Goal: Task Accomplishment & Management: Manage account settings

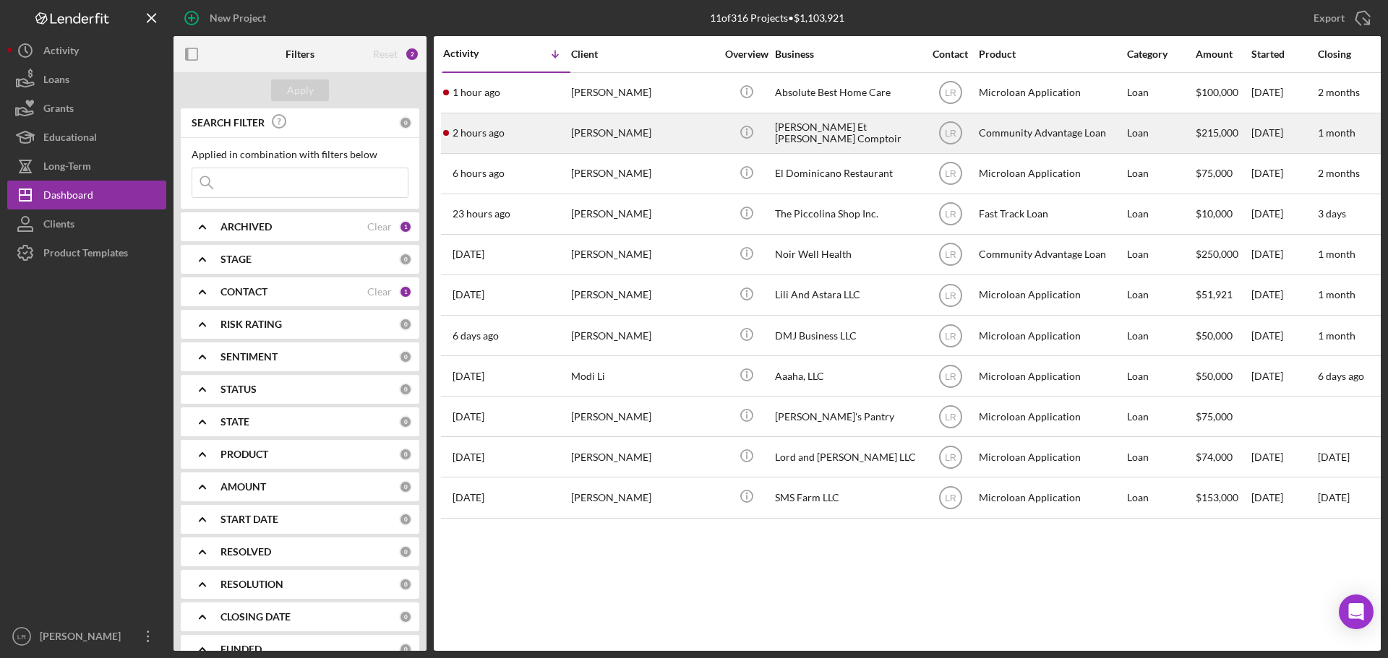
click at [642, 141] on div "[PERSON_NAME]" at bounding box center [643, 133] width 145 height 38
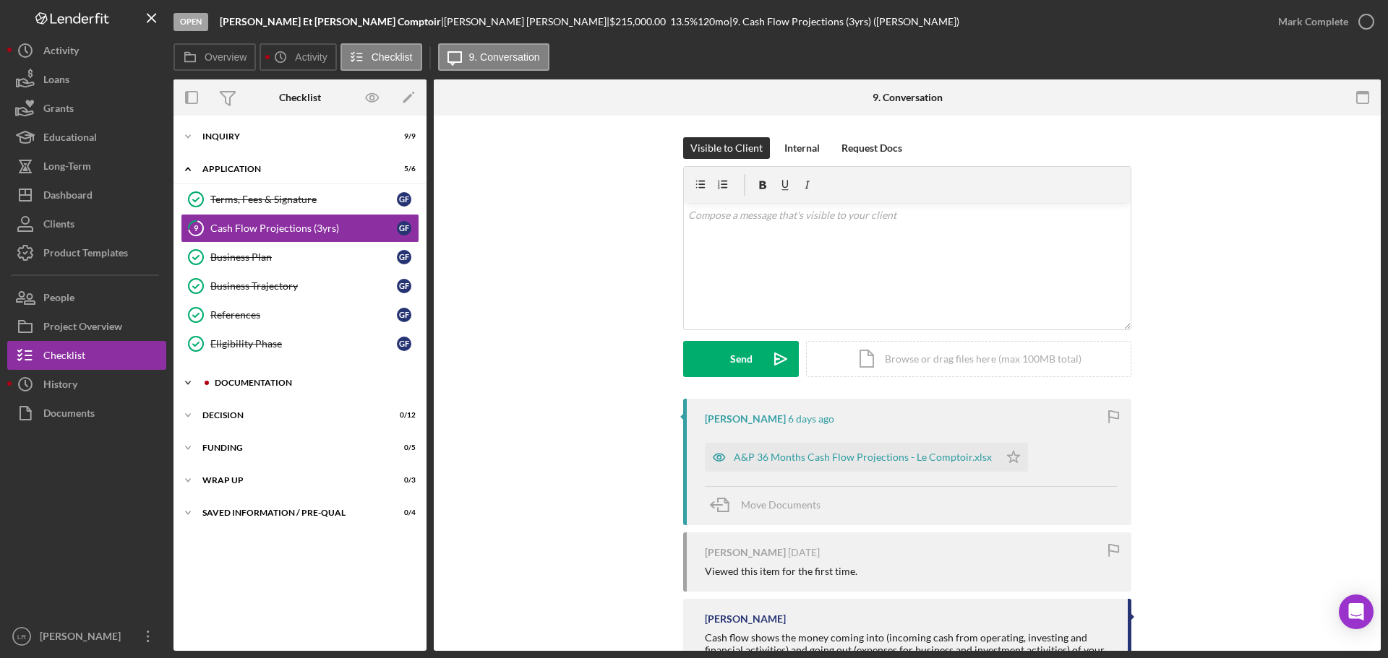
click at [278, 379] on div "Documentation" at bounding box center [312, 383] width 194 height 9
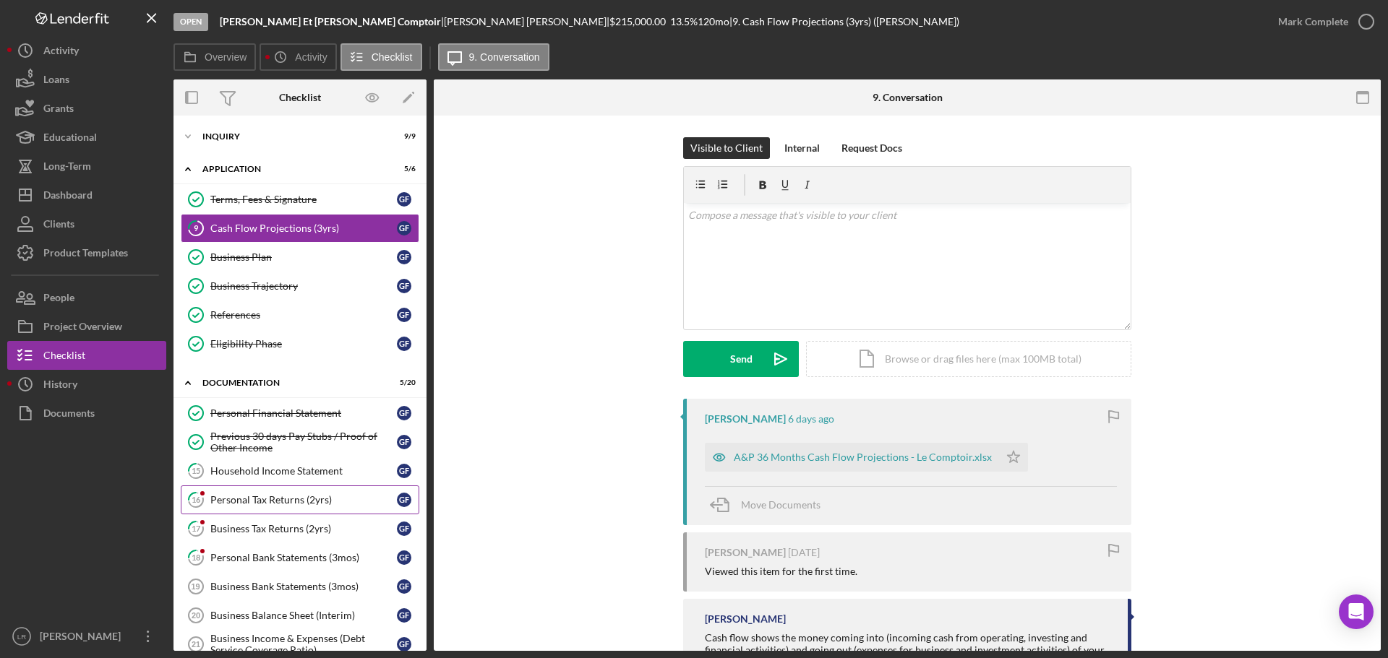
click at [287, 498] on div "Personal Tax Returns (2yrs)" at bounding box center [303, 500] width 186 height 12
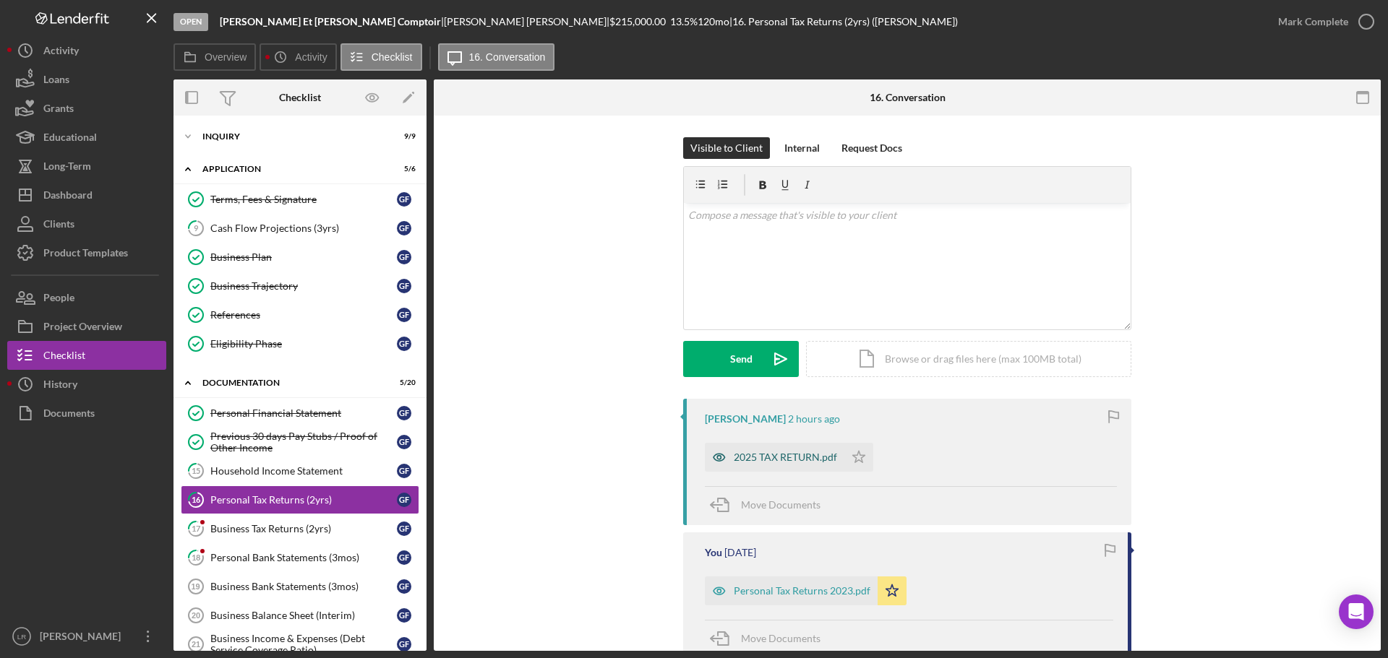
click at [768, 453] on div "2025 TAX RETURN.pdf" at bounding box center [785, 458] width 103 height 12
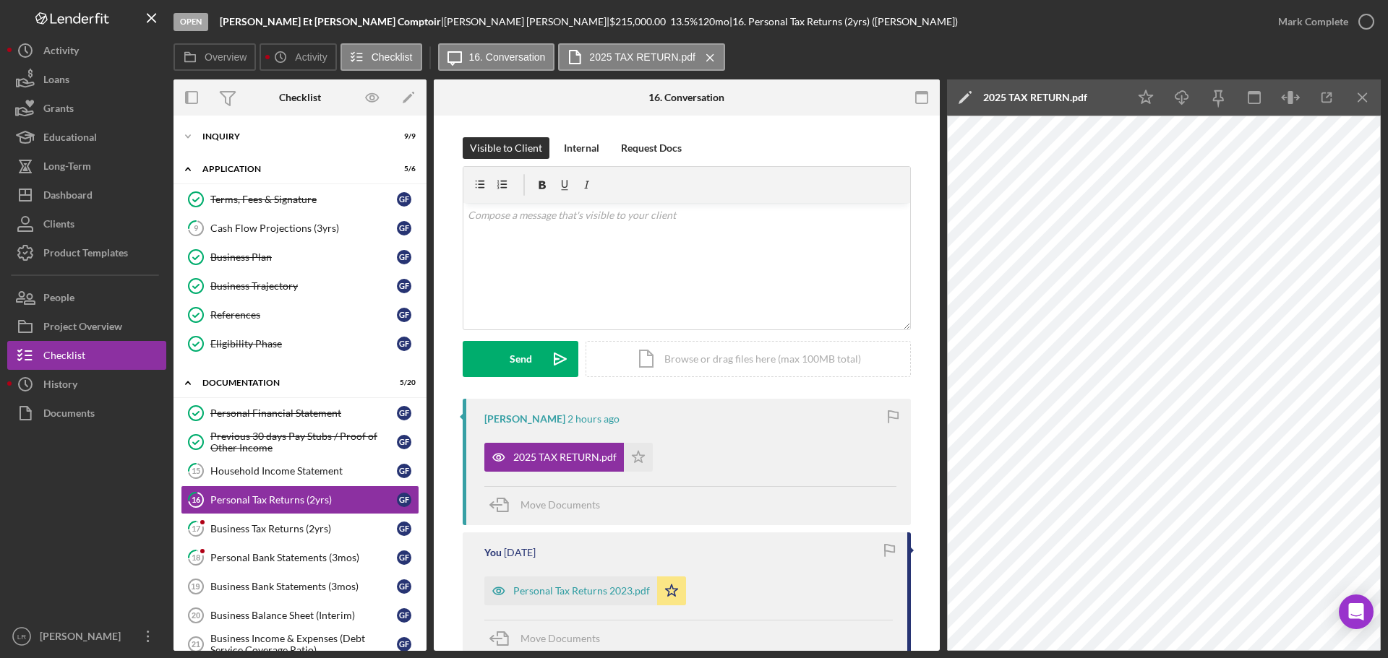
click at [961, 92] on icon "Icon/Edit" at bounding box center [965, 97] width 36 height 36
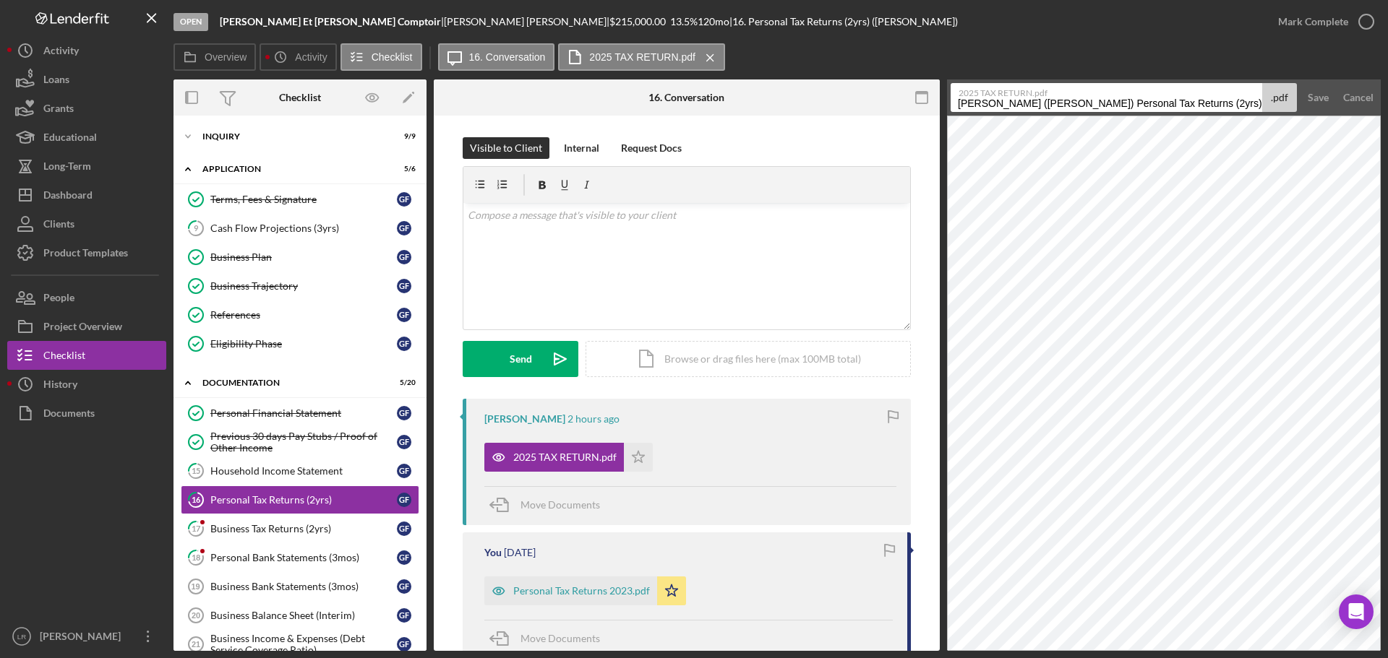
click at [1177, 103] on input "[PERSON_NAME] ([PERSON_NAME]) Personal Tax Returns (2yrs) 20250821" at bounding box center [1105, 97] width 311 height 29
drag, startPoint x: 1175, startPoint y: 101, endPoint x: 429, endPoint y: 220, distance: 755.3
click at [429, 220] on div "Overview Internal Workflow Stage Open Icon/Dropdown Arrow Archive (can unarchiv…" at bounding box center [776, 365] width 1207 height 572
drag, startPoint x: 1049, startPoint y: 101, endPoint x: 1316, endPoint y: 82, distance: 267.3
click at [1316, 82] on form "2025 TAX RETURN.pdf Personal Tax Returns (2yrs) 20250821 .pdf Save Cancel" at bounding box center [1164, 97] width 434 height 36
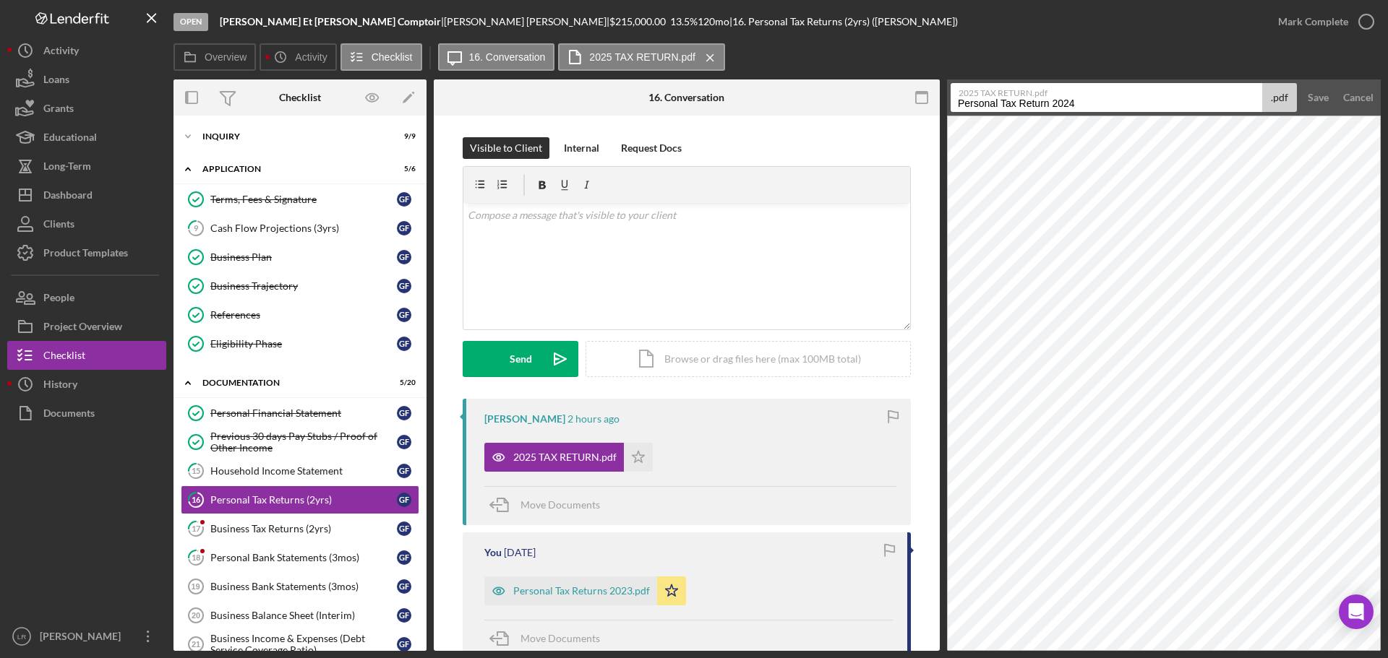
type input "Personal Tax Return 2024"
click at [1300, 83] on button "Save" at bounding box center [1317, 97] width 35 height 29
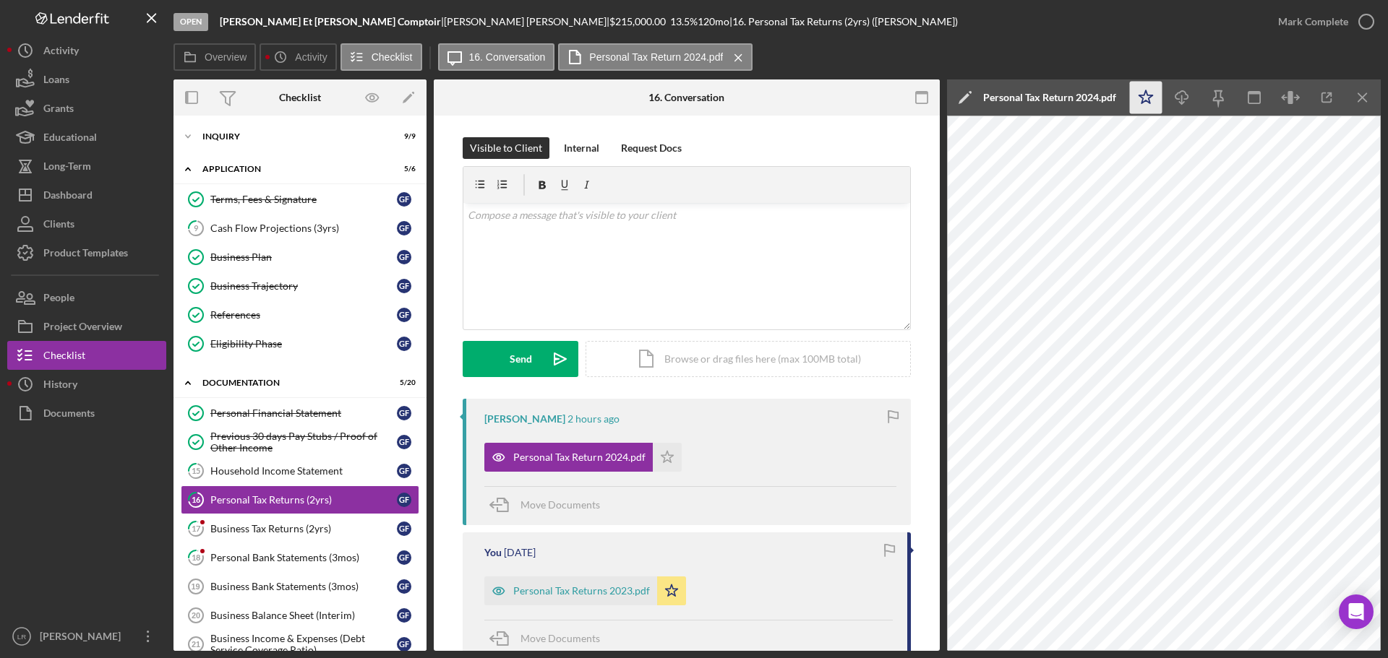
click at [1149, 91] on icon "Icon/Star" at bounding box center [1146, 98] width 33 height 33
click at [1185, 102] on icon "Icon/Download" at bounding box center [1182, 98] width 33 height 33
click at [1366, 17] on icon "button" at bounding box center [1366, 22] width 36 height 36
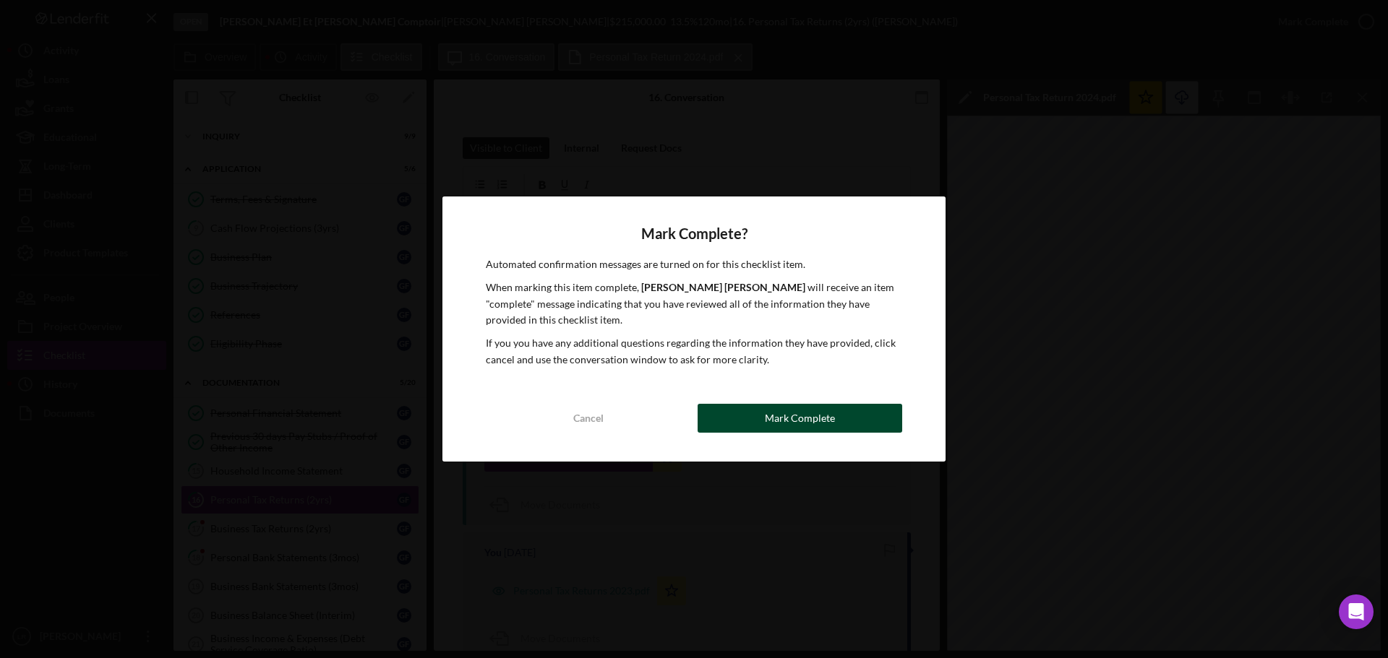
click at [813, 418] on div "Mark Complete" at bounding box center [800, 418] width 70 height 29
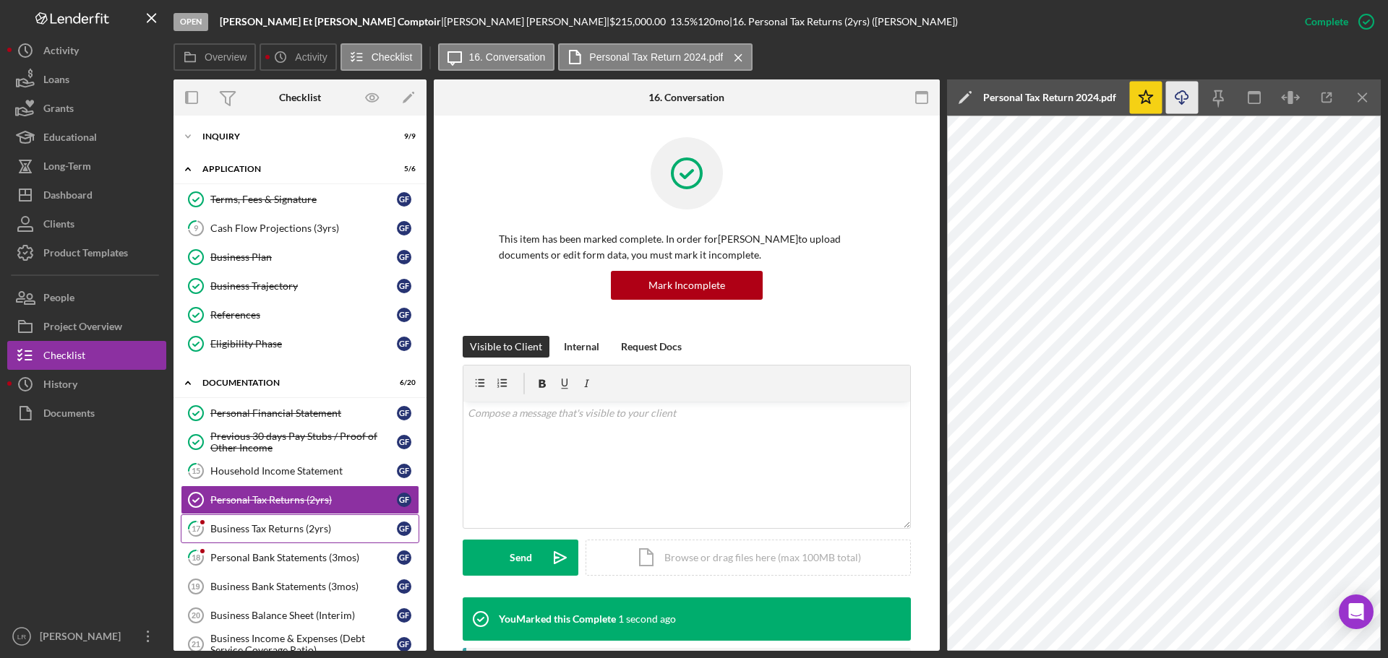
click at [306, 536] on link "17 Business Tax Returns (2yrs) G F" at bounding box center [300, 529] width 238 height 29
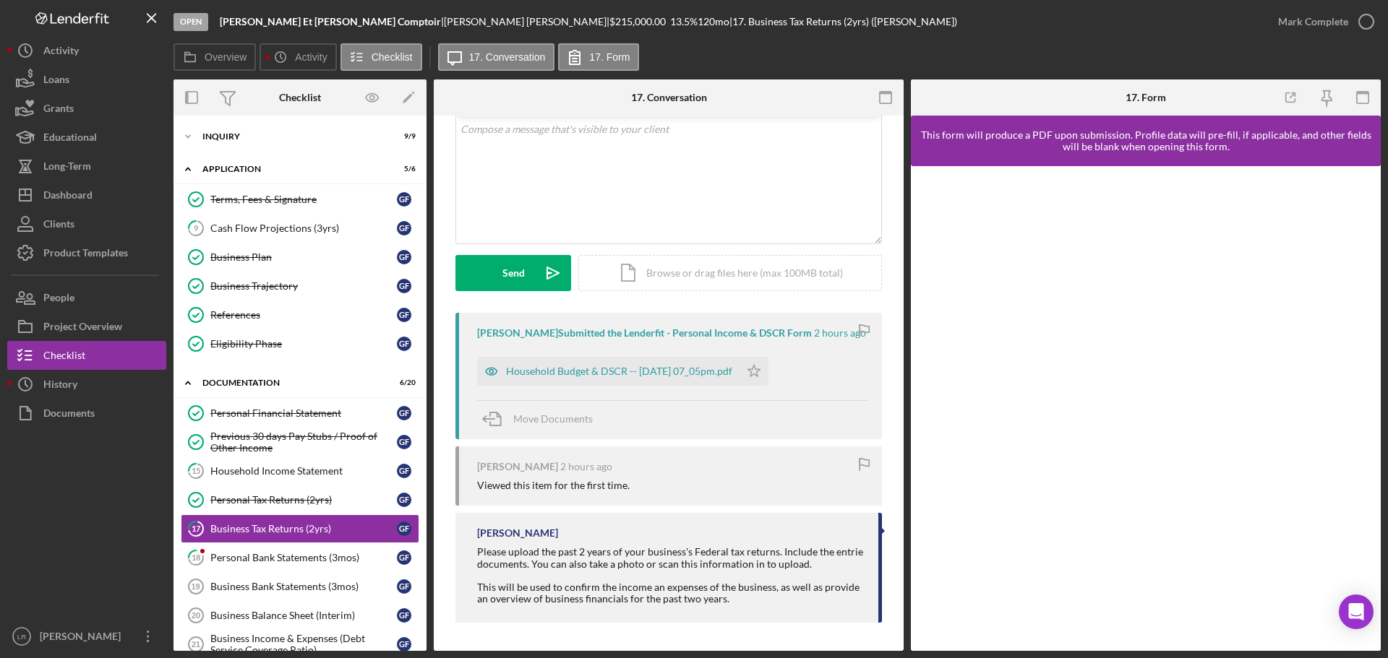
scroll to position [87, 0]
click at [622, 369] on div "Household Budget & DSCR -- [DATE] 07_05pm.pdf" at bounding box center [619, 371] width 226 height 12
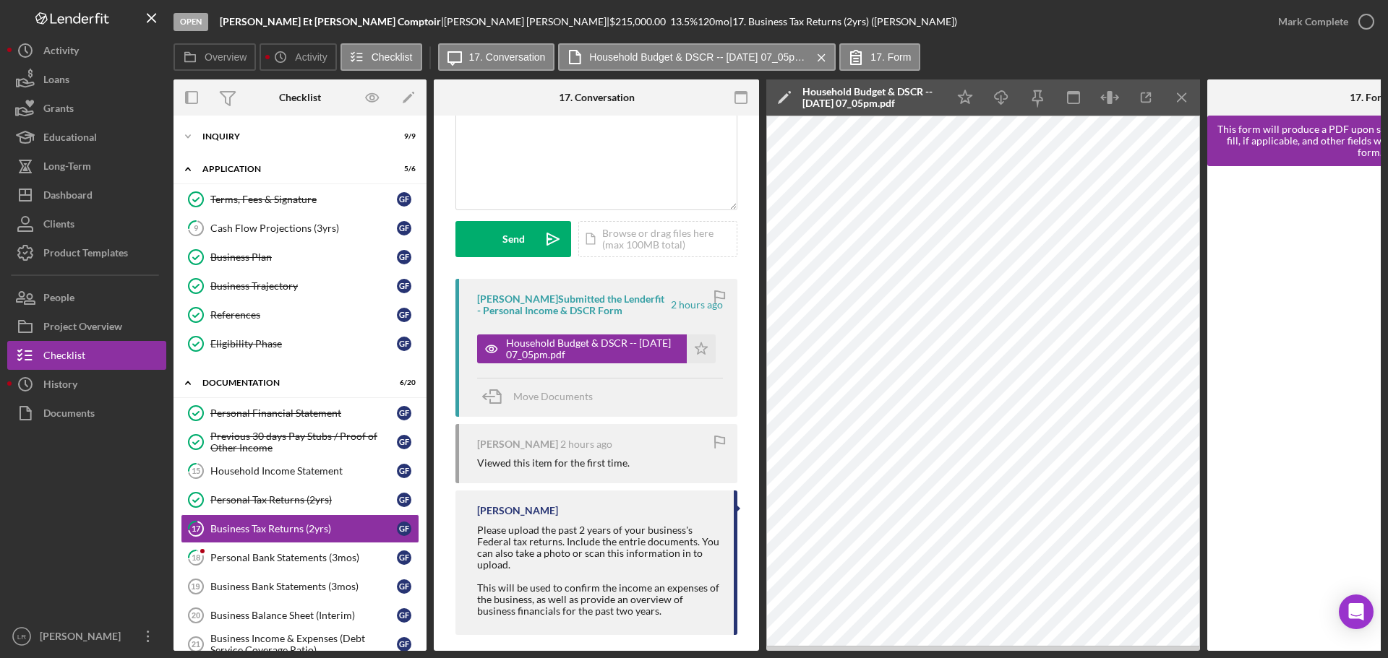
scroll to position [137, 0]
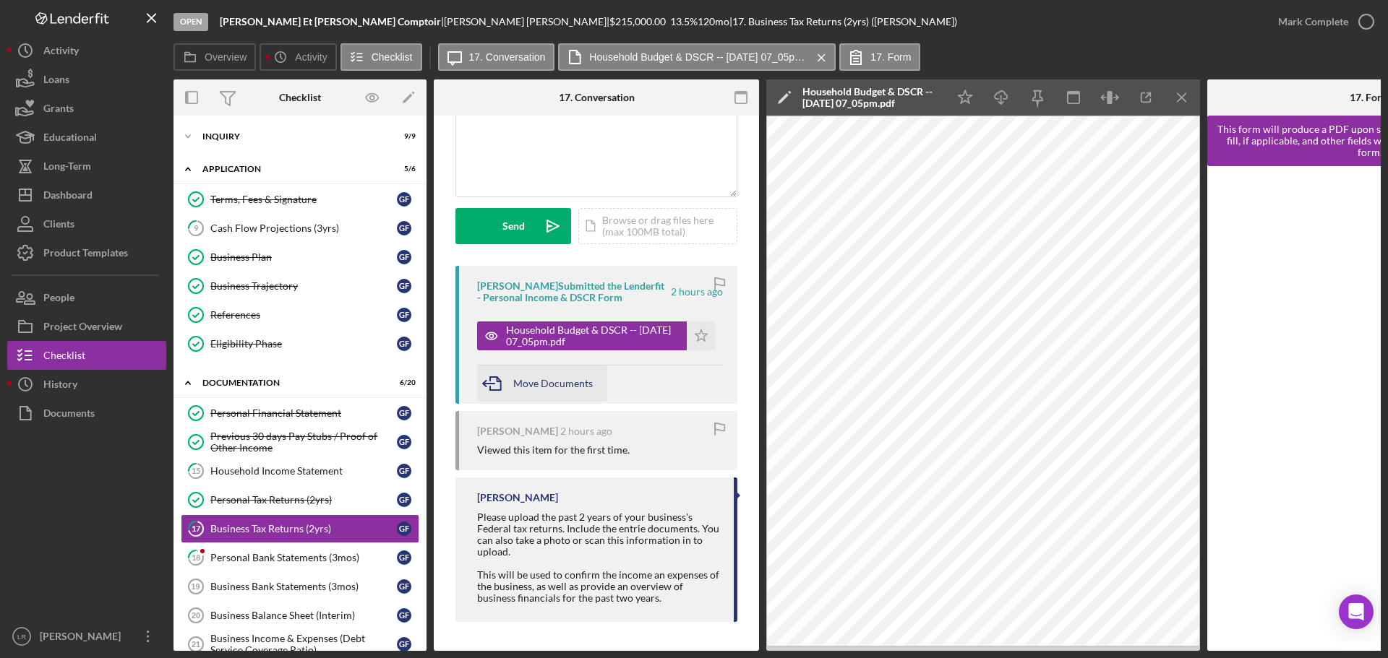
click at [562, 377] on span "Move Documents" at bounding box center [552, 383] width 79 height 12
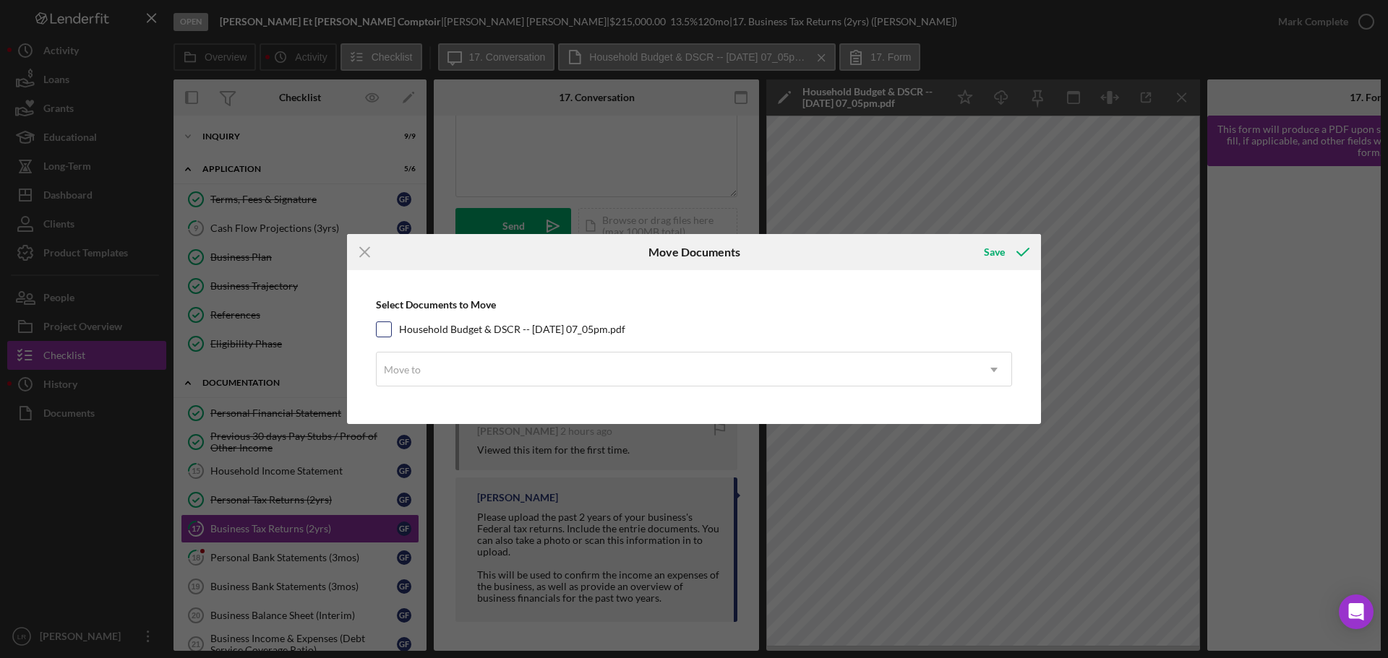
click at [516, 324] on label "Household Budget & DSCR -- [DATE] 07_05pm.pdf" at bounding box center [512, 329] width 226 height 14
click at [391, 324] on input "Household Budget & DSCR -- [DATE] 07_05pm.pdf" at bounding box center [384, 329] width 14 height 14
checkbox input "true"
click at [451, 374] on div "Move to" at bounding box center [677, 369] width 600 height 33
click at [534, 312] on div "Select Documents to Move Household Budget & DSCR -- [DATE] 07_05pm.pdf Move to …" at bounding box center [693, 347] width 679 height 139
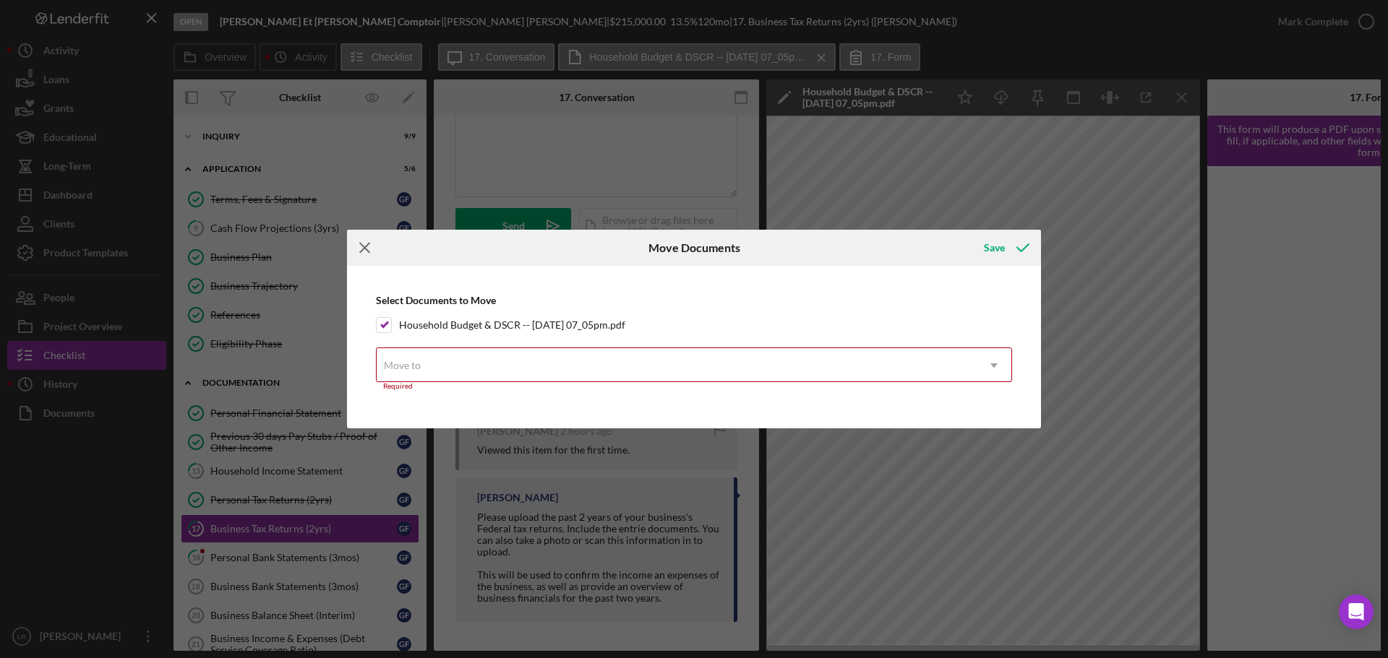
click at [374, 253] on icon "Icon/Menu Close" at bounding box center [365, 248] width 36 height 36
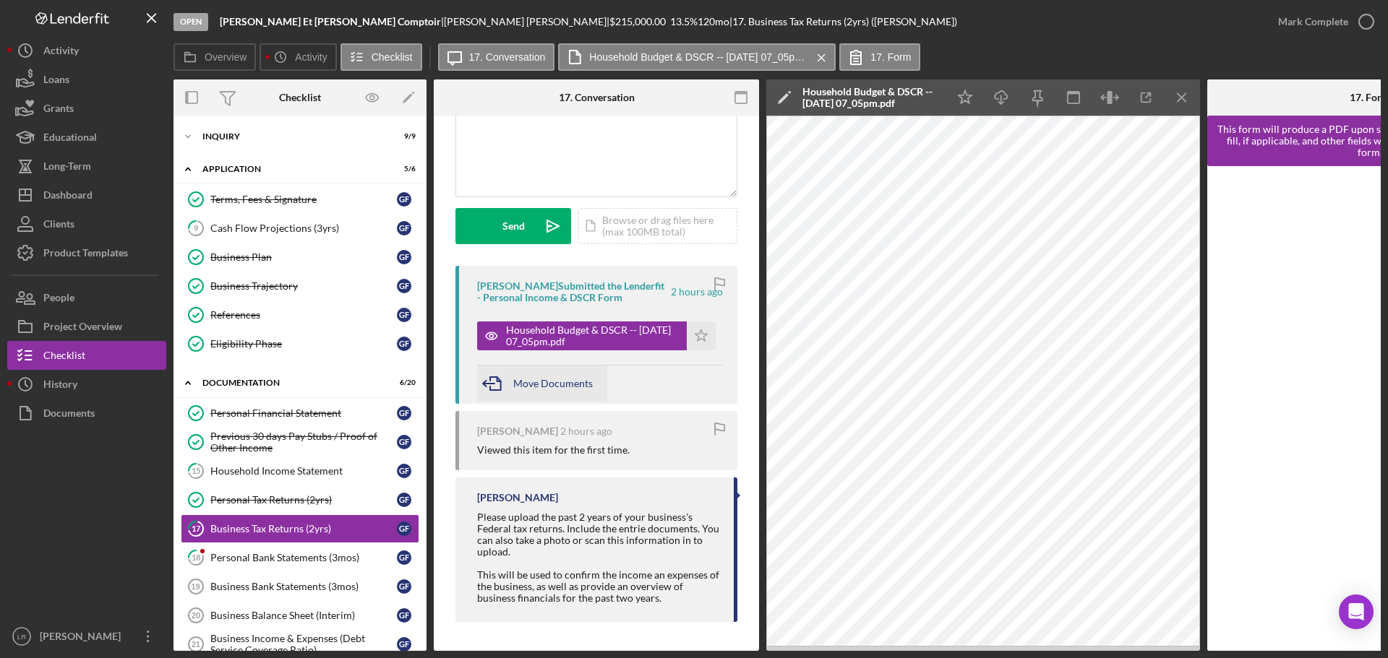
click at [575, 371] on div "Move Documents" at bounding box center [552, 384] width 79 height 36
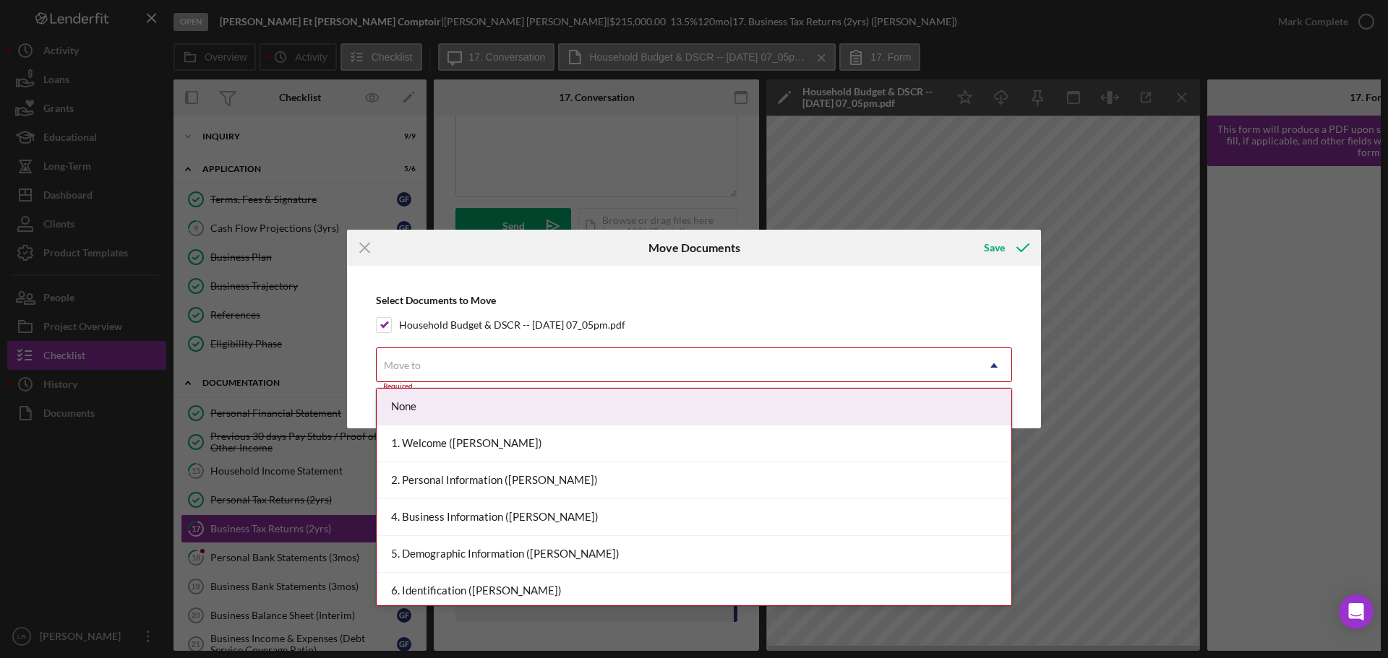
click at [470, 375] on div "Move to" at bounding box center [677, 365] width 600 height 33
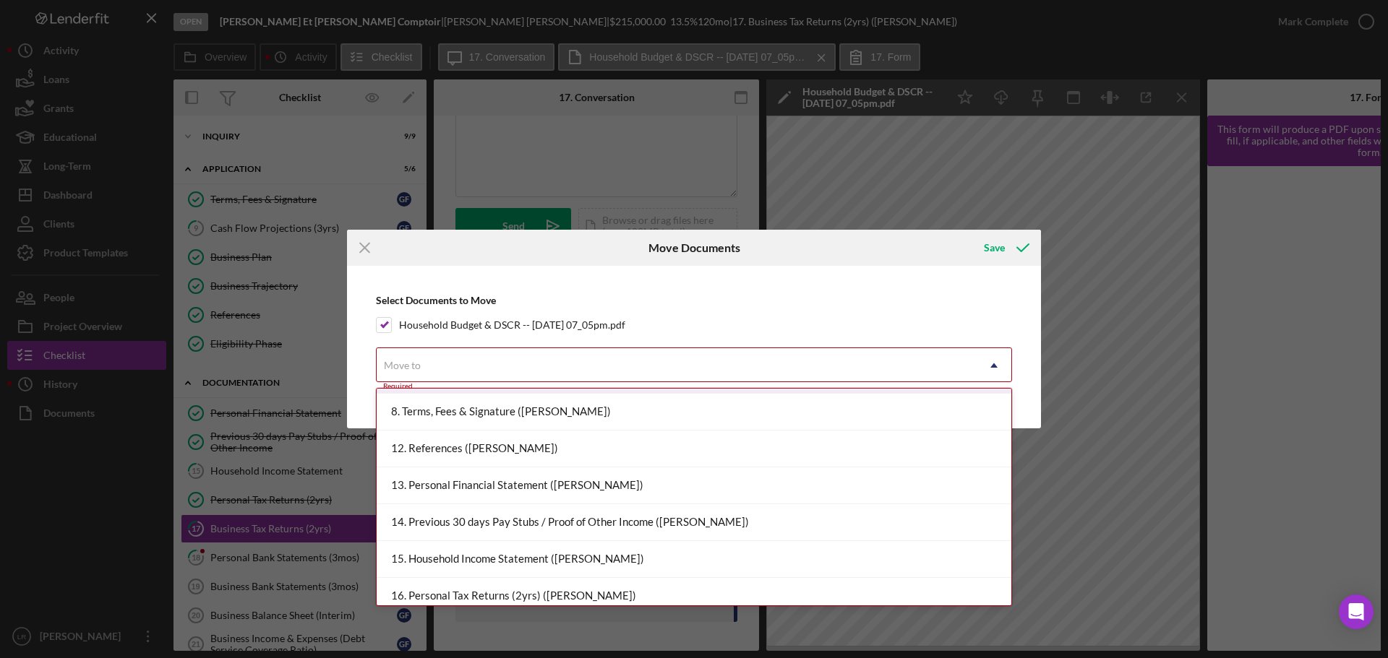
scroll to position [361, 0]
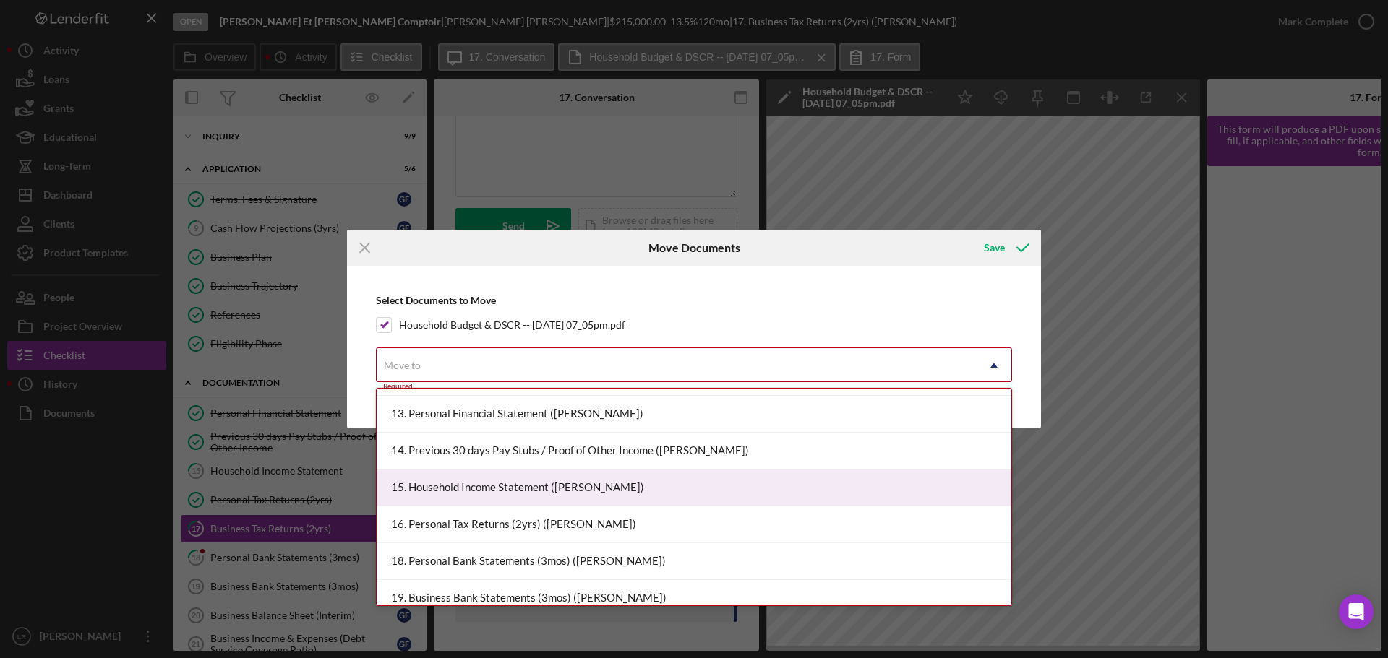
click at [535, 486] on div "15. Household Income Statement ([PERSON_NAME])" at bounding box center [694, 488] width 635 height 37
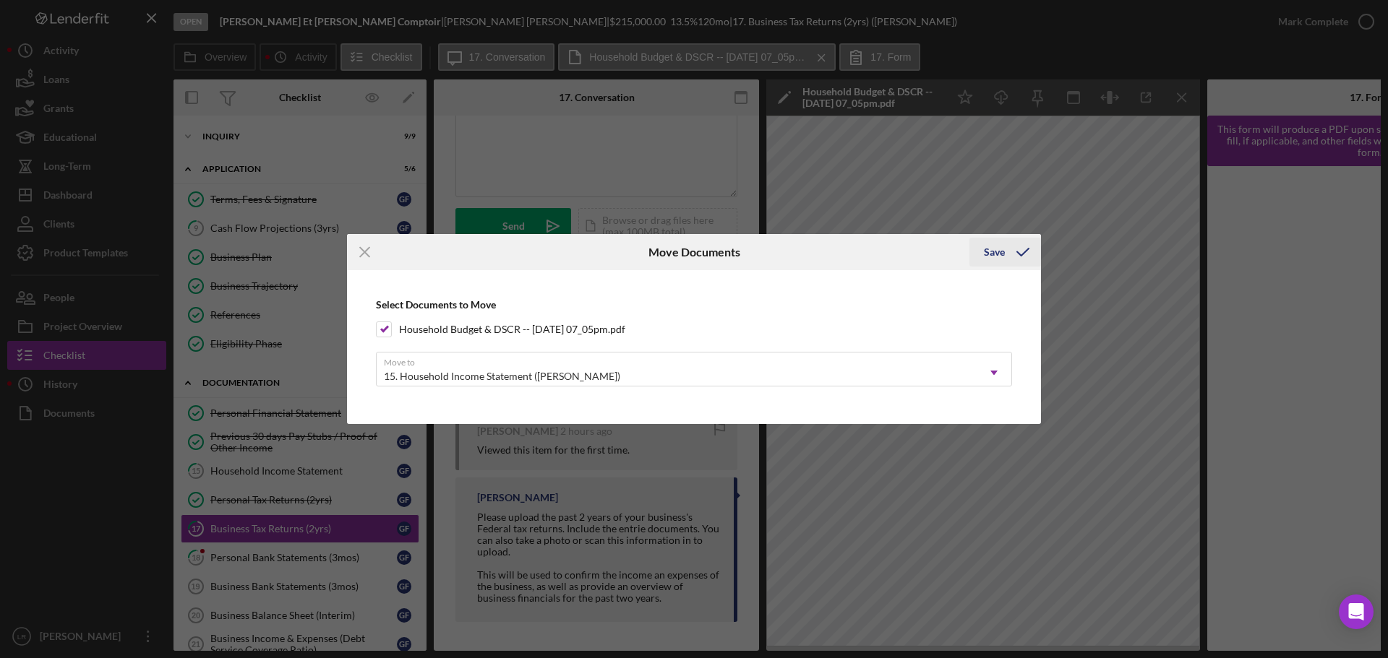
click at [998, 251] on div "Save" at bounding box center [994, 252] width 21 height 29
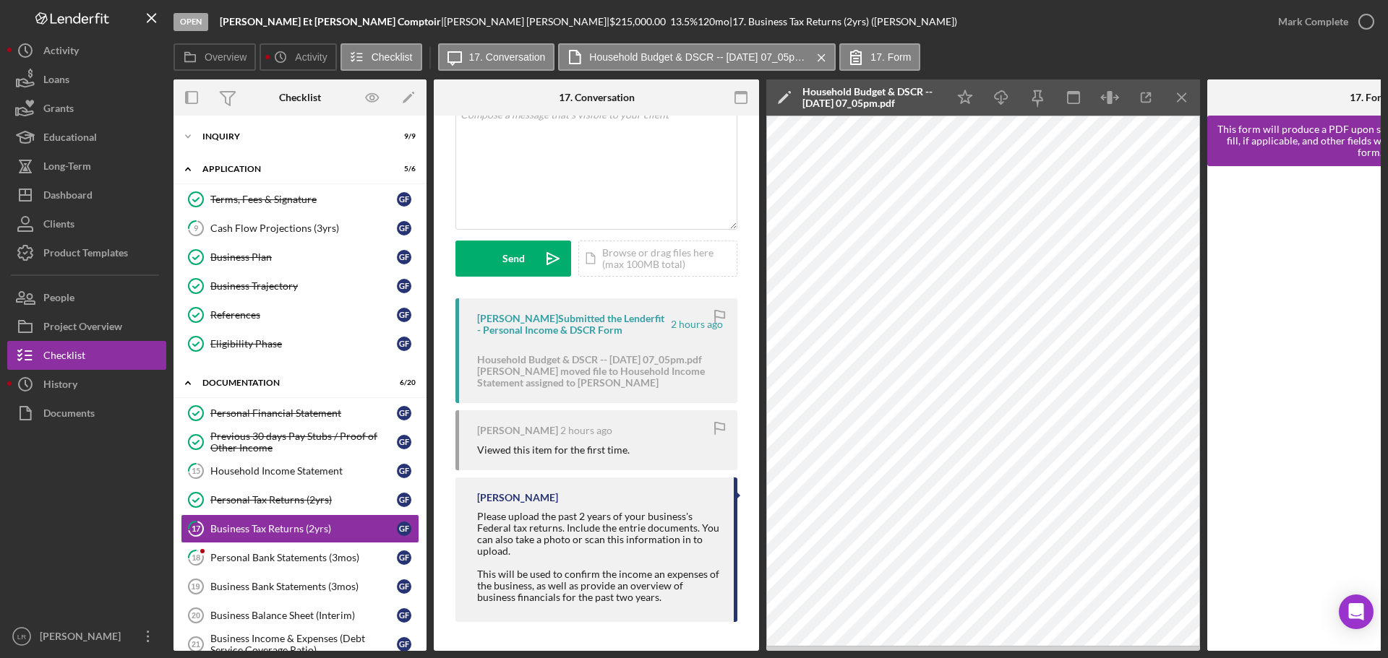
scroll to position [116, 0]
drag, startPoint x: 773, startPoint y: 97, endPoint x: 776, endPoint y: 104, distance: 8.1
click at [776, 104] on icon "Icon/Edit" at bounding box center [784, 97] width 36 height 36
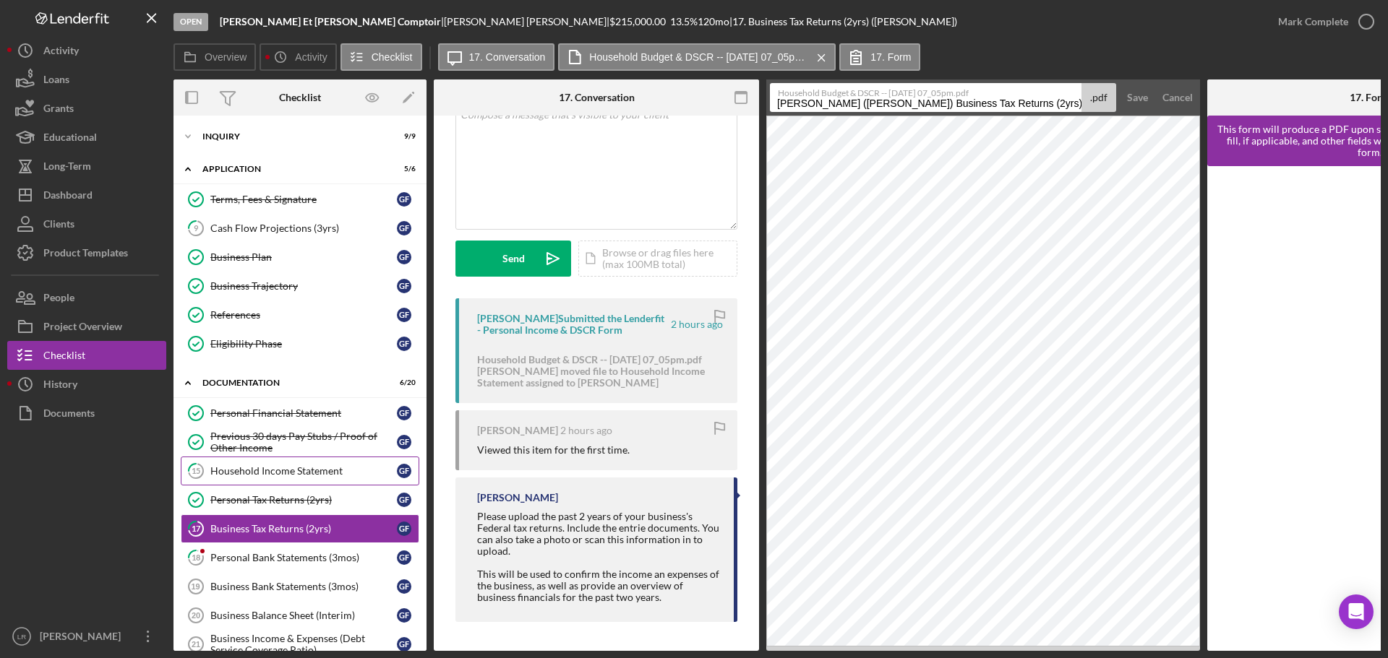
click at [303, 460] on link "15 Household Income Statement G F" at bounding box center [300, 471] width 238 height 29
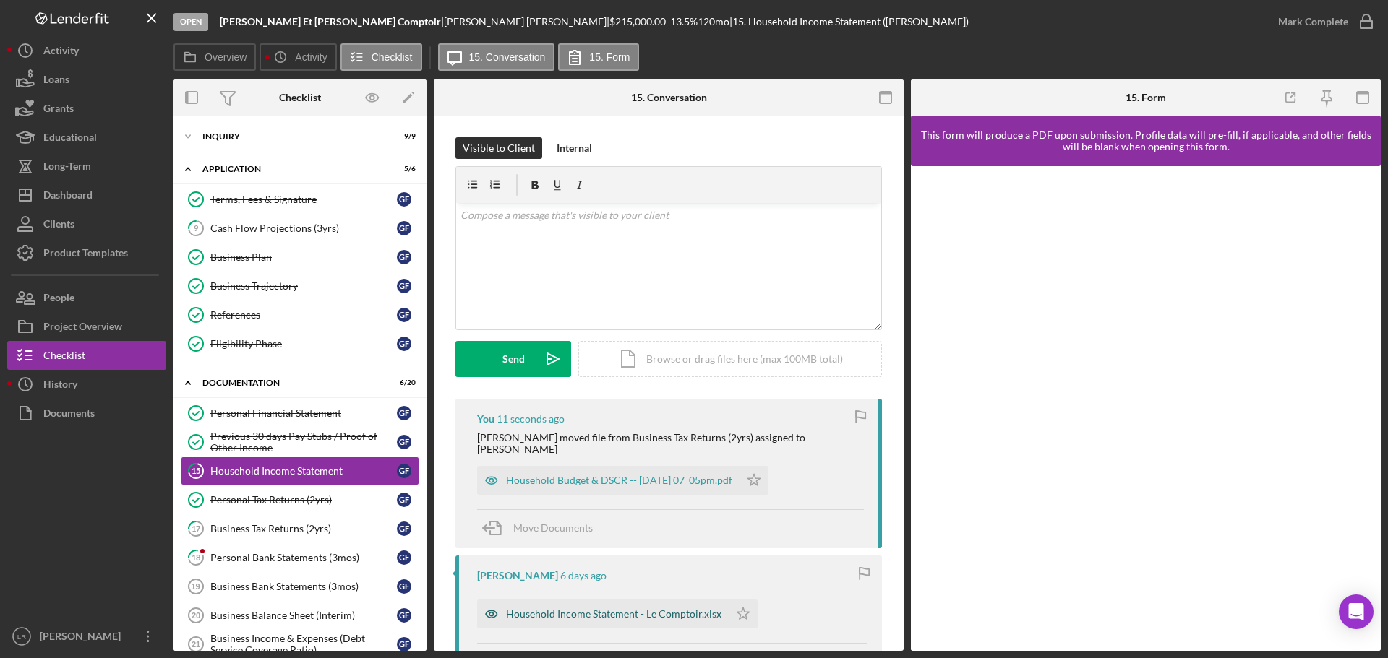
click at [616, 609] on div "Household Income Statement - Le Comptoir.xlsx" at bounding box center [613, 615] width 215 height 12
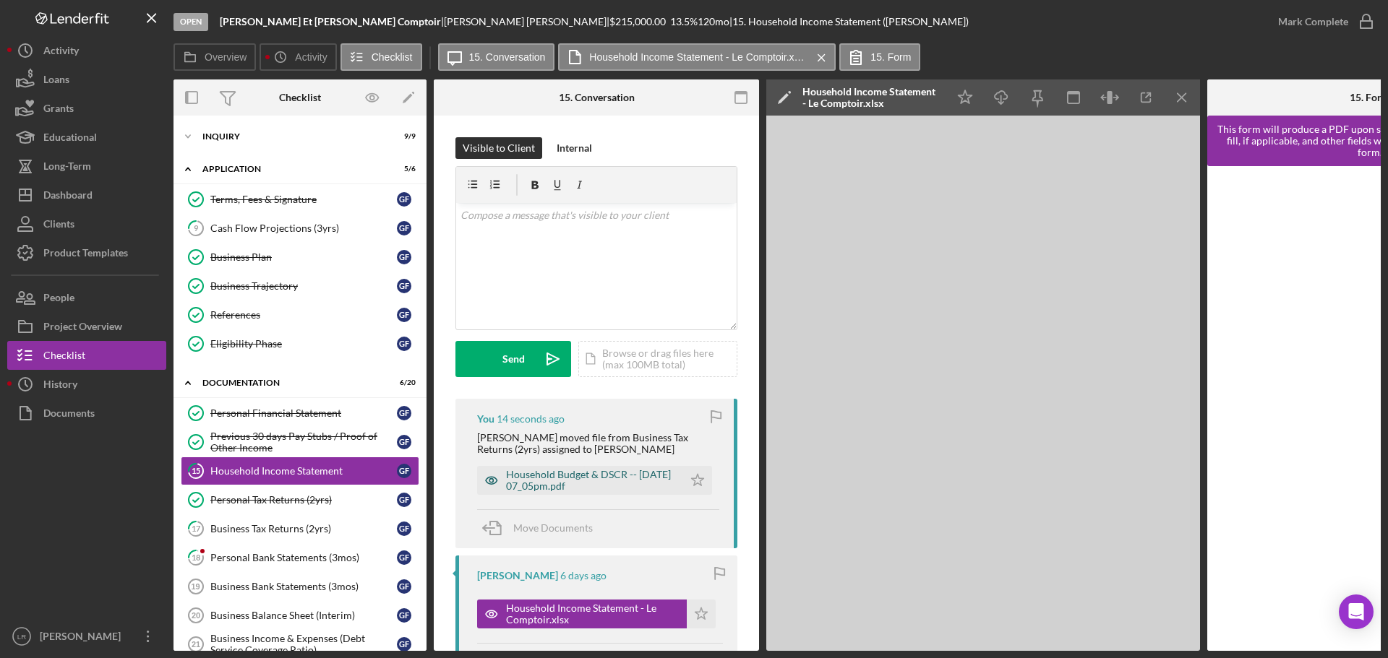
click at [623, 478] on div "Household Budget & DSCR -- [DATE] 07_05pm.pdf" at bounding box center [591, 480] width 170 height 23
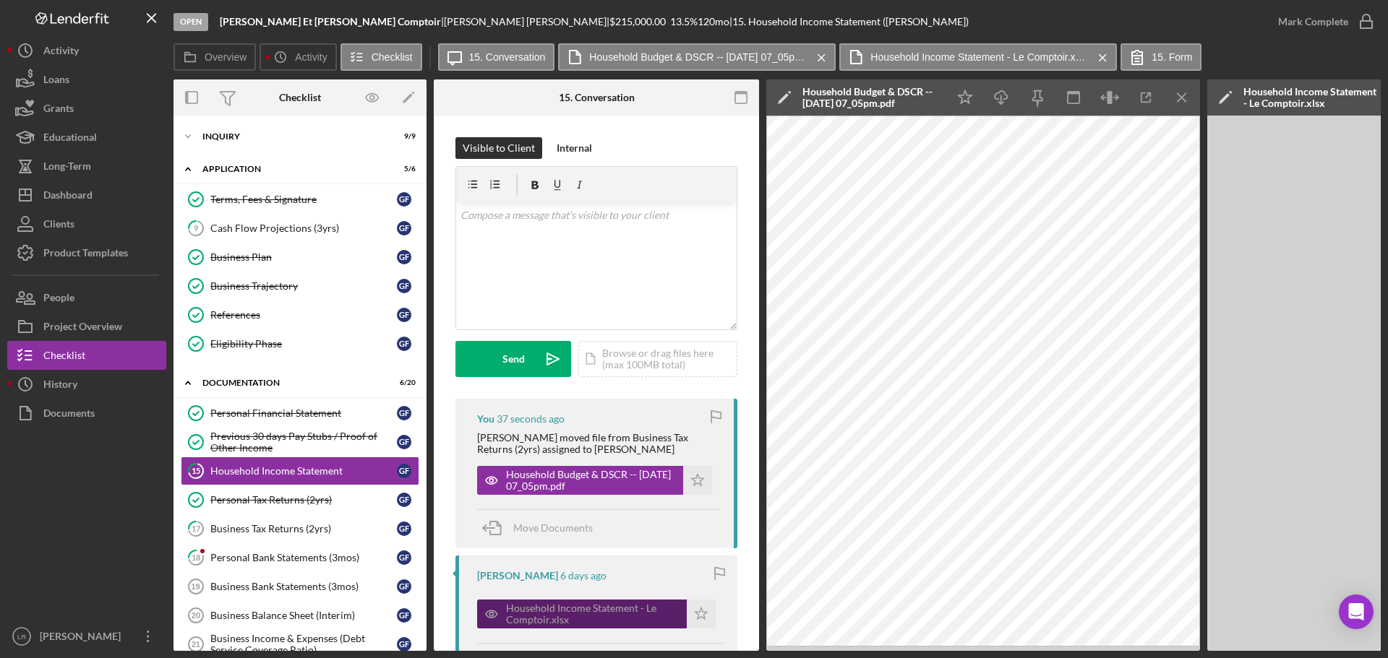
click at [634, 613] on div "Household Income Statement - Le Comptoir.xlsx" at bounding box center [592, 614] width 173 height 23
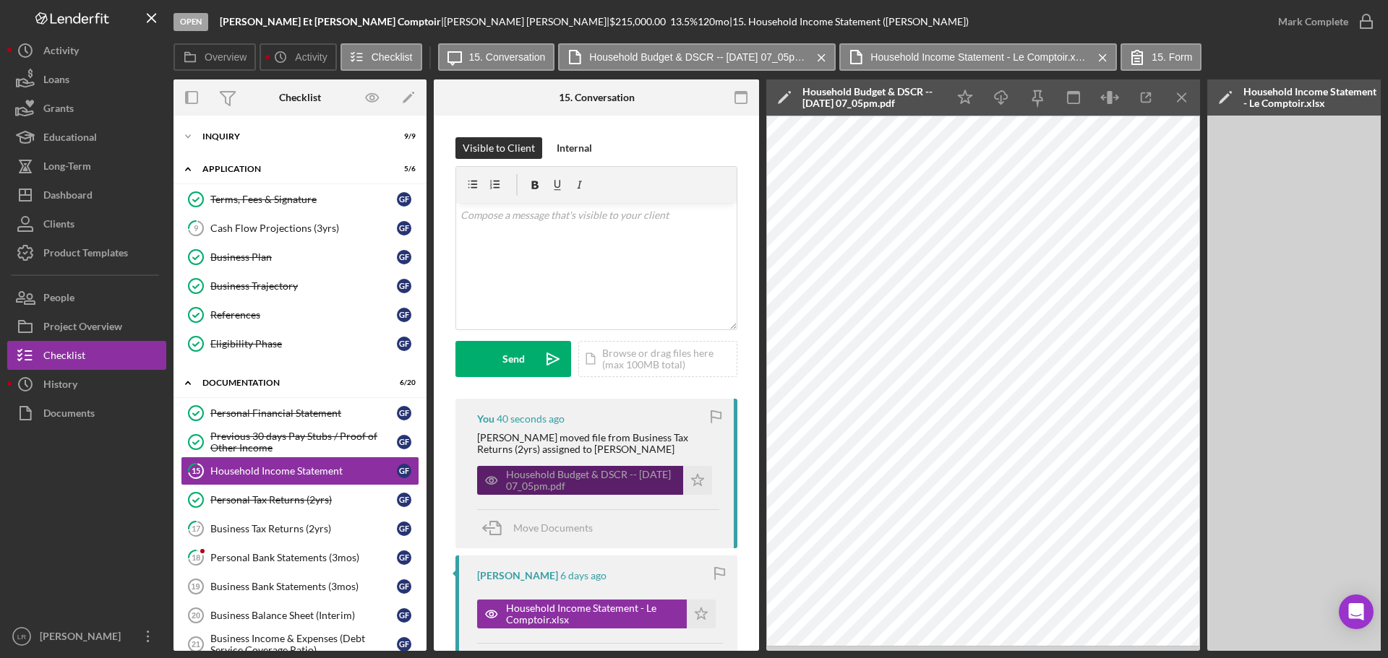
click at [617, 478] on div "Household Budget & DSCR -- [DATE] 07_05pm.pdf" at bounding box center [591, 480] width 170 height 23
click at [779, 98] on icon "Icon/Edit" at bounding box center [784, 97] width 36 height 36
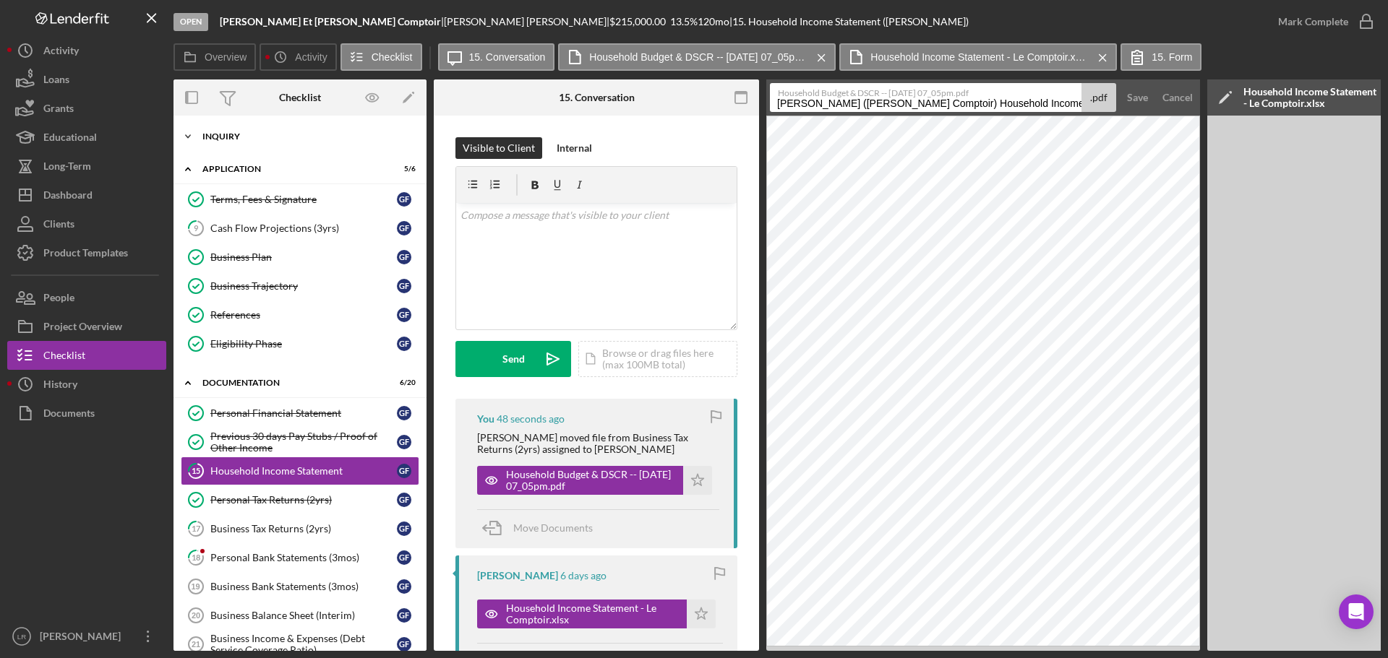
drag, startPoint x: 992, startPoint y: 107, endPoint x: 417, endPoint y: 132, distance: 575.8
click at [417, 132] on div "Overview Internal Workflow Stage Open Icon/Dropdown Arrow Archive (can unarchiv…" at bounding box center [776, 365] width 1207 height 572
drag, startPoint x: 914, startPoint y: 104, endPoint x: 1160, endPoint y: 87, distance: 246.3
click at [1160, 87] on form "Household Budget & DSCR -- [DATE] 07_05pm.pdf Household Income Statement 202508…" at bounding box center [983, 97] width 434 height 36
type input "Household Income Statement"
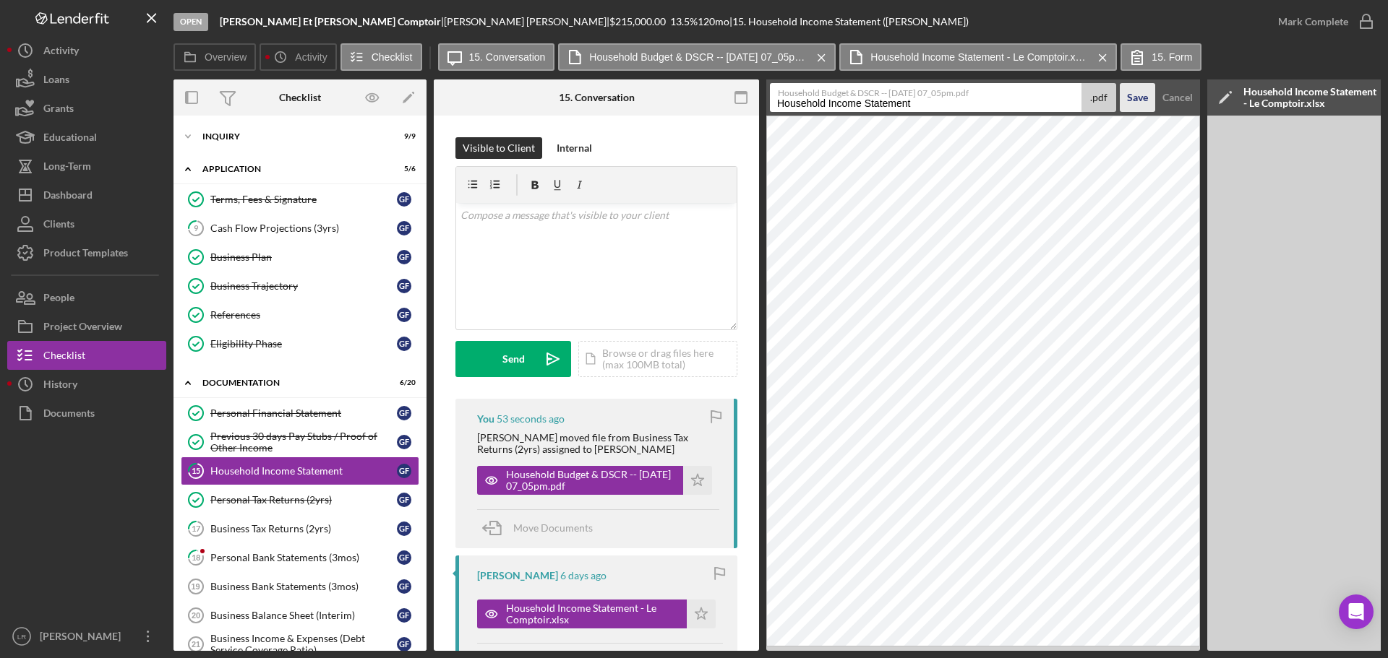
click at [1137, 95] on div "Save" at bounding box center [1137, 97] width 21 height 29
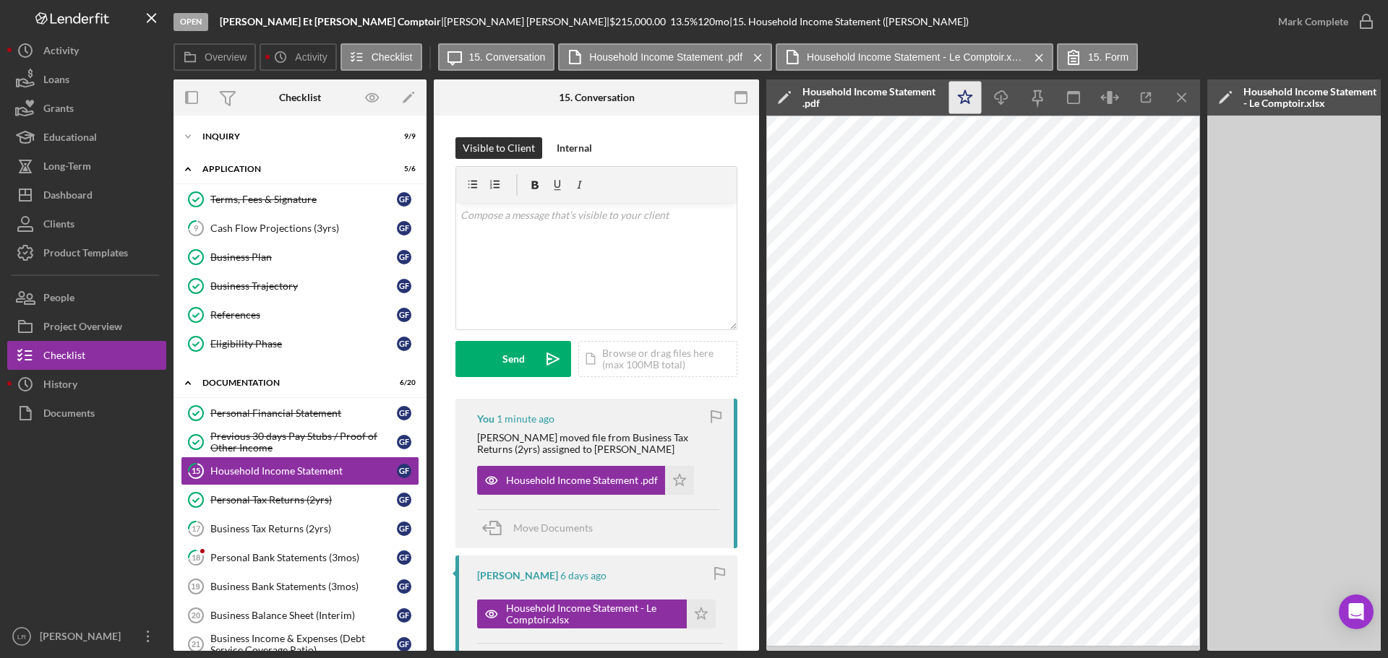
click at [968, 99] on icon "Icon/Star" at bounding box center [965, 98] width 33 height 33
click at [1005, 95] on icon "button" at bounding box center [1000, 95] width 12 height 8
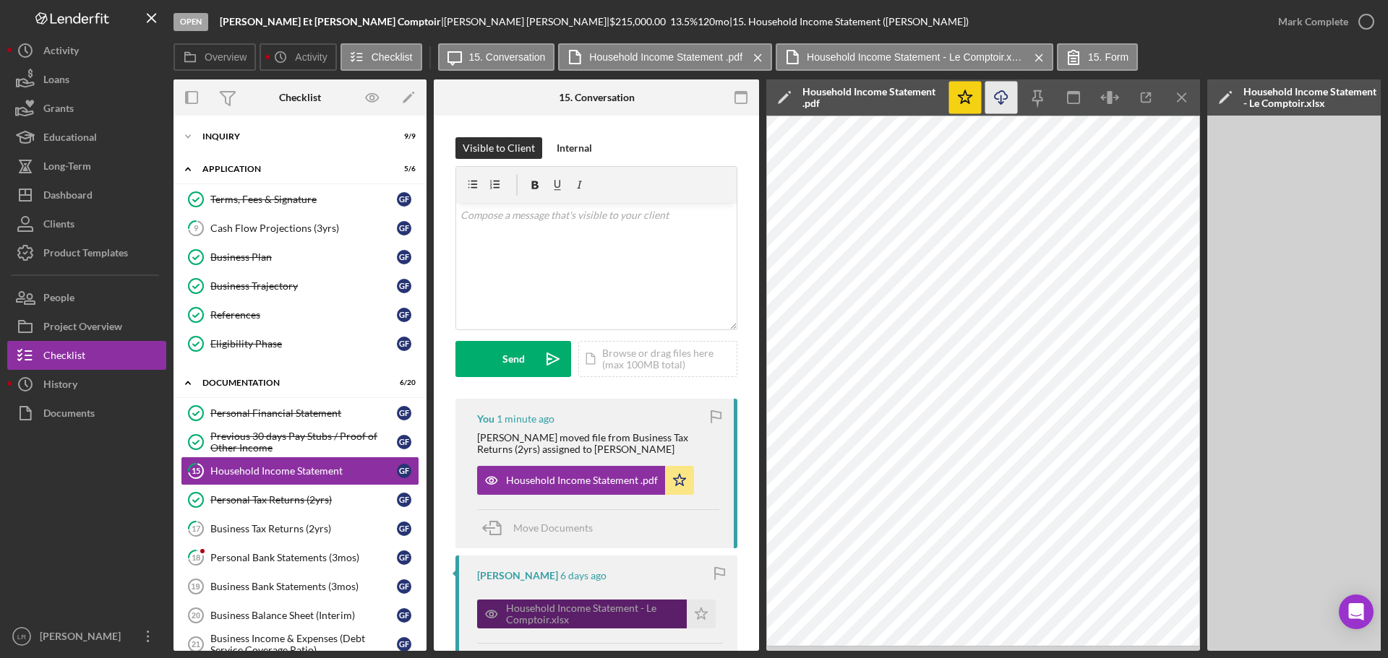
click at [622, 624] on div "Household Income Statement - Le Comptoir.xlsx" at bounding box center [582, 614] width 210 height 29
click at [585, 622] on div "Household Income Statement - Le Comptoir.xlsx" at bounding box center [592, 614] width 173 height 23
click at [1179, 98] on icon "Icon/Menu Close" at bounding box center [1182, 98] width 33 height 33
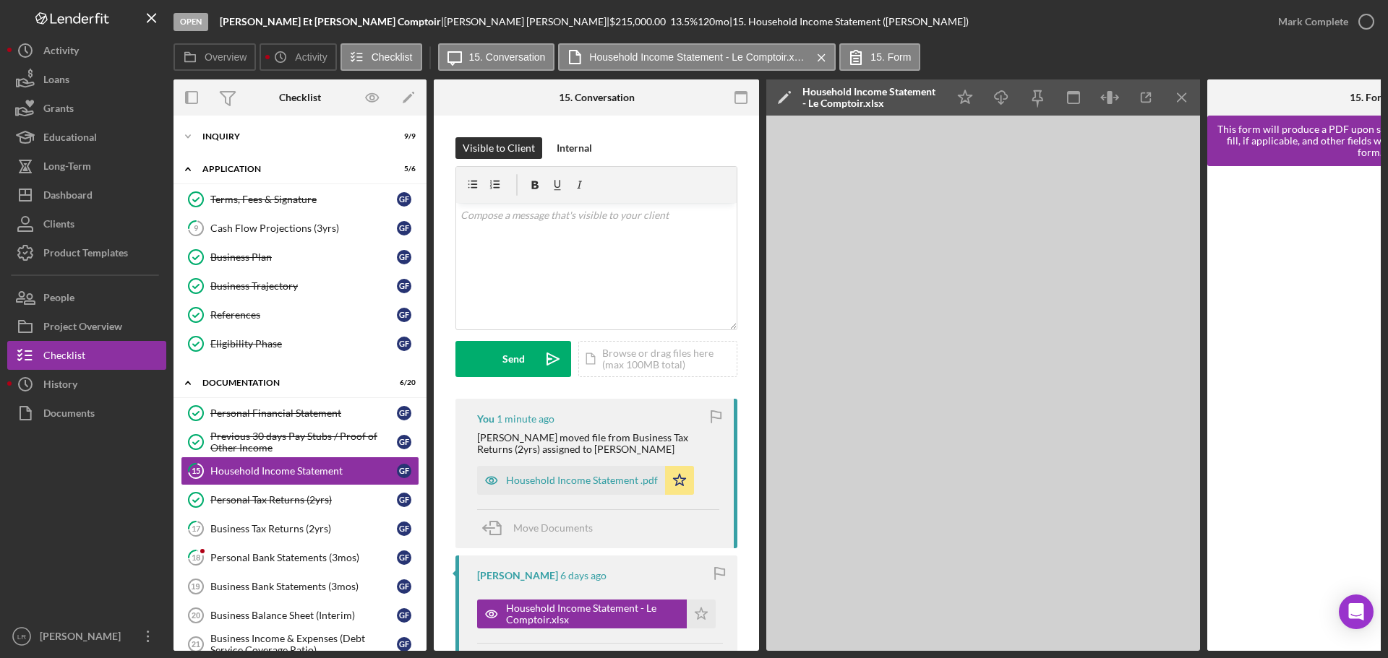
click at [780, 101] on icon "Icon/Edit" at bounding box center [784, 97] width 36 height 36
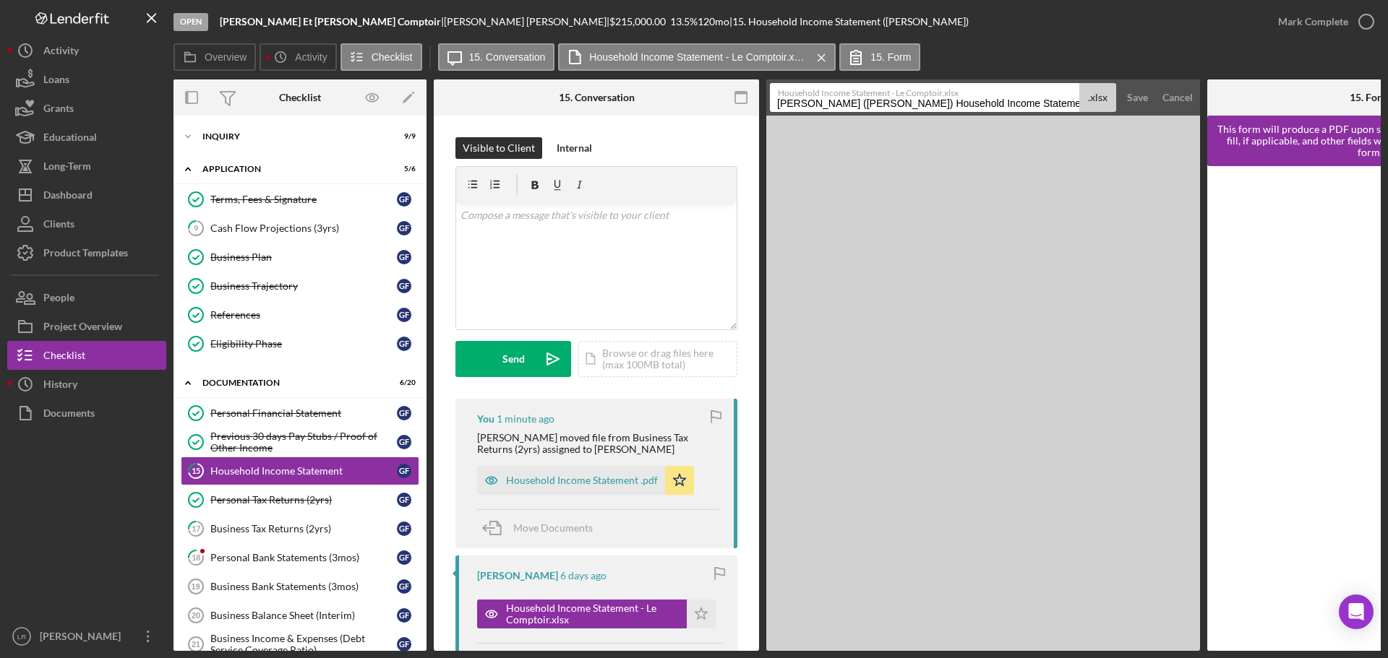
drag, startPoint x: 992, startPoint y: 106, endPoint x: 302, endPoint y: 111, distance: 690.2
click at [302, 111] on div "Overview Internal Workflow Stage Open Icon/Dropdown Arrow Archive (can unarchiv…" at bounding box center [776, 365] width 1207 height 572
drag, startPoint x: 974, startPoint y: 102, endPoint x: 914, endPoint y: 114, distance: 61.2
click at [914, 114] on form "Household Income Statement - Le Comptoir.xlsx Household Income Statement 202508…" at bounding box center [983, 97] width 434 height 36
type input "Household Income Statement Excel"
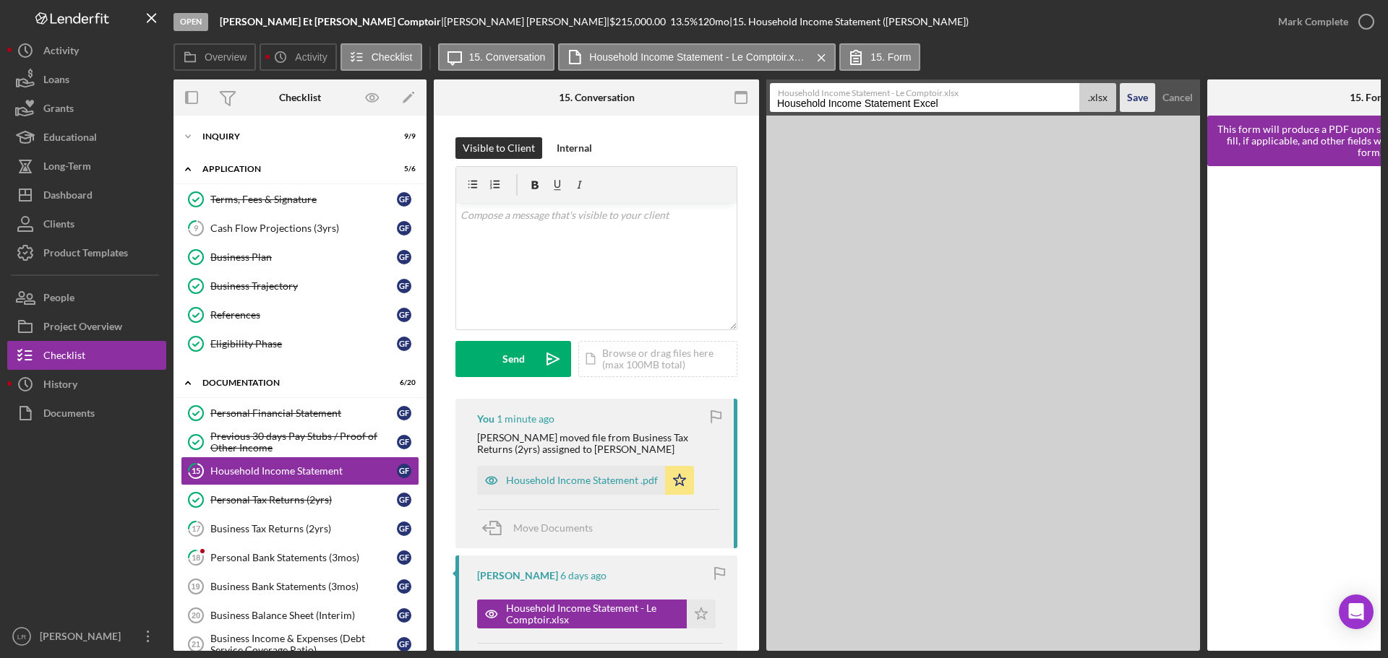
click at [1121, 96] on button "Save" at bounding box center [1136, 97] width 35 height 29
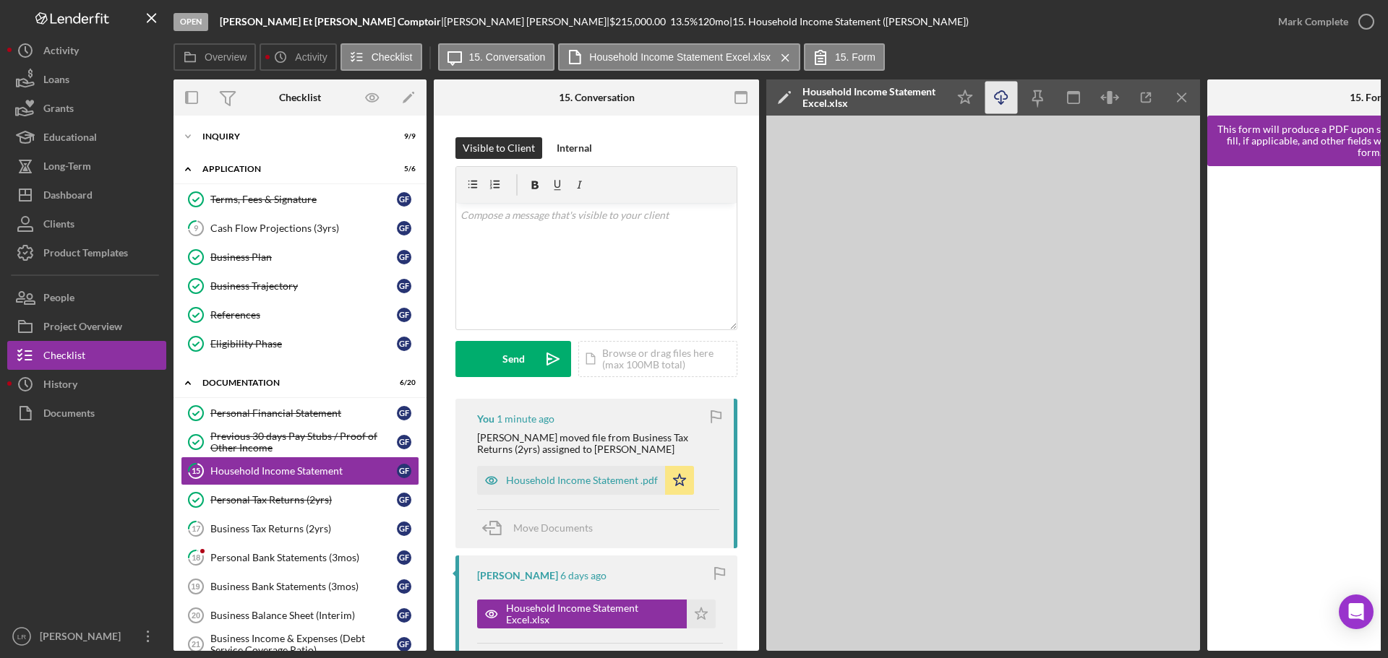
click at [971, 98] on icon "Icon/Star" at bounding box center [965, 98] width 33 height 33
click at [1005, 95] on icon "Icon/Download" at bounding box center [1001, 98] width 33 height 33
drag, startPoint x: 1031, startPoint y: 33, endPoint x: 1054, endPoint y: 28, distance: 24.2
click at [1043, 29] on div "Open [PERSON_NAME] | [PERSON_NAME] | $215,000.00 13.5 % 120 mo | 15. Household …" at bounding box center [718, 21] width 1090 height 43
click at [1325, 23] on div "Mark Complete" at bounding box center [1313, 21] width 70 height 29
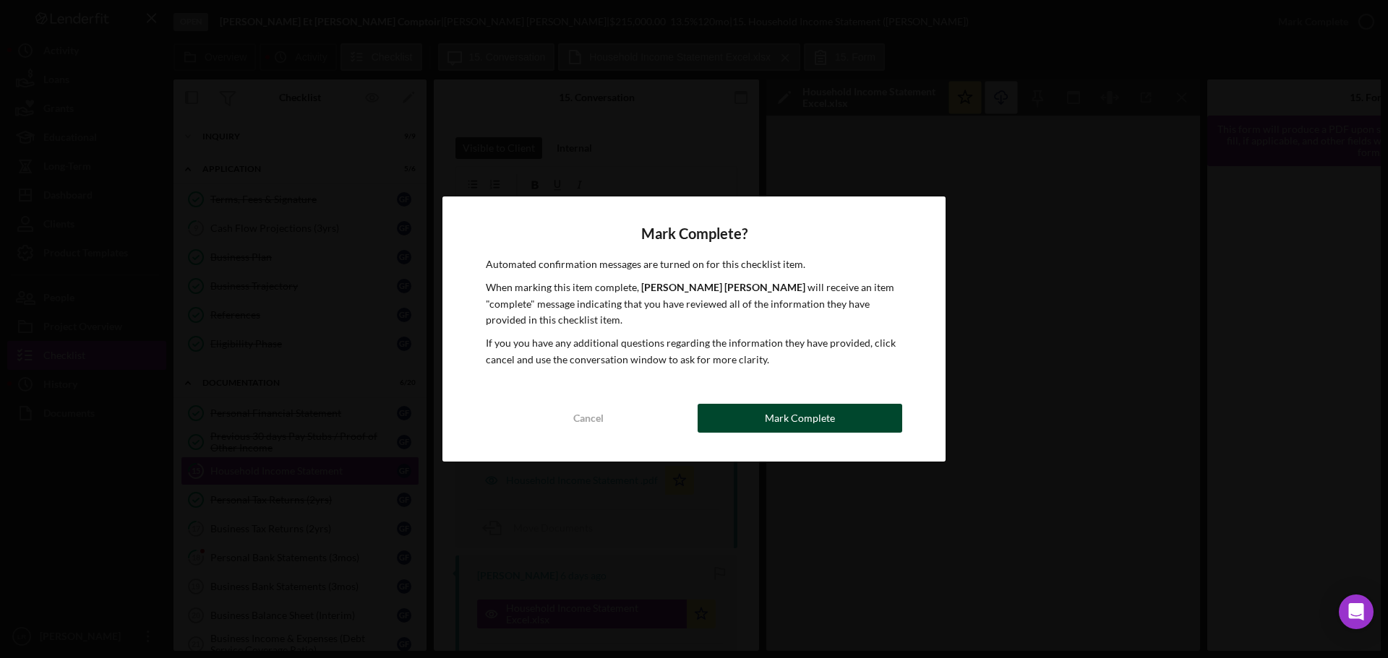
click at [838, 421] on button "Mark Complete" at bounding box center [799, 418] width 205 height 29
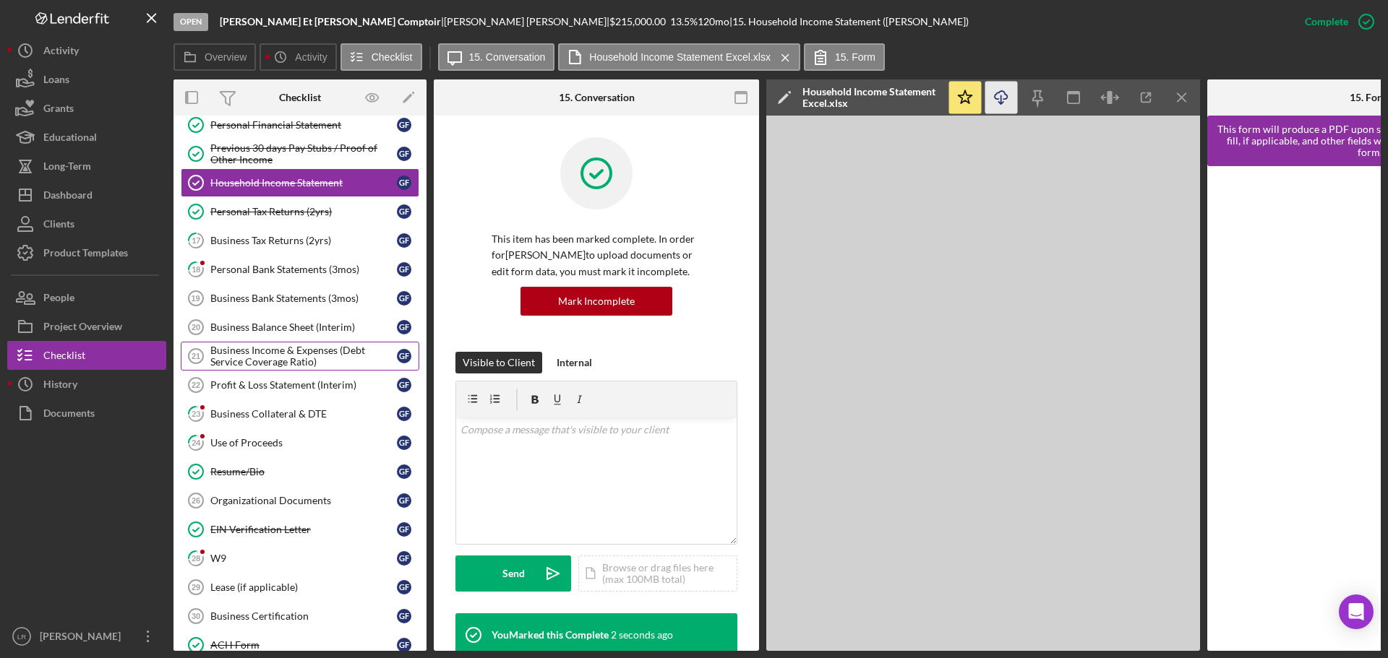
scroll to position [289, 0]
click at [295, 246] on div "Business Tax Returns (2yrs)" at bounding box center [303, 240] width 186 height 12
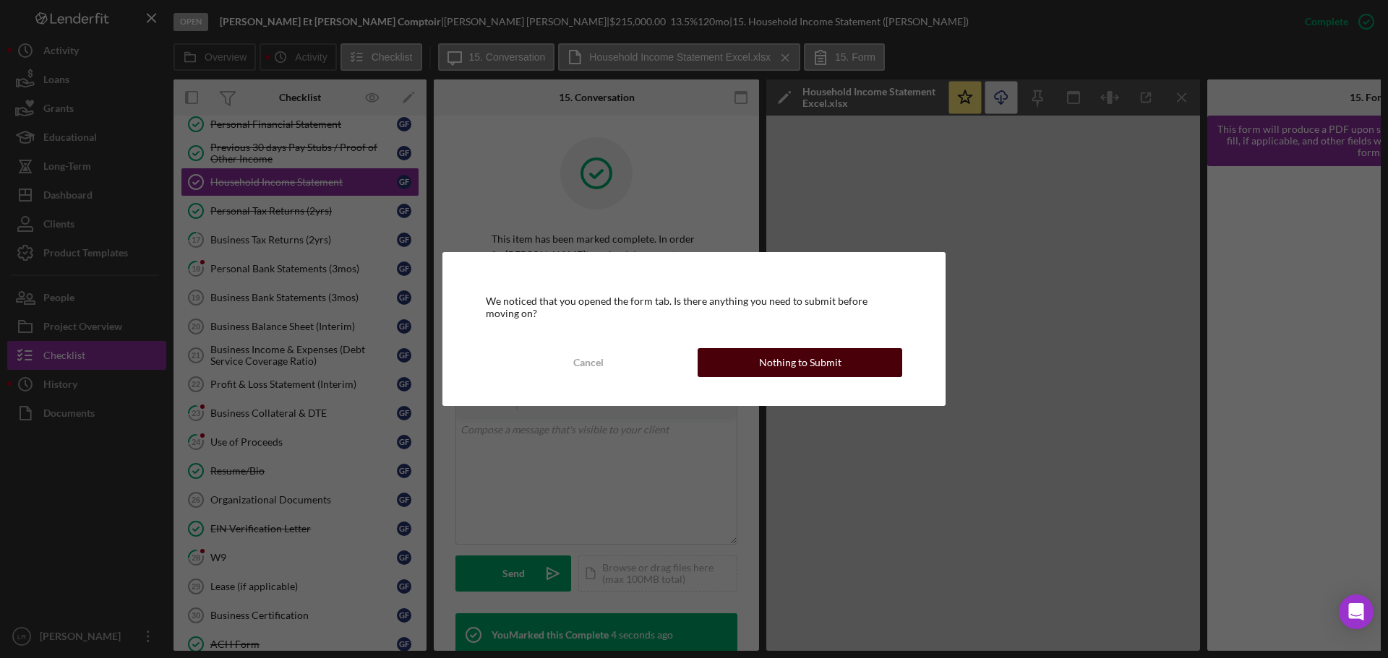
click at [781, 361] on div "Nothing to Submit" at bounding box center [800, 362] width 82 height 29
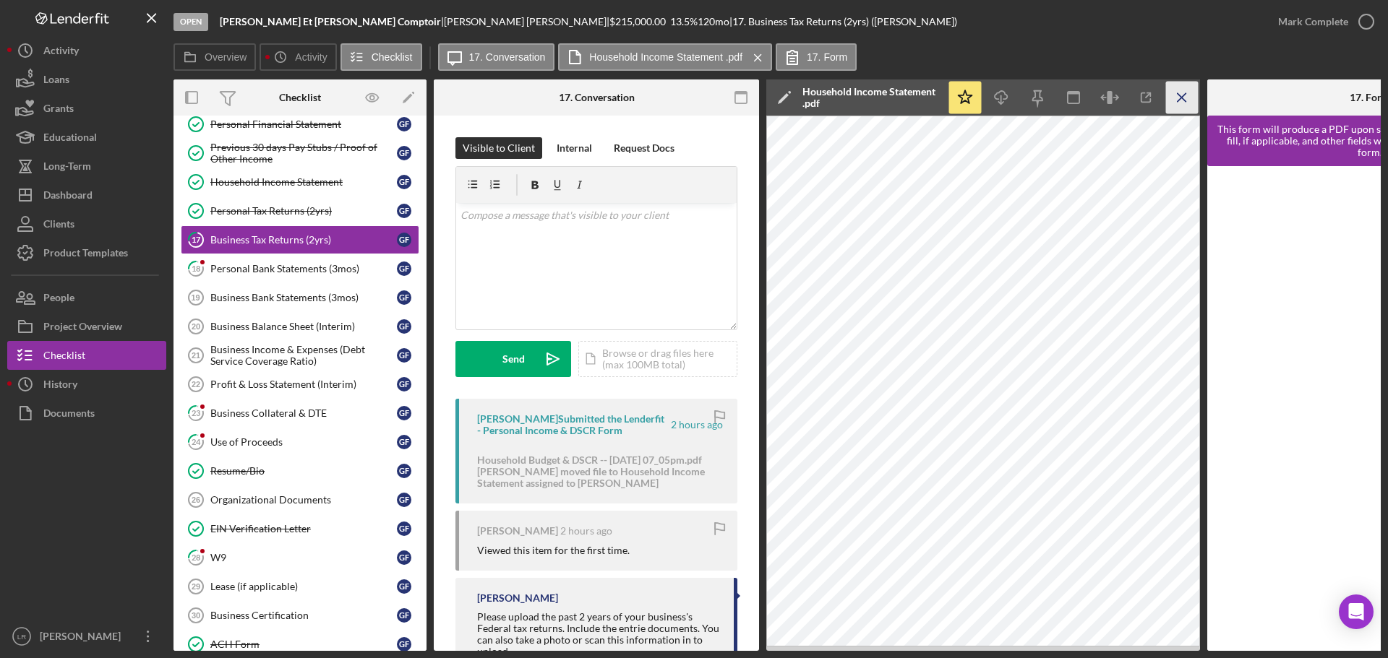
click at [1179, 106] on icon "Icon/Menu Close" at bounding box center [1182, 98] width 33 height 33
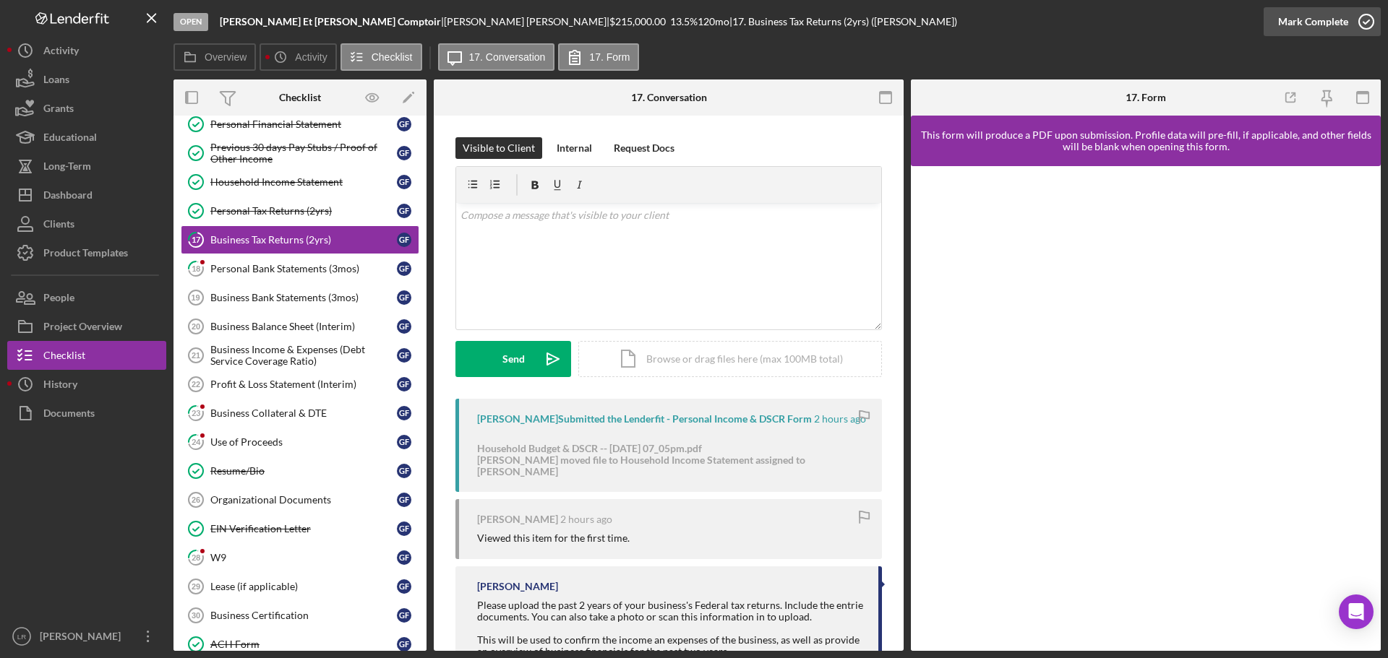
click at [1305, 18] on div "Mark Complete" at bounding box center [1313, 21] width 70 height 29
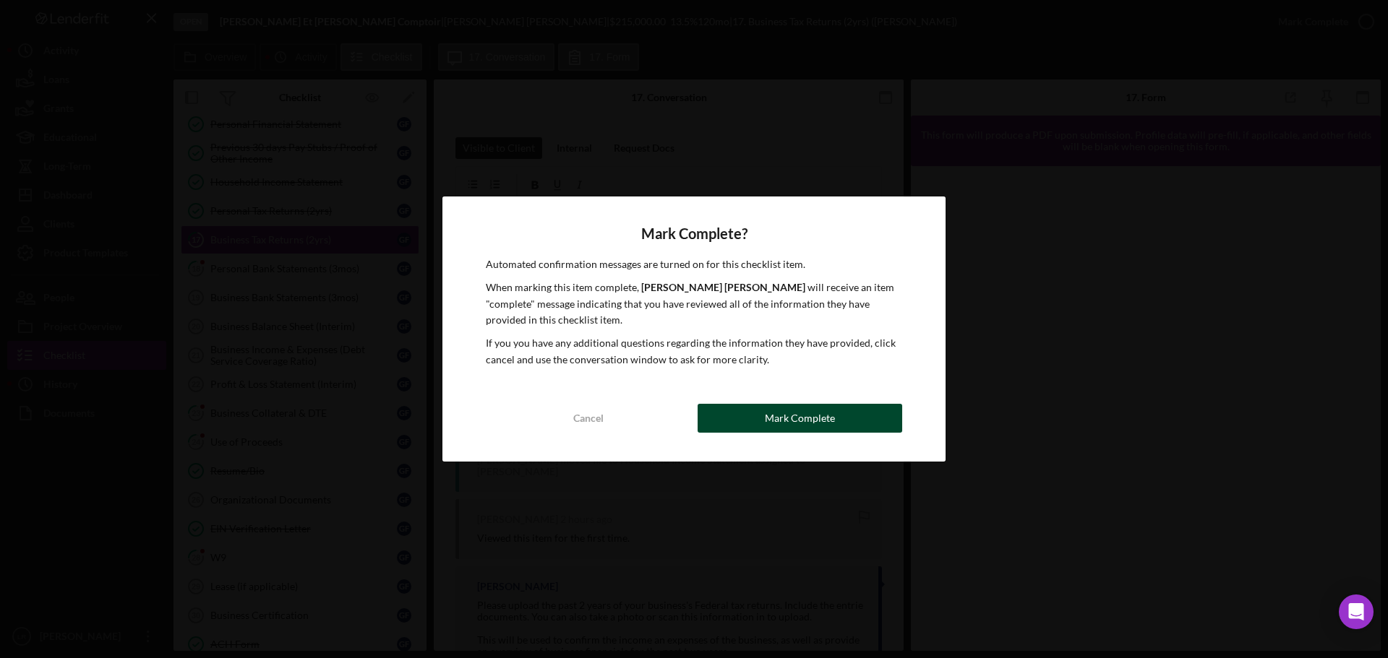
click at [788, 419] on div "Mark Complete" at bounding box center [800, 418] width 70 height 29
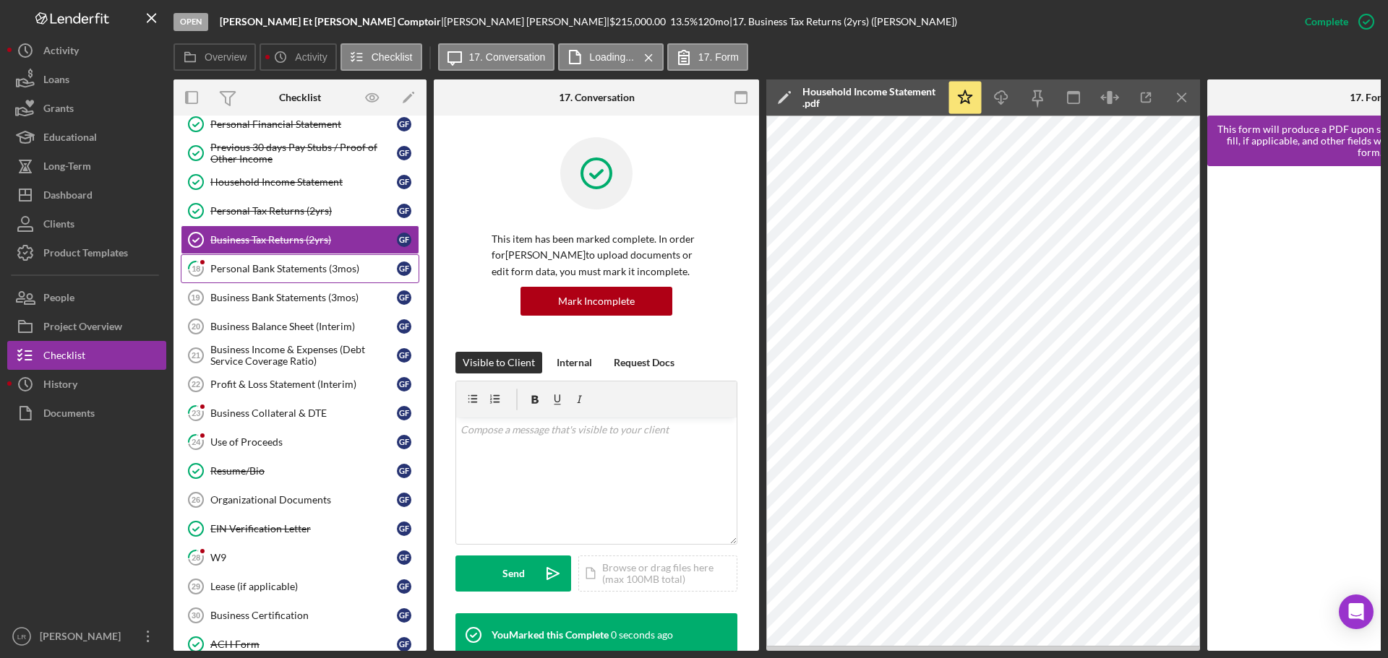
click at [307, 265] on div "Personal Bank Statements (3mos)" at bounding box center [303, 269] width 186 height 12
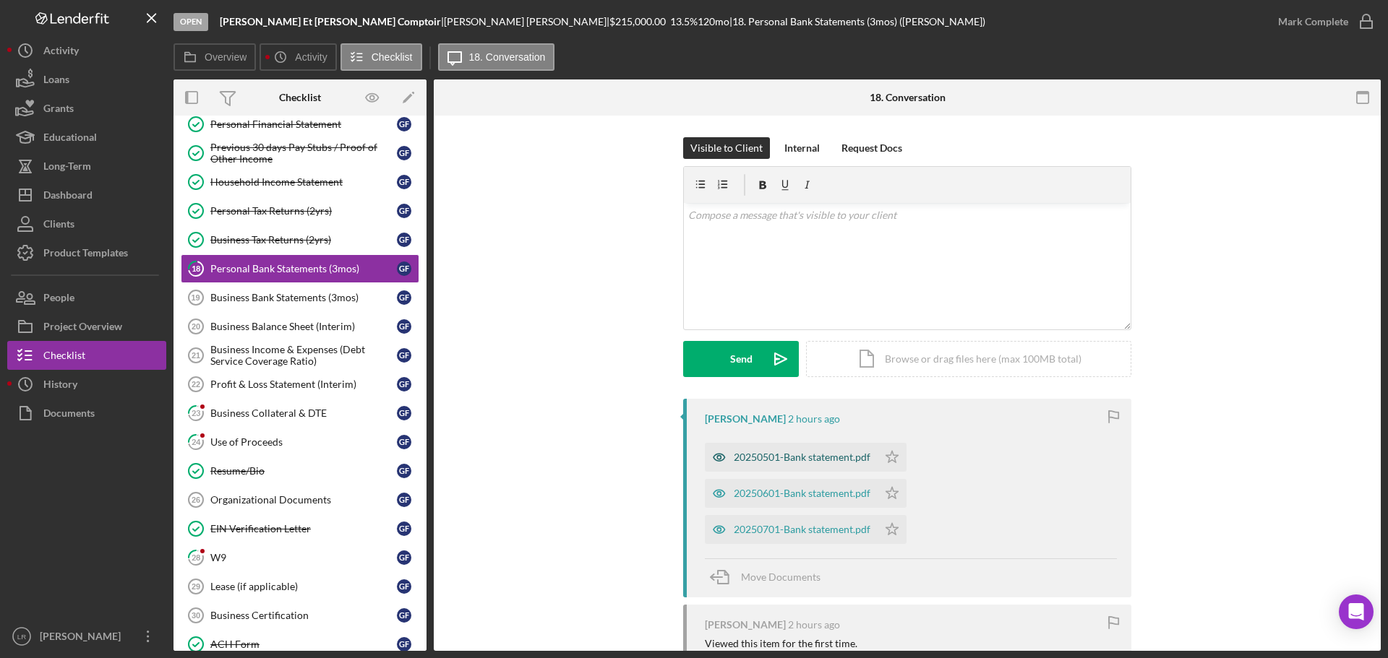
click at [773, 449] on div "20250501-Bank statement.pdf" at bounding box center [791, 457] width 173 height 29
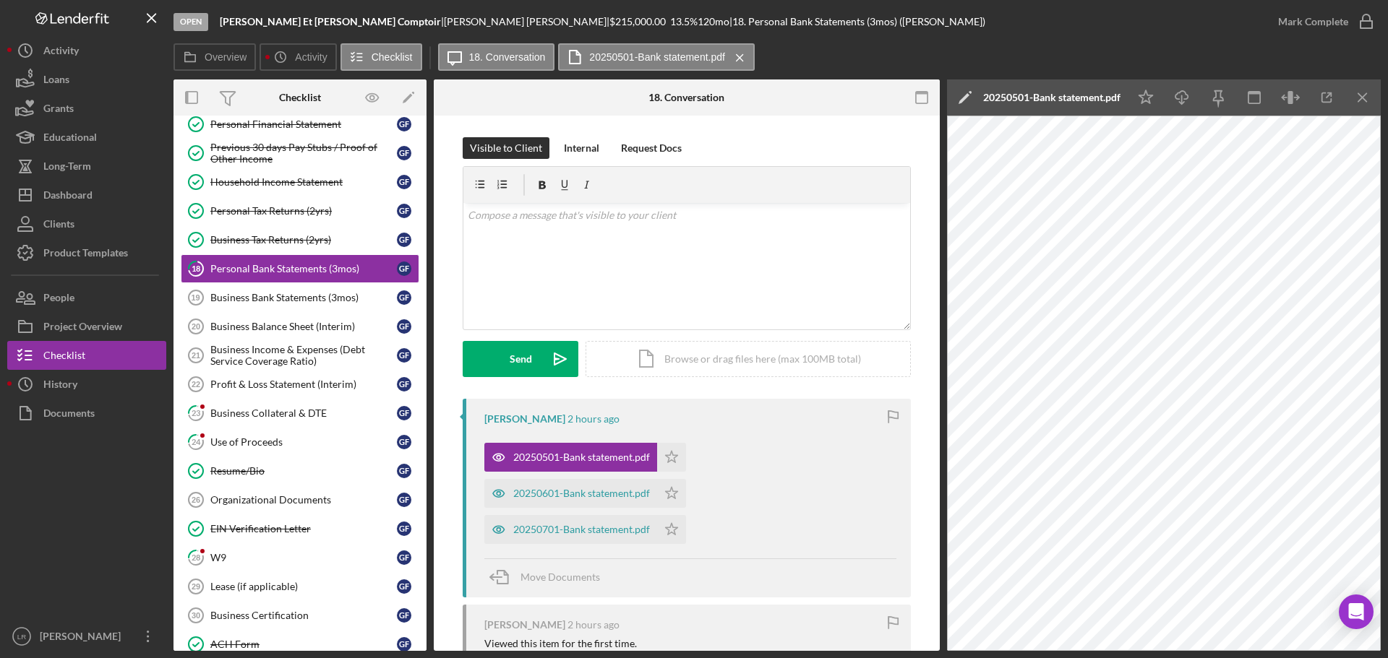
click at [964, 93] on icon "Icon/Edit" at bounding box center [965, 97] width 36 height 36
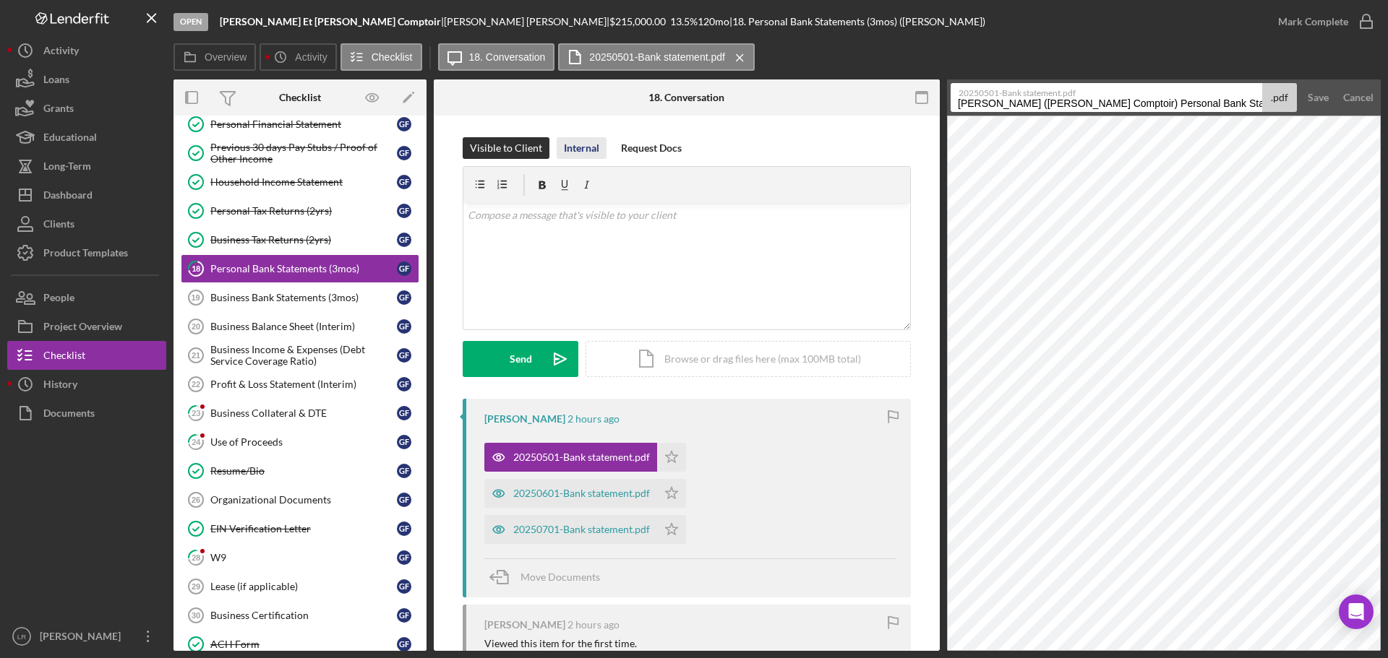
drag, startPoint x: 1172, startPoint y: 104, endPoint x: 570, endPoint y: 146, distance: 602.8
click at [570, 146] on div "Overview Internal Workflow Stage Open Icon/Dropdown Arrow Archive (can unarchiv…" at bounding box center [776, 365] width 1207 height 572
drag, startPoint x: 1075, startPoint y: 103, endPoint x: 1252, endPoint y: 85, distance: 177.3
click at [1252, 85] on div "20250501-Bank statement.pdf Personal Bank Statements (3mos) 20250821 .pdf" at bounding box center [1123, 97] width 346 height 29
type input "Personal Bank Statement - May"
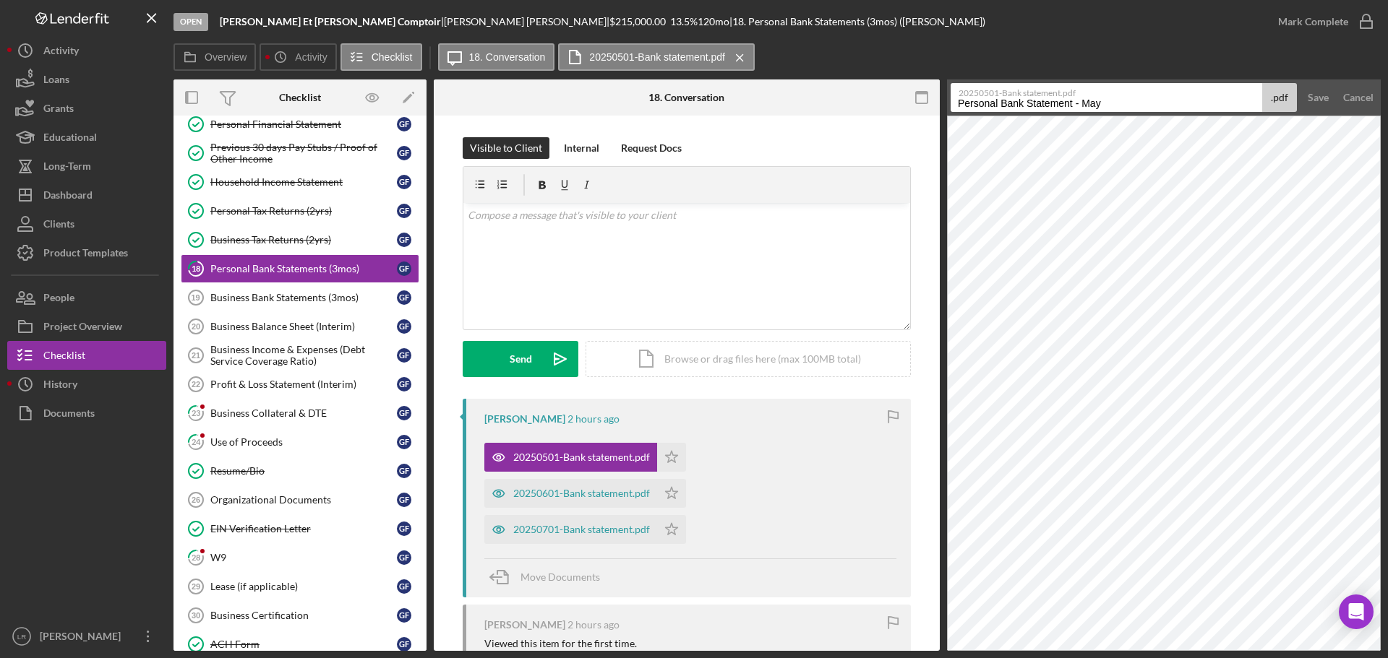
click at [1300, 83] on button "Save" at bounding box center [1317, 97] width 35 height 29
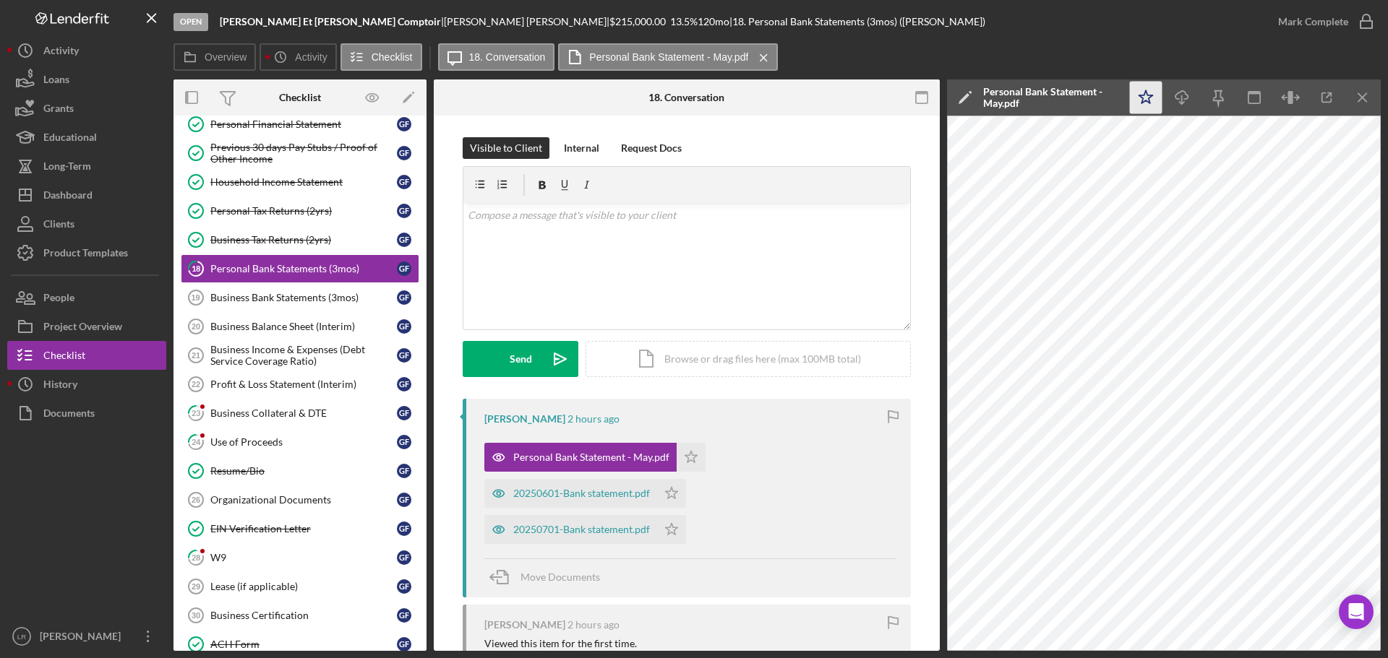
click at [1144, 99] on icon "Icon/Star" at bounding box center [1146, 98] width 33 height 33
click at [1178, 90] on icon "Icon/Download" at bounding box center [1182, 98] width 33 height 33
click at [1366, 101] on line "button" at bounding box center [1362, 97] width 8 height 8
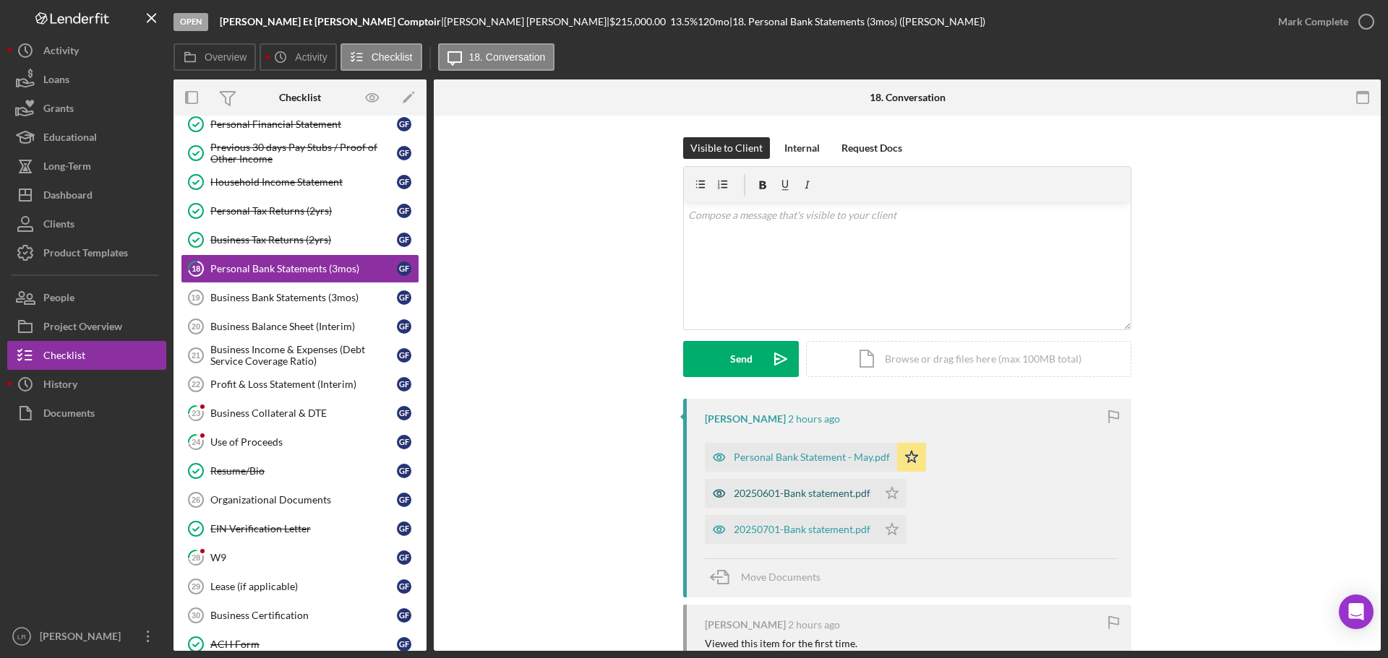
click at [744, 496] on div "20250601-Bank statement.pdf" at bounding box center [802, 494] width 137 height 12
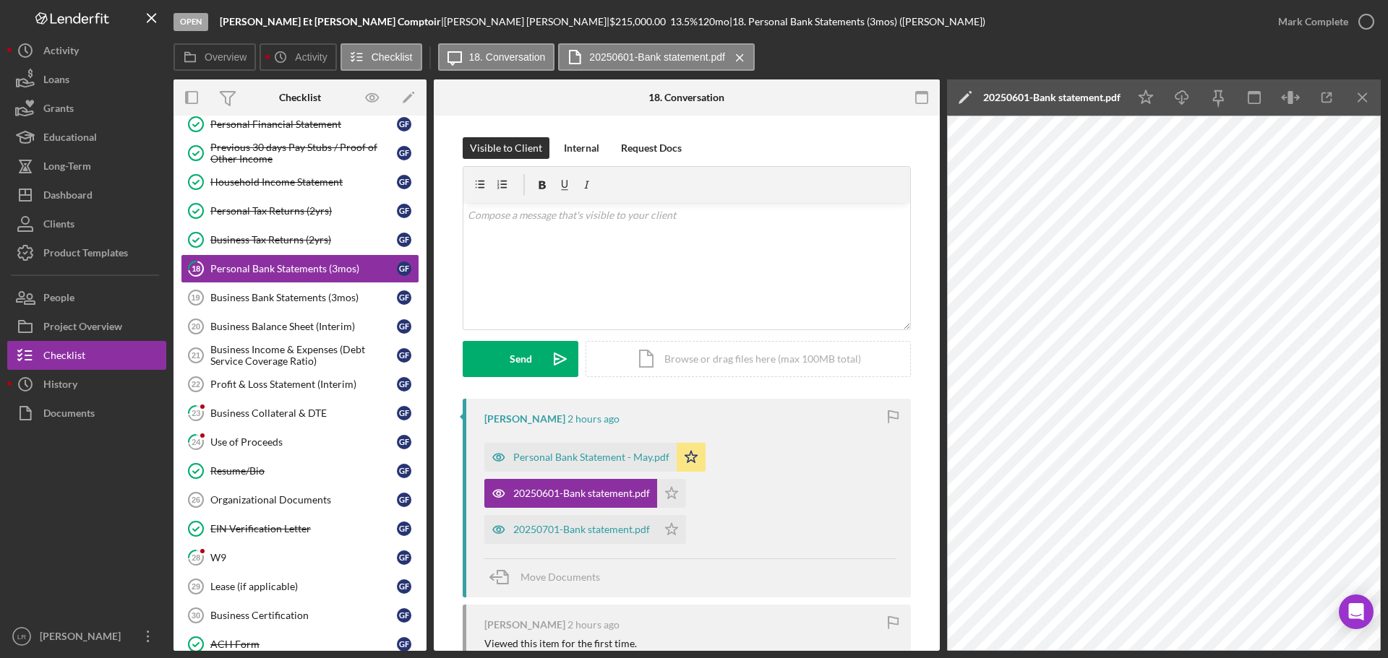
click at [964, 96] on icon "Icon/Edit" at bounding box center [965, 97] width 36 height 36
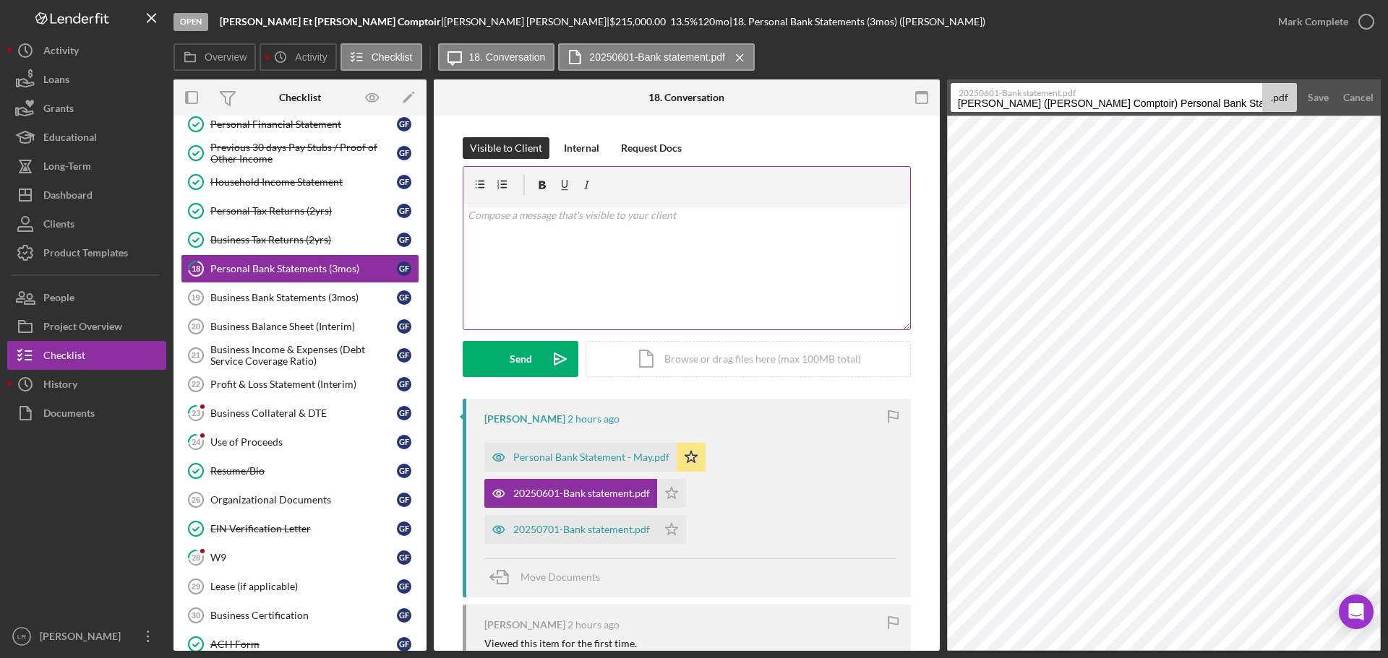
drag, startPoint x: 1174, startPoint y: 103, endPoint x: 462, endPoint y: 179, distance: 715.9
click at [462, 179] on div "Overview Internal Workflow Stage Open Icon/Dropdown Arrow Archive (can unarchiv…" at bounding box center [776, 365] width 1207 height 572
type input "Personal Bank Statement - Jun"
click at [1300, 83] on button "Save" at bounding box center [1317, 97] width 35 height 29
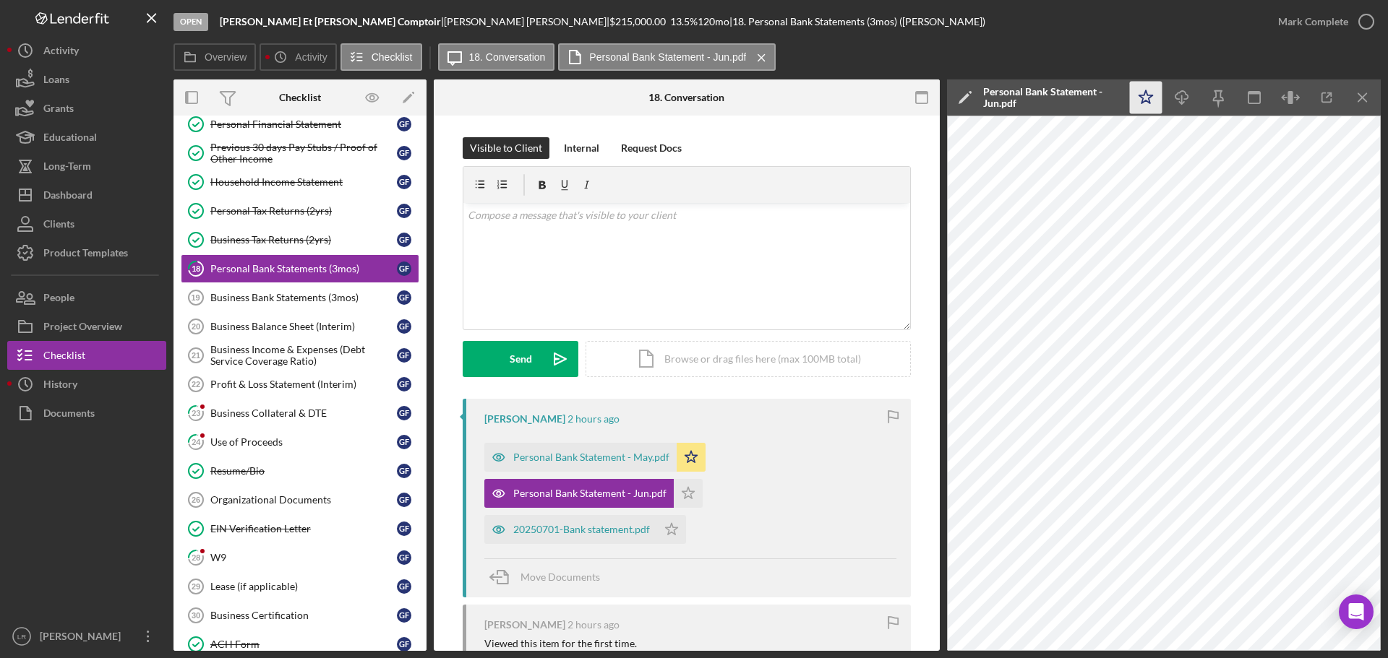
click at [1136, 102] on icon "Icon/Star" at bounding box center [1146, 98] width 33 height 33
click at [1187, 97] on icon "Icon/Download" at bounding box center [1182, 98] width 33 height 33
click at [1358, 97] on icon "Icon/Menu Close" at bounding box center [1362, 98] width 33 height 33
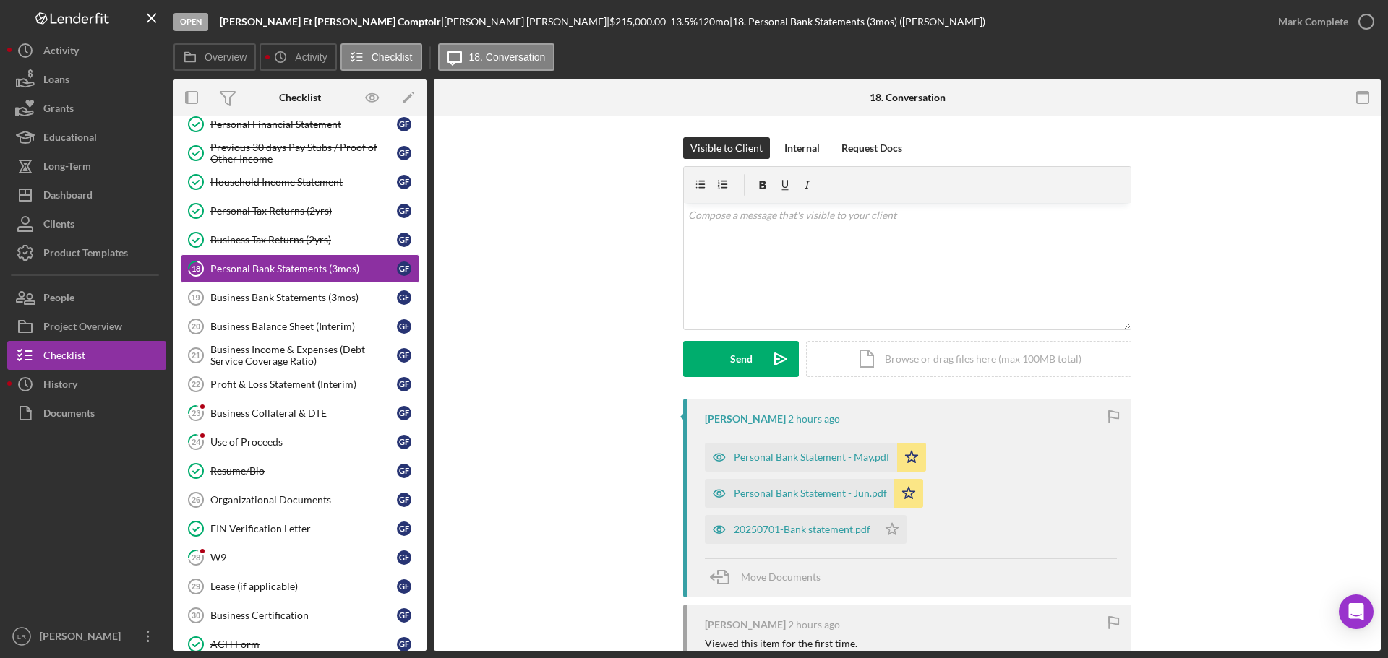
click at [805, 513] on div "20250701-Bank statement.pdf Icon/Star" at bounding box center [809, 526] width 209 height 36
click at [800, 528] on div "20250701-Bank statement.pdf" at bounding box center [802, 530] width 137 height 12
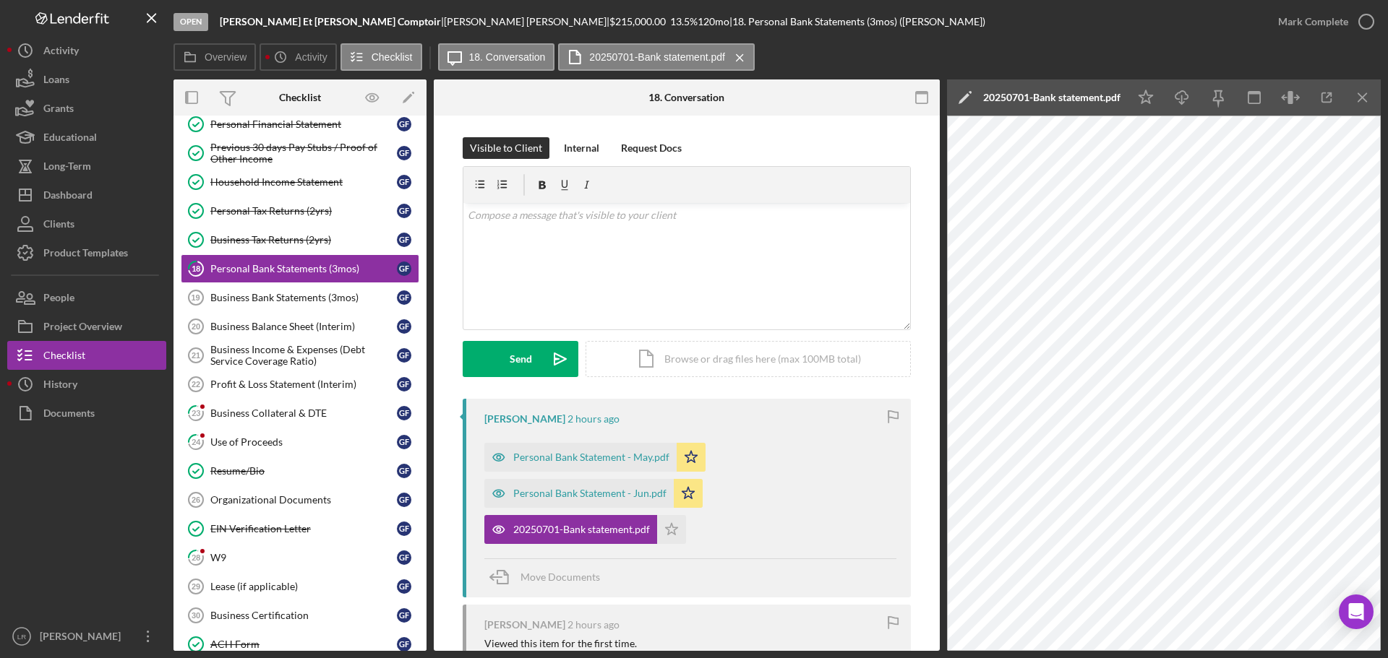
click at [956, 92] on icon "Icon/Edit" at bounding box center [965, 97] width 36 height 36
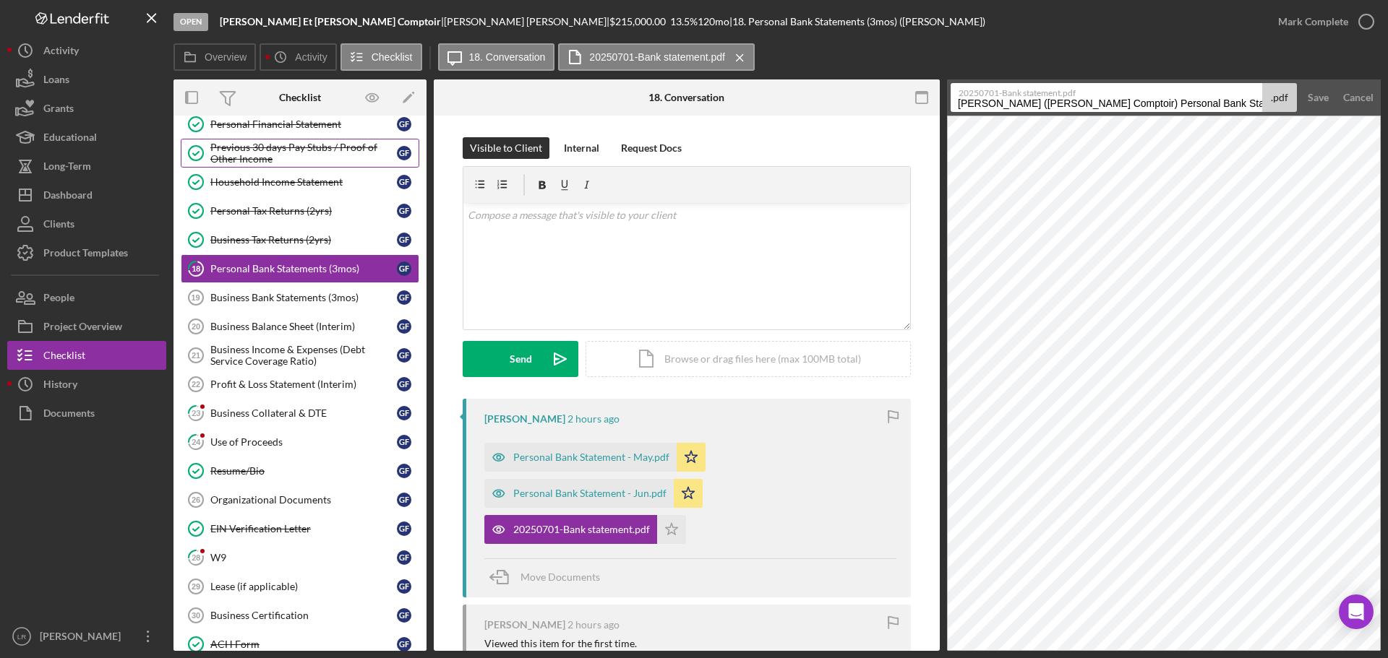
drag, startPoint x: 1172, startPoint y: 104, endPoint x: 193, endPoint y: 150, distance: 980.4
click at [195, 153] on div "Overview Internal Workflow Stage Open Icon/Dropdown Arrow Archive (can unarchiv…" at bounding box center [776, 365] width 1207 height 572
drag, startPoint x: 1075, startPoint y: 102, endPoint x: 1349, endPoint y: 79, distance: 275.6
click at [1349, 79] on div "Overview Icon/History Activity Checklist Icon/Message 18. Conversation 20250701…" at bounding box center [776, 347] width 1207 height 608
type input "Personal Bank Statement - [DATE]"
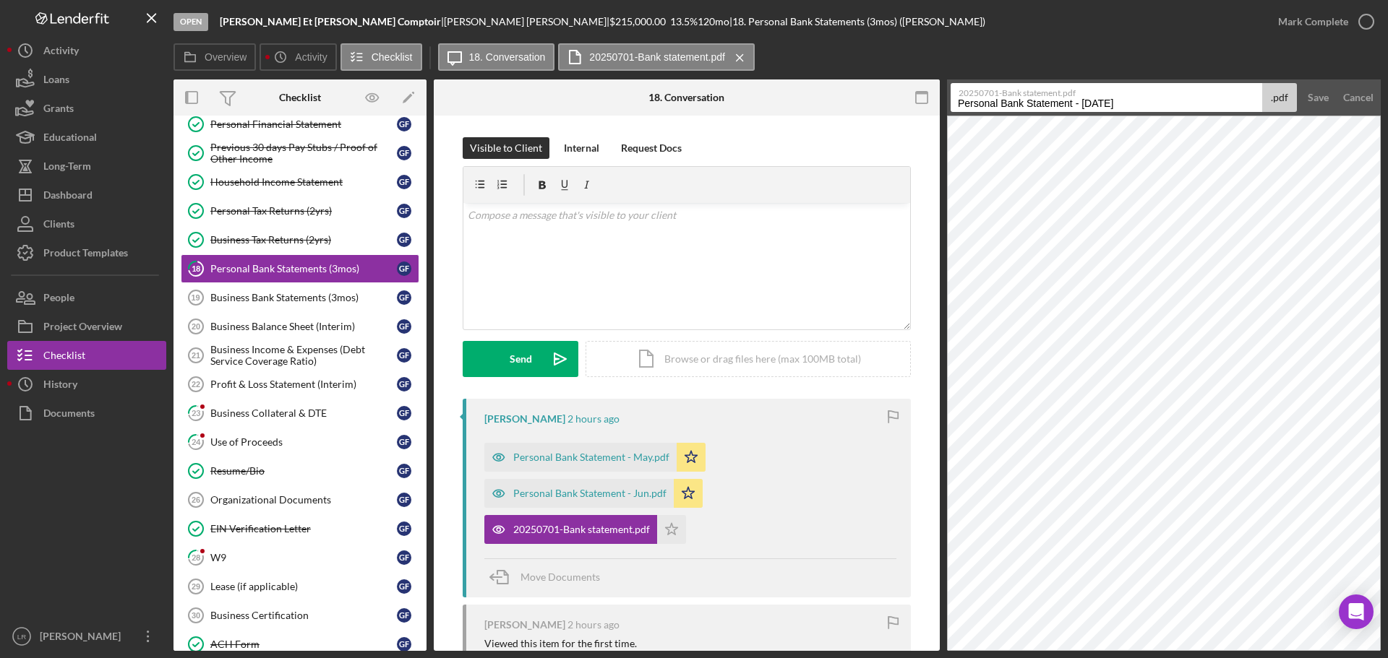
click at [1300, 83] on button "Save" at bounding box center [1317, 97] width 35 height 29
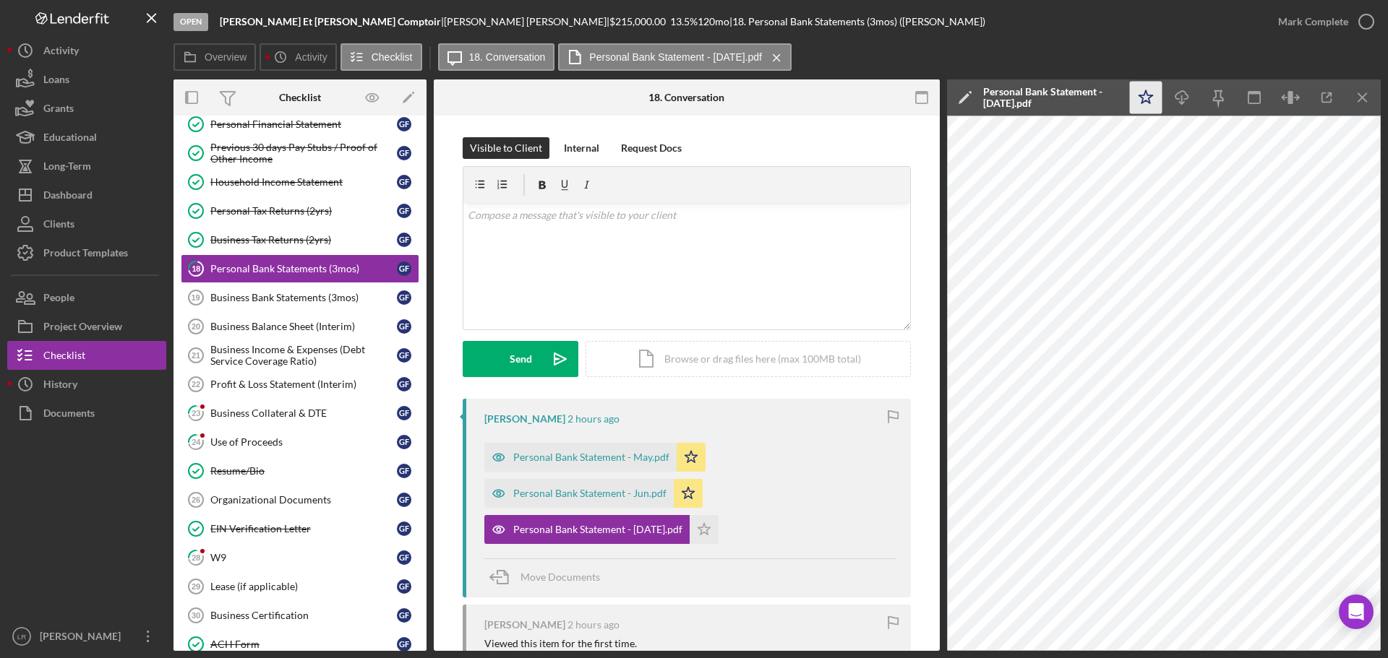
click at [1147, 103] on icon "Icon/Star" at bounding box center [1146, 98] width 33 height 33
drag, startPoint x: 1183, startPoint y: 94, endPoint x: 1209, endPoint y: 83, distance: 28.2
click at [1183, 94] on icon "Icon/Download" at bounding box center [1182, 98] width 33 height 33
click at [1329, 17] on div "Mark Complete" at bounding box center [1313, 21] width 70 height 29
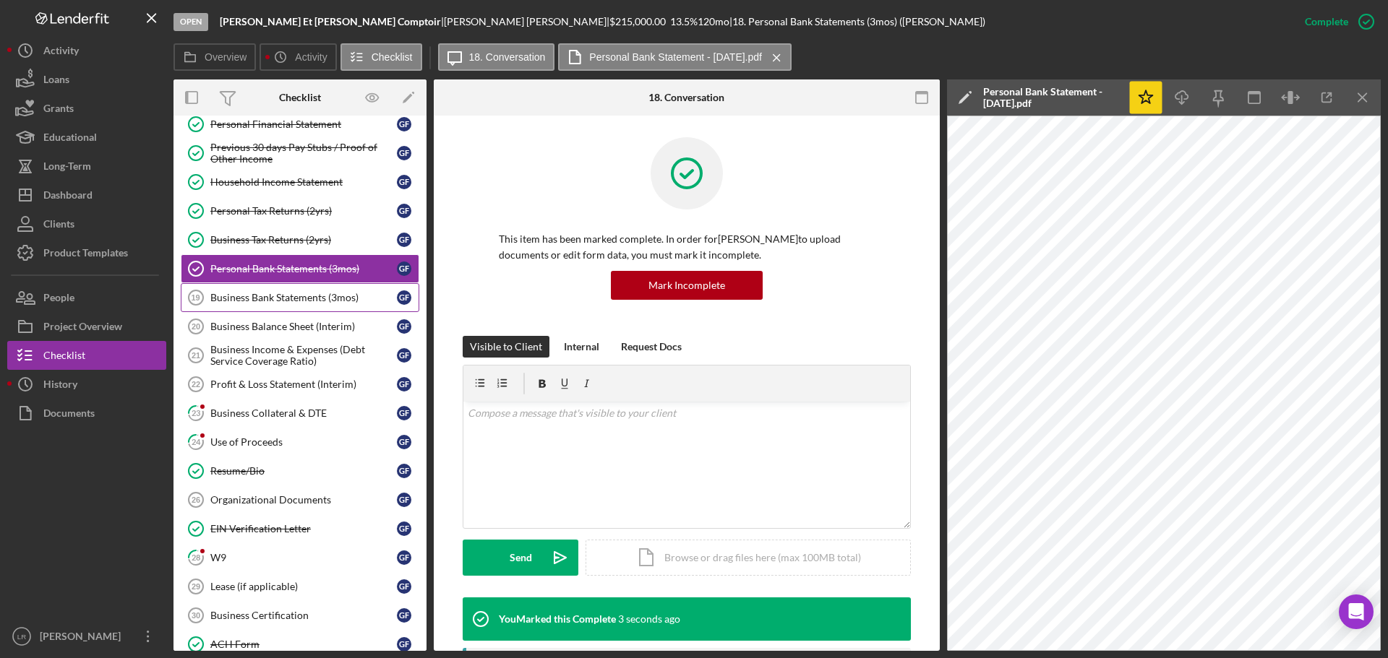
click at [268, 303] on div "Business Bank Statements (3mos)" at bounding box center [303, 298] width 186 height 12
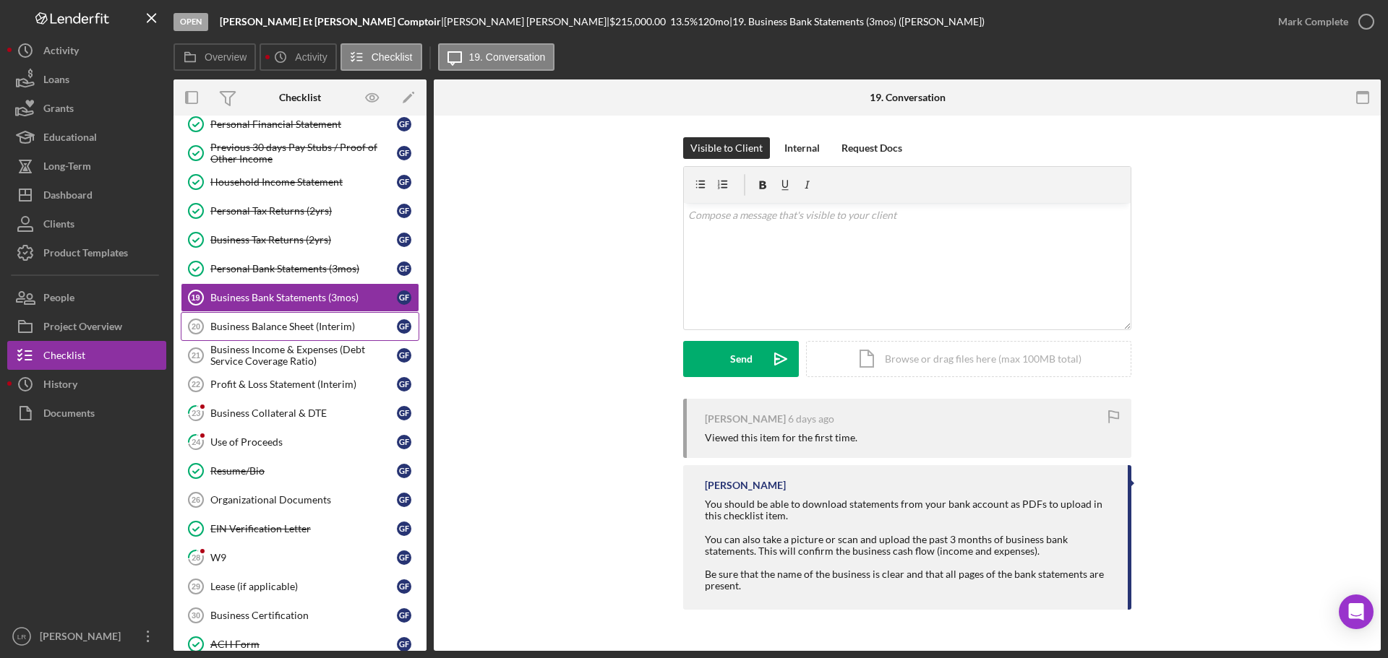
click at [287, 327] on div "Business Balance Sheet (Interim)" at bounding box center [303, 327] width 186 height 12
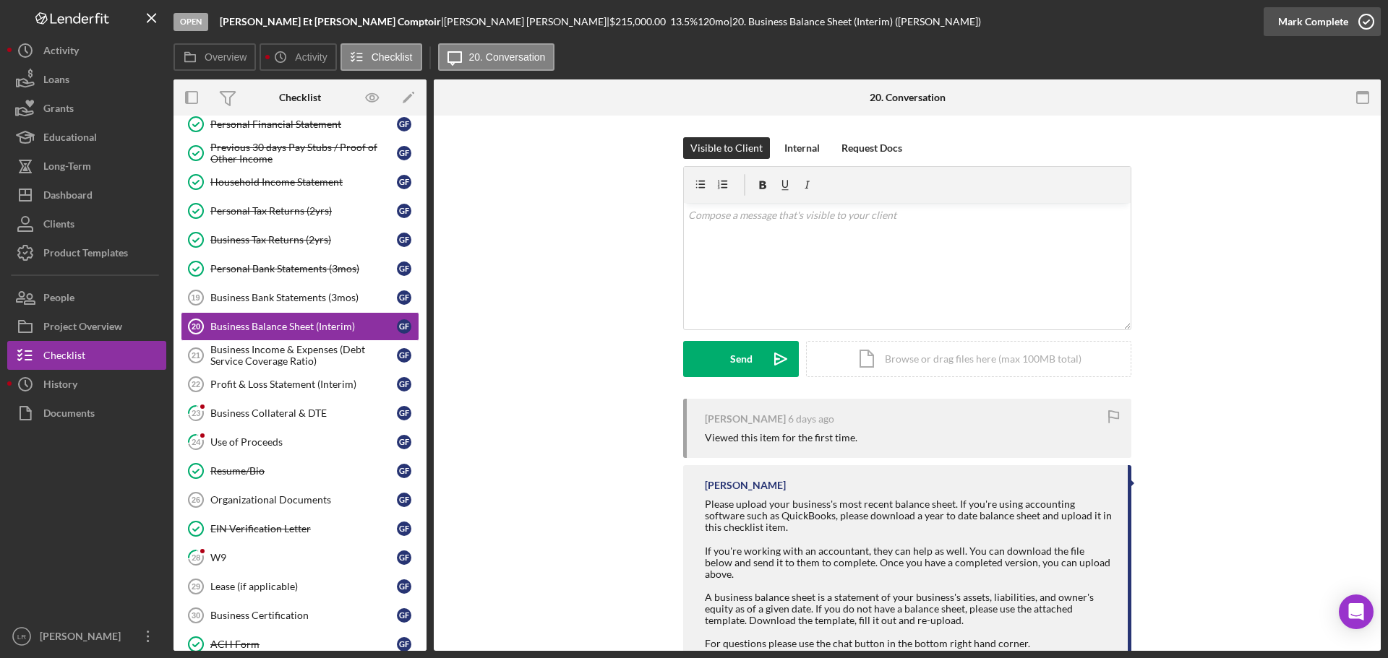
click at [1314, 22] on div "Mark Complete" at bounding box center [1313, 21] width 70 height 29
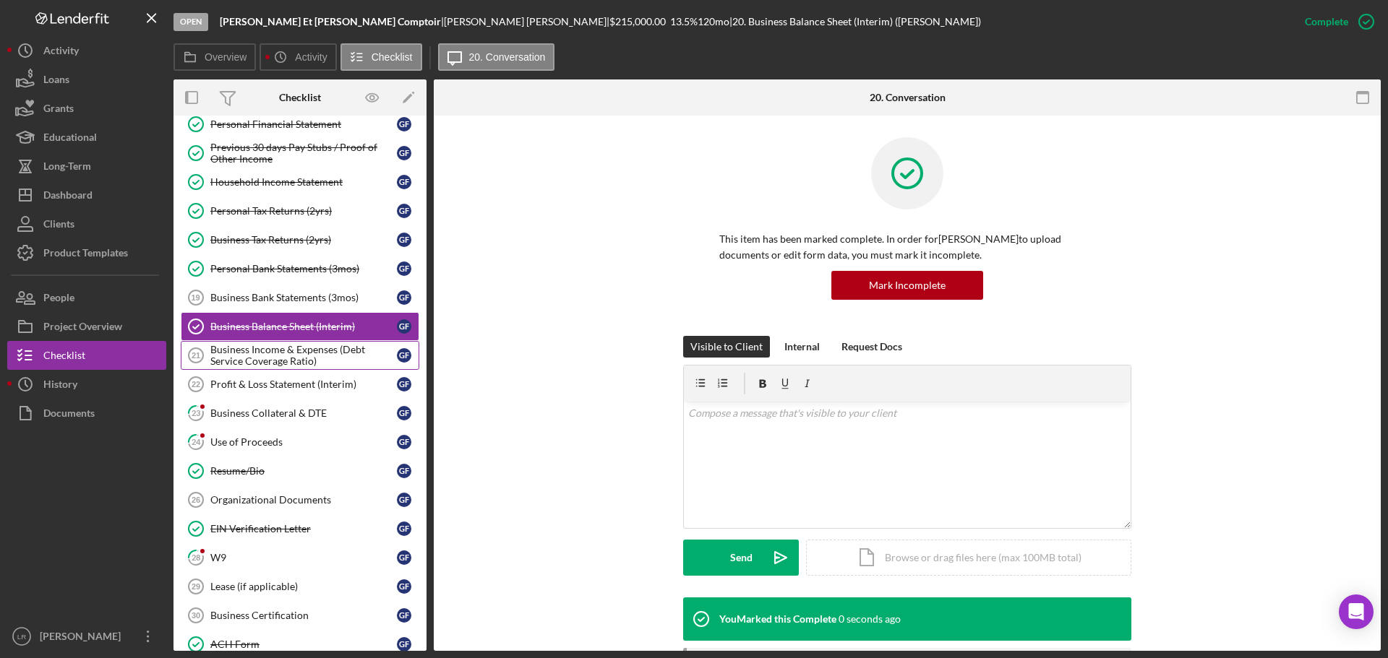
click at [293, 359] on div "Business Income & Expenses (Debt Service Coverage Ratio)" at bounding box center [303, 355] width 186 height 23
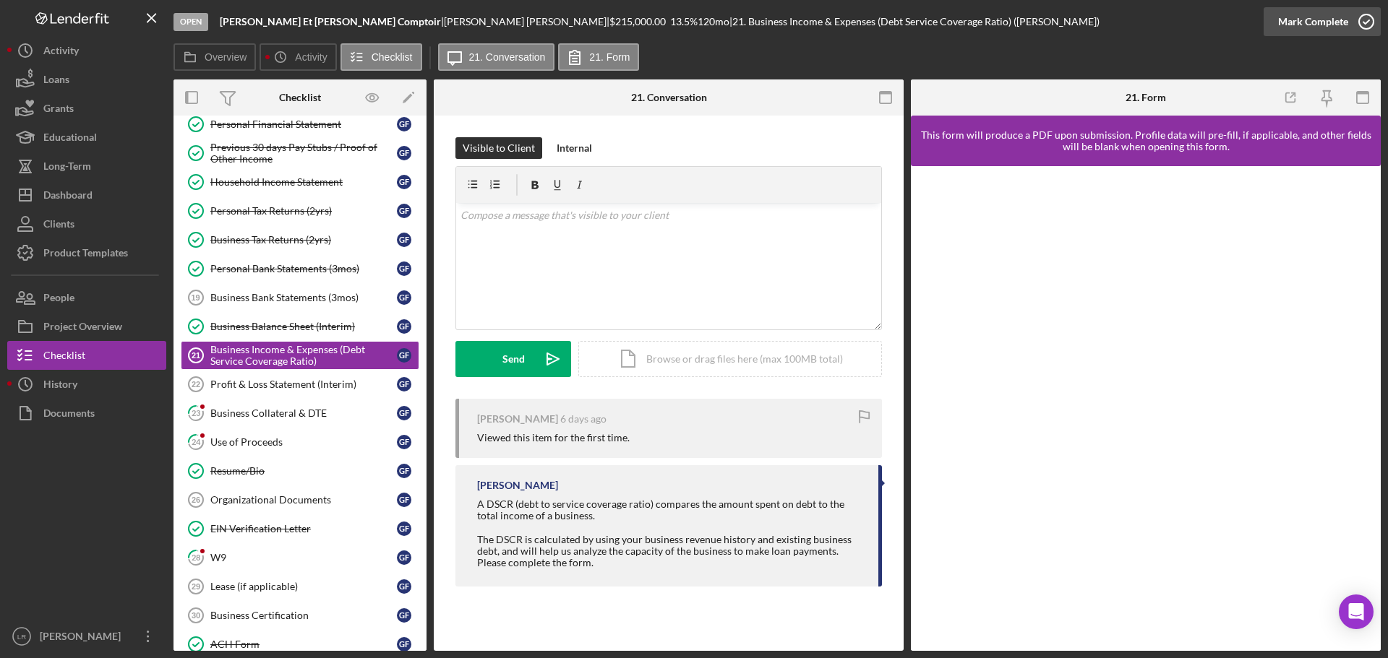
click at [1318, 26] on div "Mark Complete" at bounding box center [1313, 21] width 70 height 29
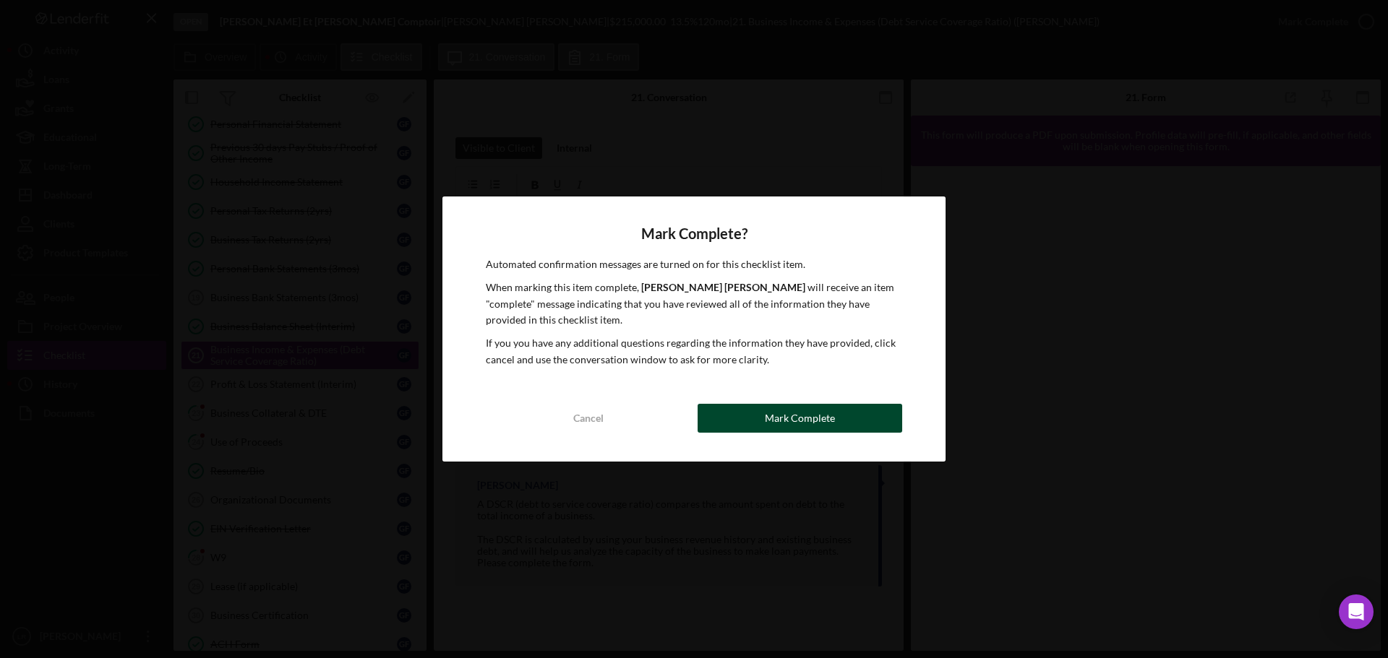
click at [810, 407] on div "Mark Complete" at bounding box center [800, 418] width 70 height 29
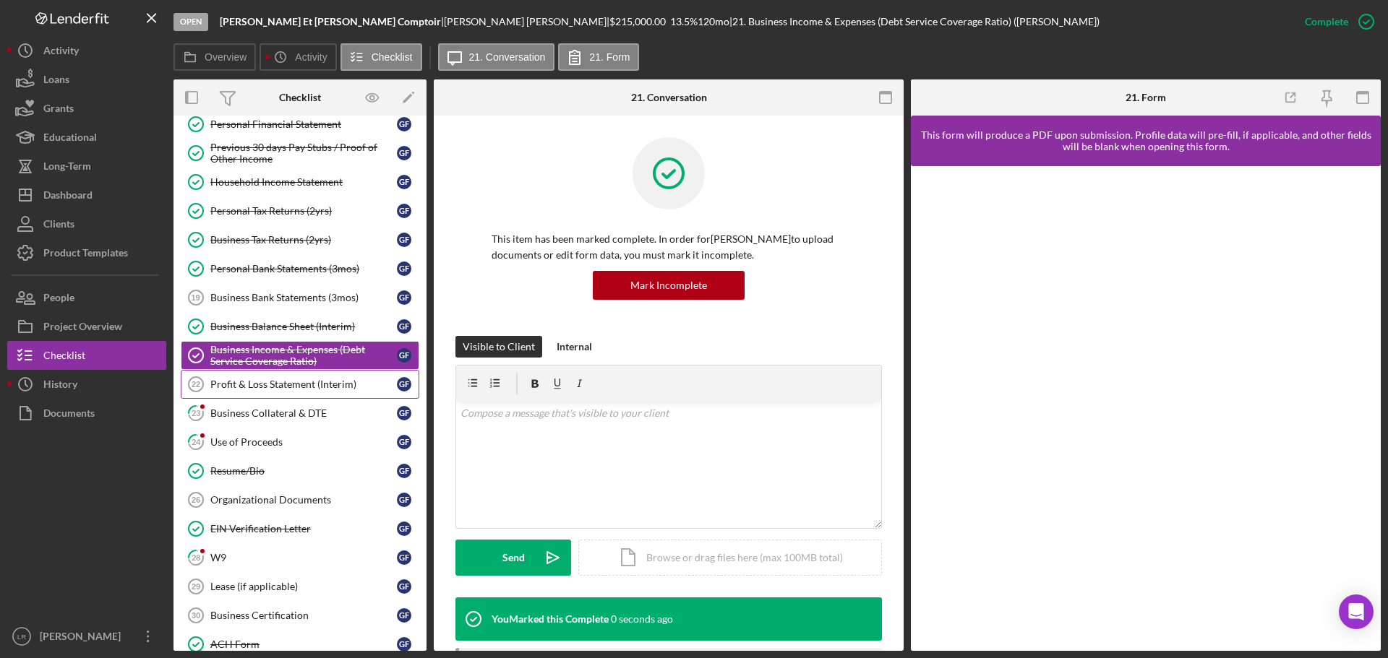
click at [332, 390] on div "Profit & Loss Statement (Interim)" at bounding box center [303, 385] width 186 height 12
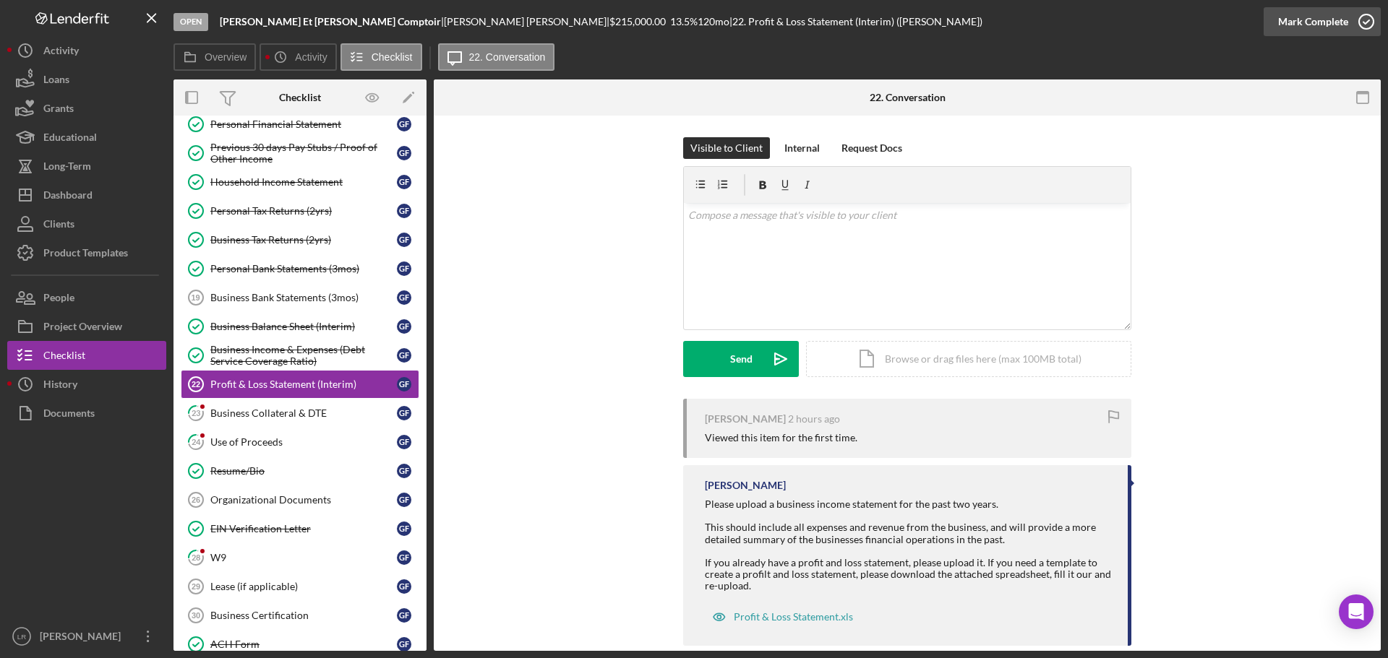
click at [1276, 12] on button "Mark Complete" at bounding box center [1321, 21] width 117 height 29
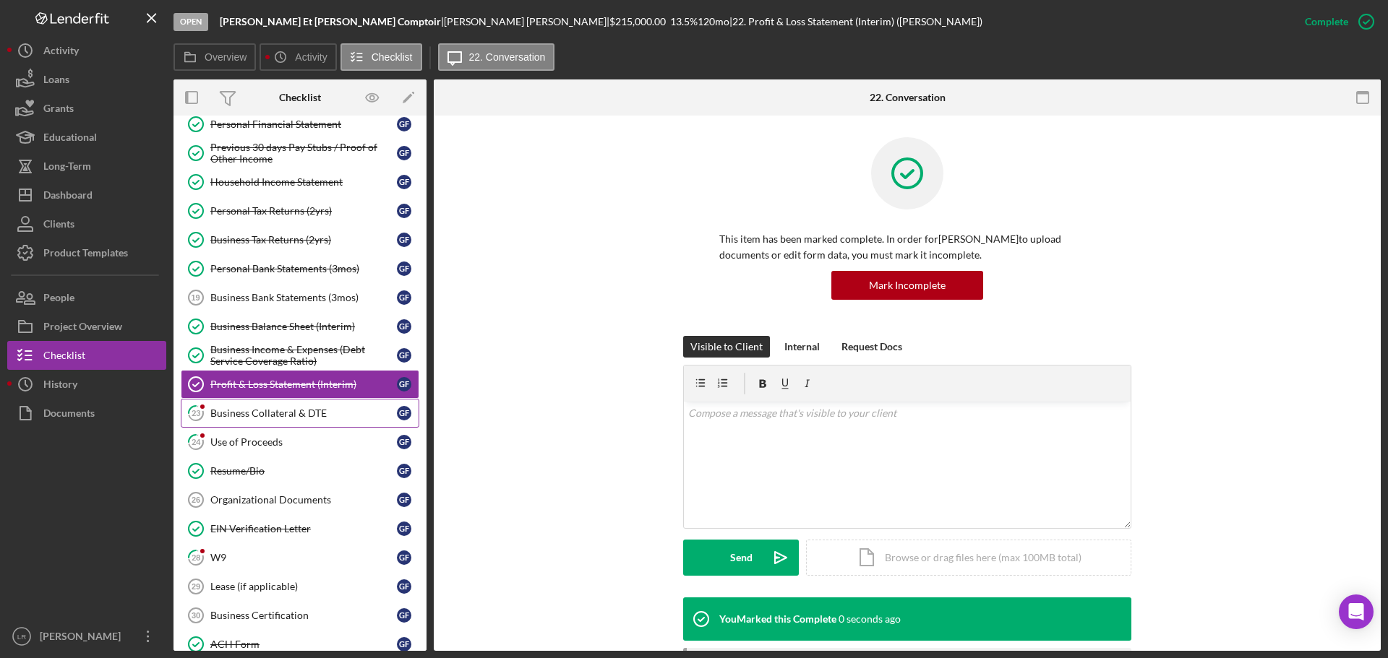
click at [246, 412] on div "Business Collateral & DTE" at bounding box center [303, 414] width 186 height 12
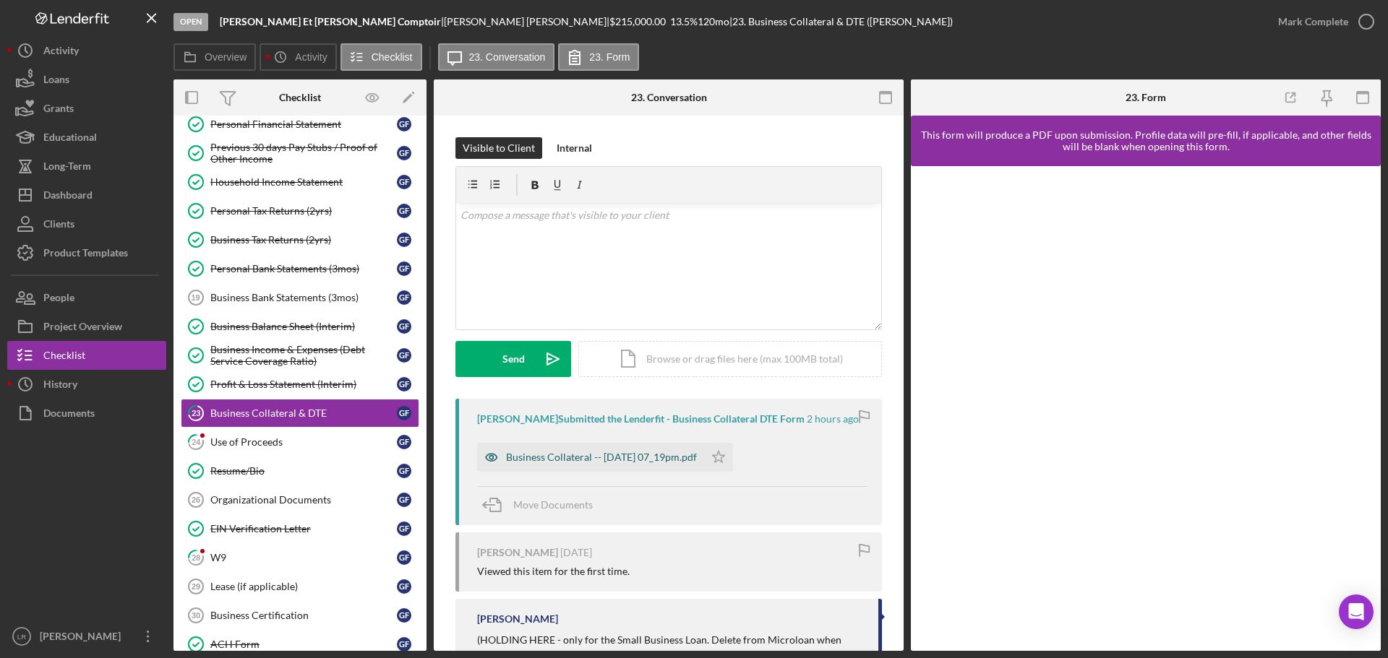
click at [551, 458] on div "Business Collateral -- [DATE] 07_19pm.pdf" at bounding box center [601, 458] width 191 height 12
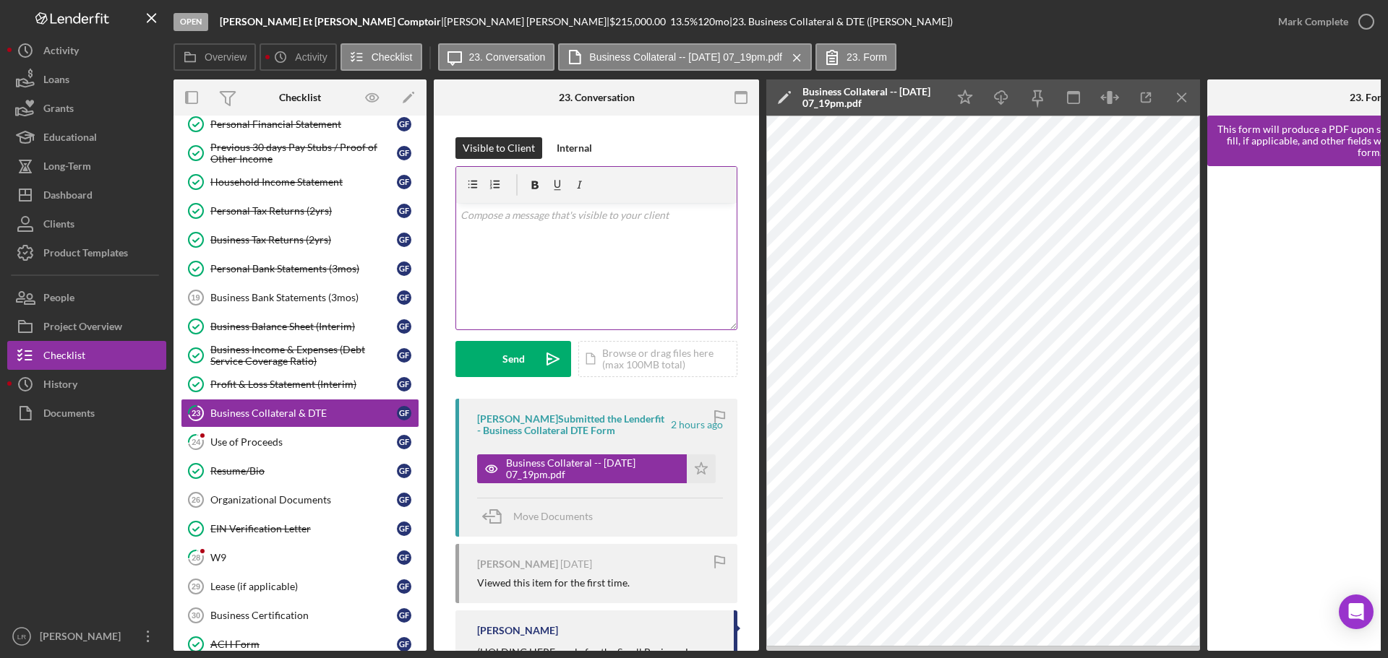
click at [670, 270] on div "v Color teal Color pink Remove color Add row above Add row below Add column bef…" at bounding box center [596, 266] width 280 height 126
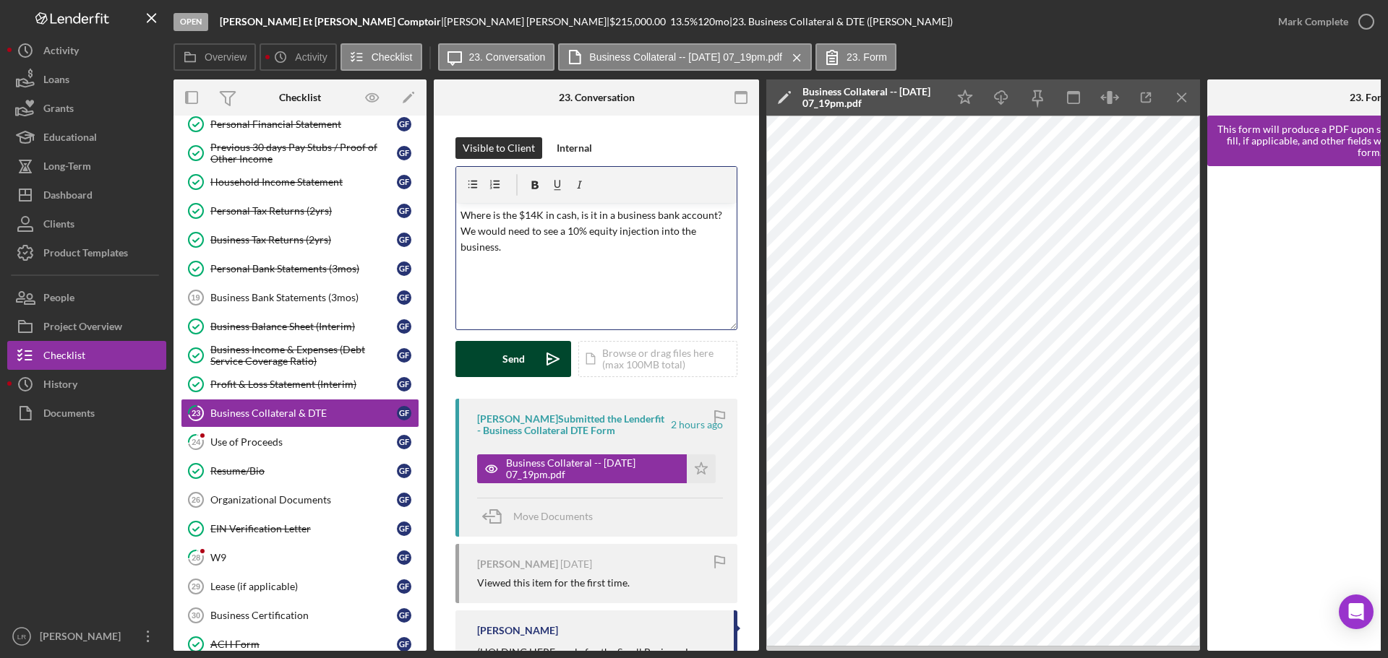
click at [477, 358] on button "Send Icon/icon-invite-send" at bounding box center [513, 359] width 116 height 36
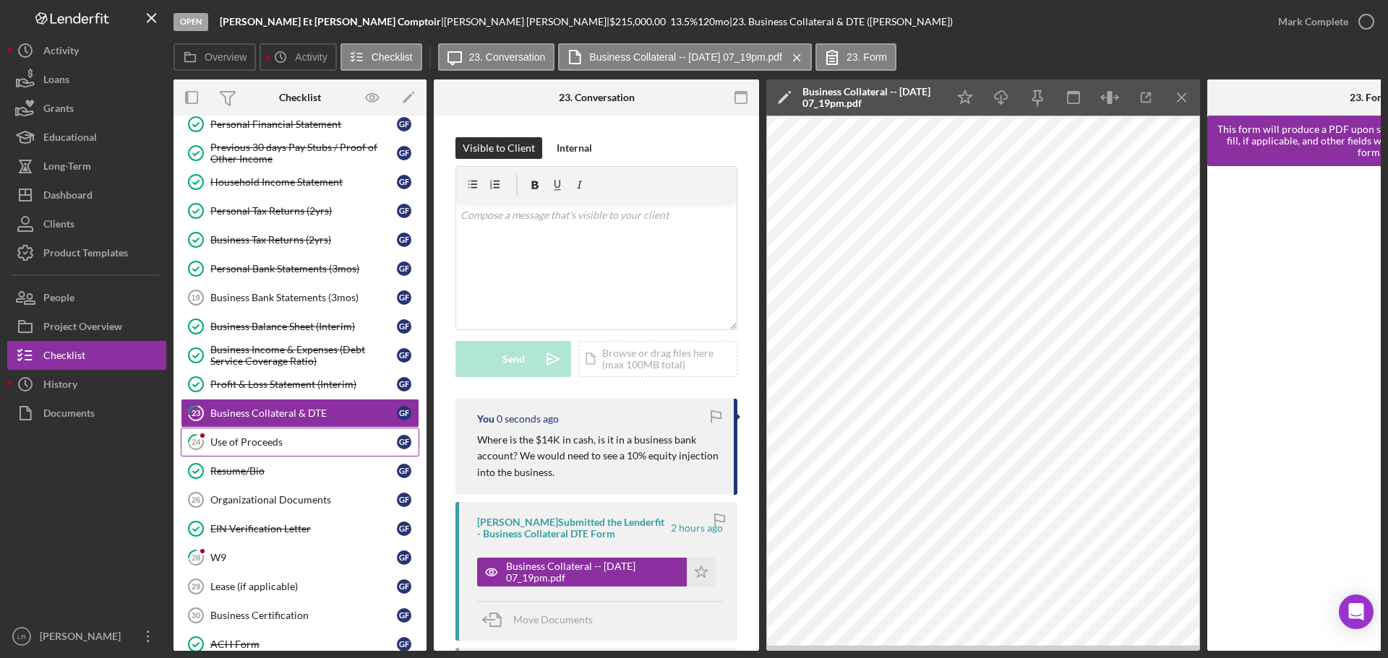
click at [254, 444] on div "Use of Proceeds" at bounding box center [303, 443] width 186 height 12
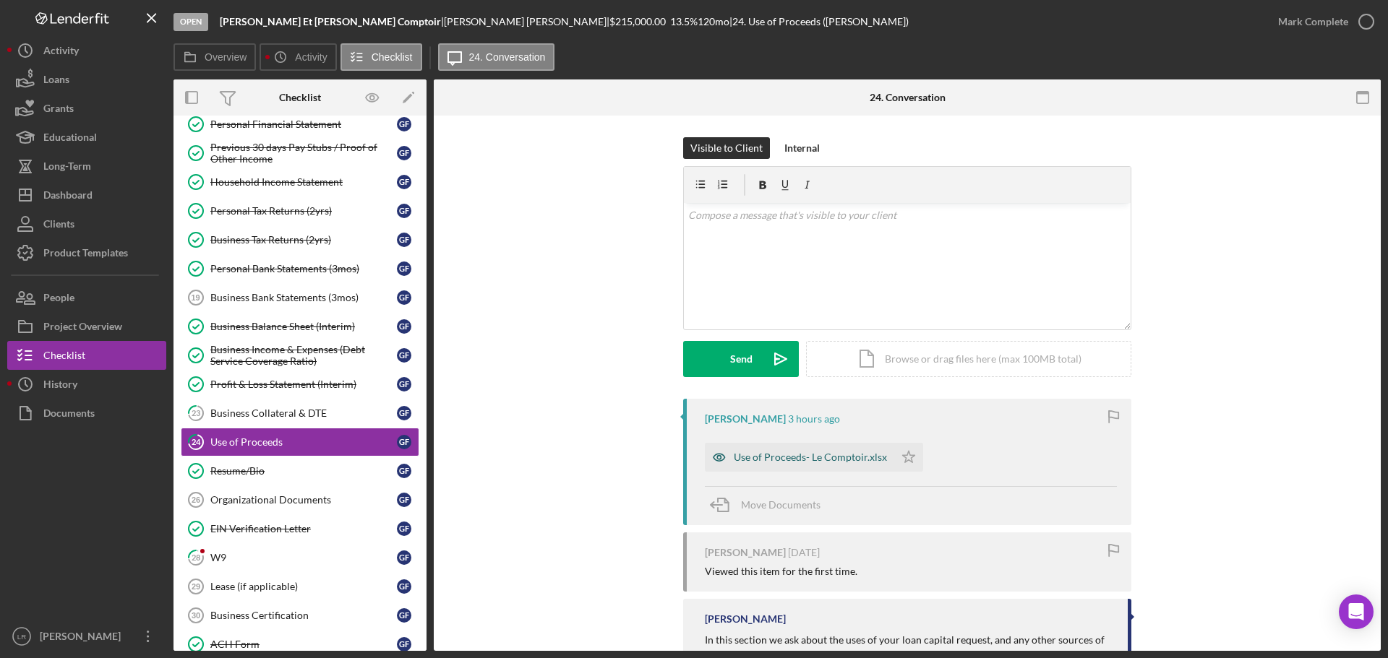
click at [822, 455] on div "Use of Proceeds- Le Comptoir.xlsx" at bounding box center [810, 458] width 153 height 12
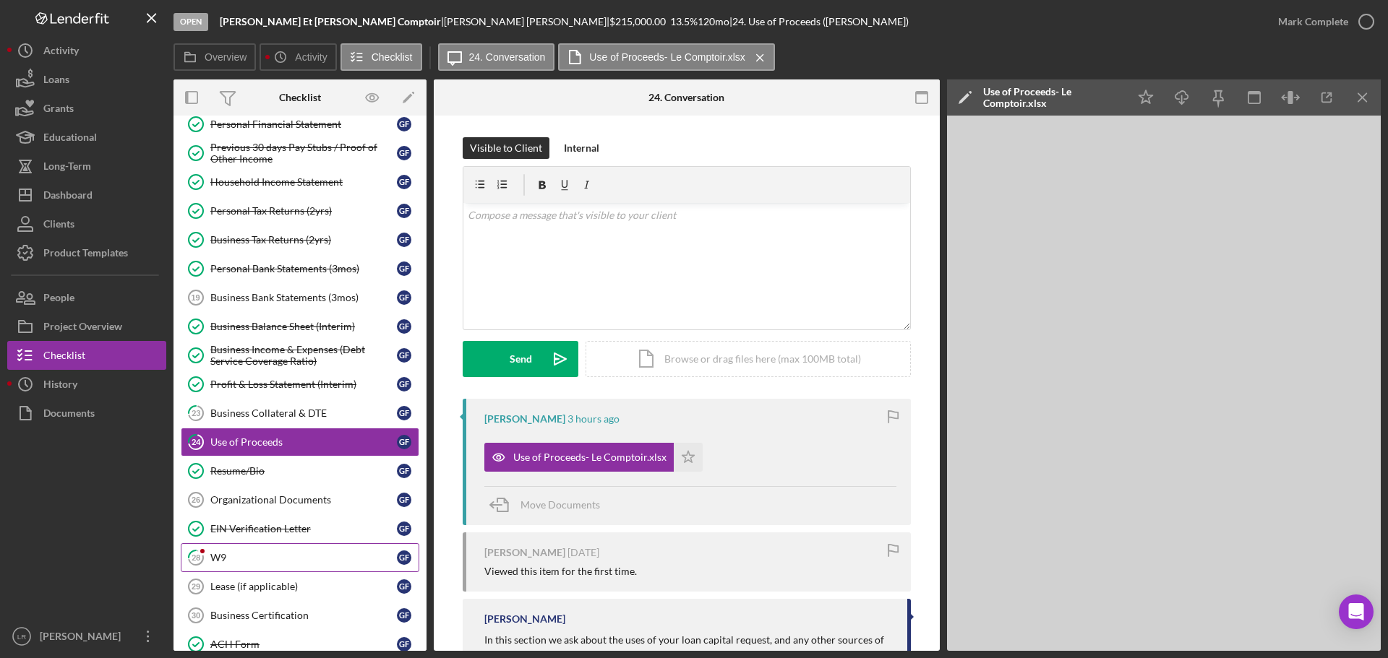
click at [254, 567] on link "28 W9 G F" at bounding box center [300, 557] width 238 height 29
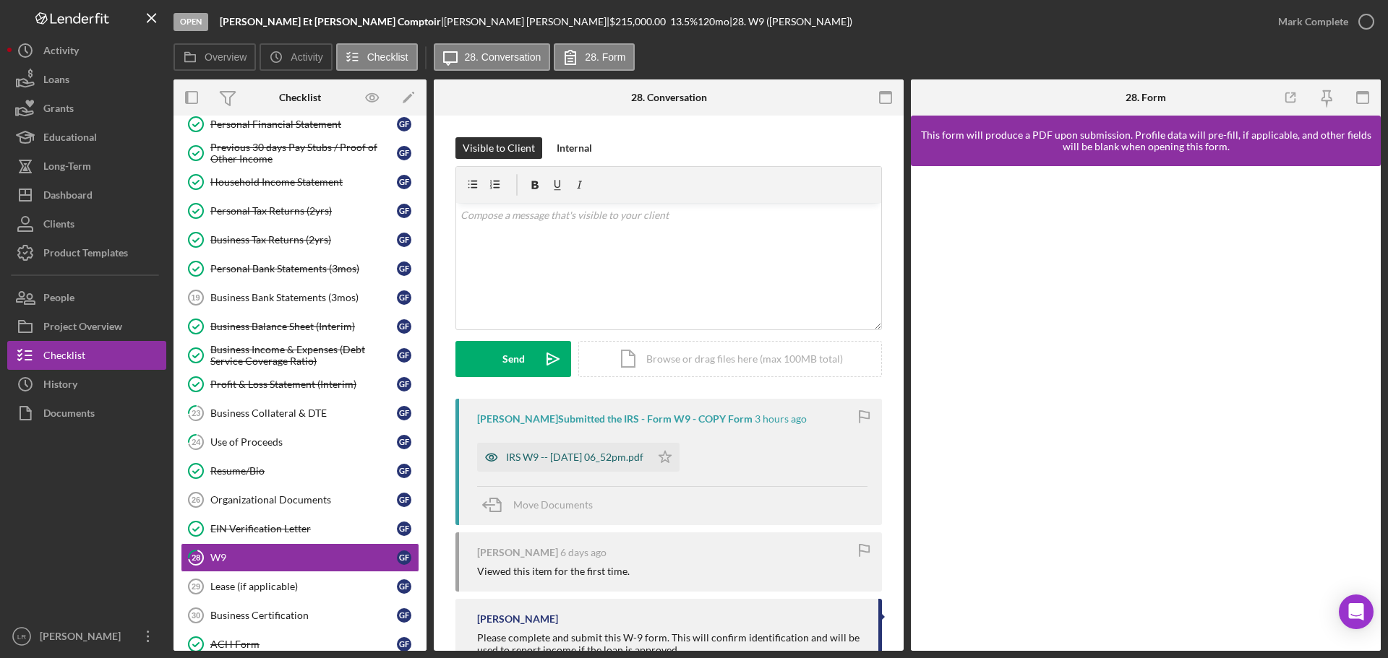
click at [591, 460] on div "IRS W9 -- [DATE] 06_52pm.pdf" at bounding box center [574, 458] width 137 height 12
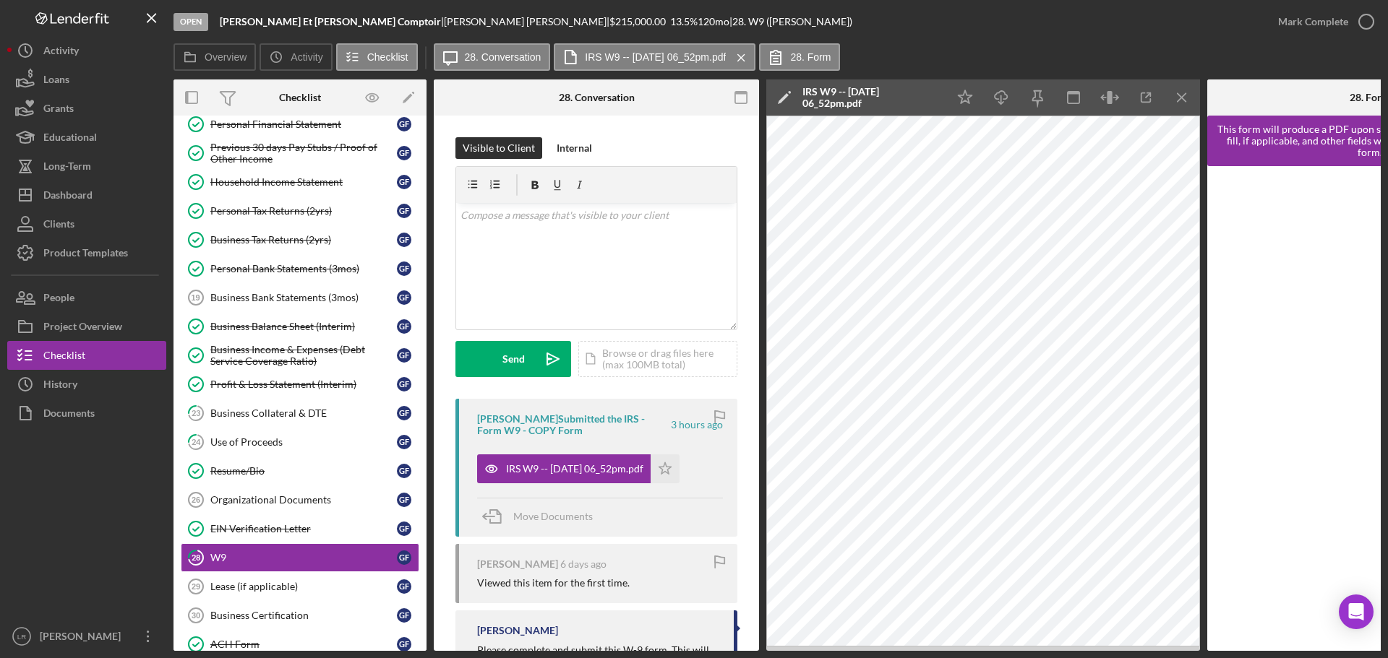
click at [781, 100] on polygon at bounding box center [783, 98] width 11 height 11
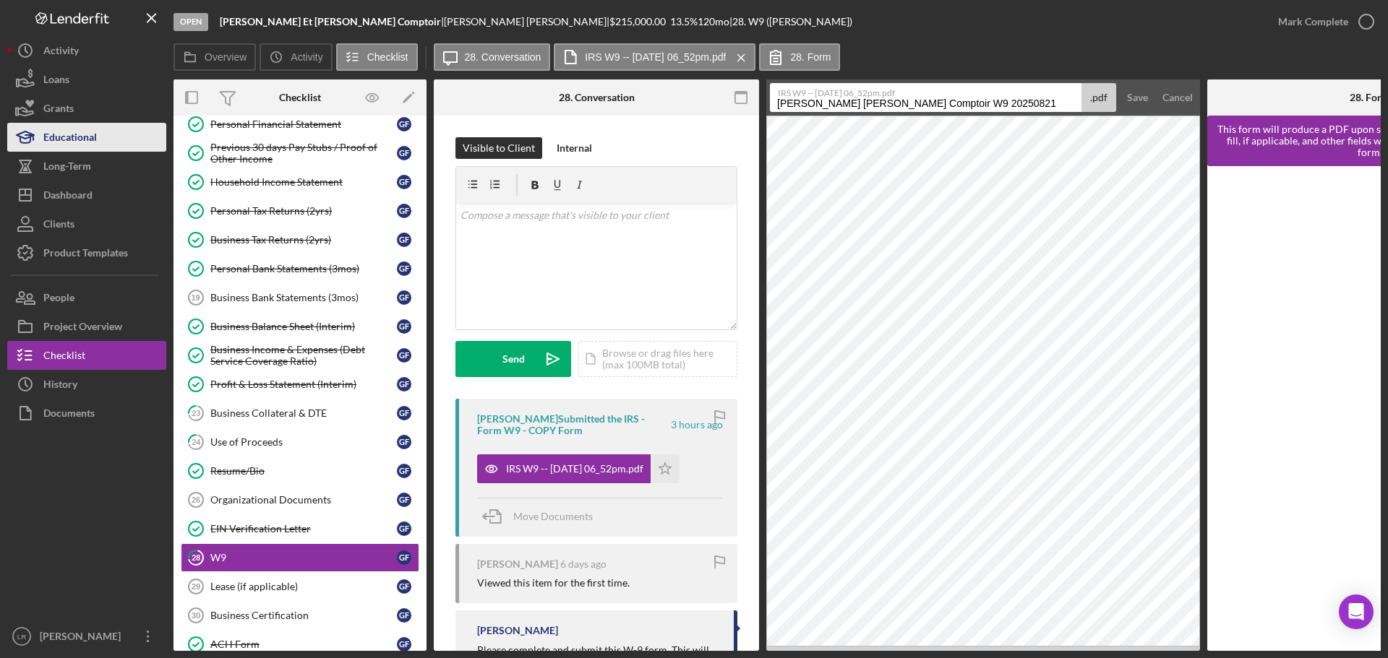
drag, startPoint x: 909, startPoint y: 101, endPoint x: 145, endPoint y: 149, distance: 765.4
click at [145, 149] on div "Open [PERSON_NAME] | [PERSON_NAME] | $215,000.00 13.5 % 120 mo | 28. W9 ([PERSO…" at bounding box center [693, 325] width 1373 height 651
drag, startPoint x: 791, startPoint y: 106, endPoint x: 1114, endPoint y: 65, distance: 326.3
click at [1114, 66] on div "Overview Icon/History Activity Checklist Icon/Message 28. Conversation IRS W9 -…" at bounding box center [776, 347] width 1207 height 608
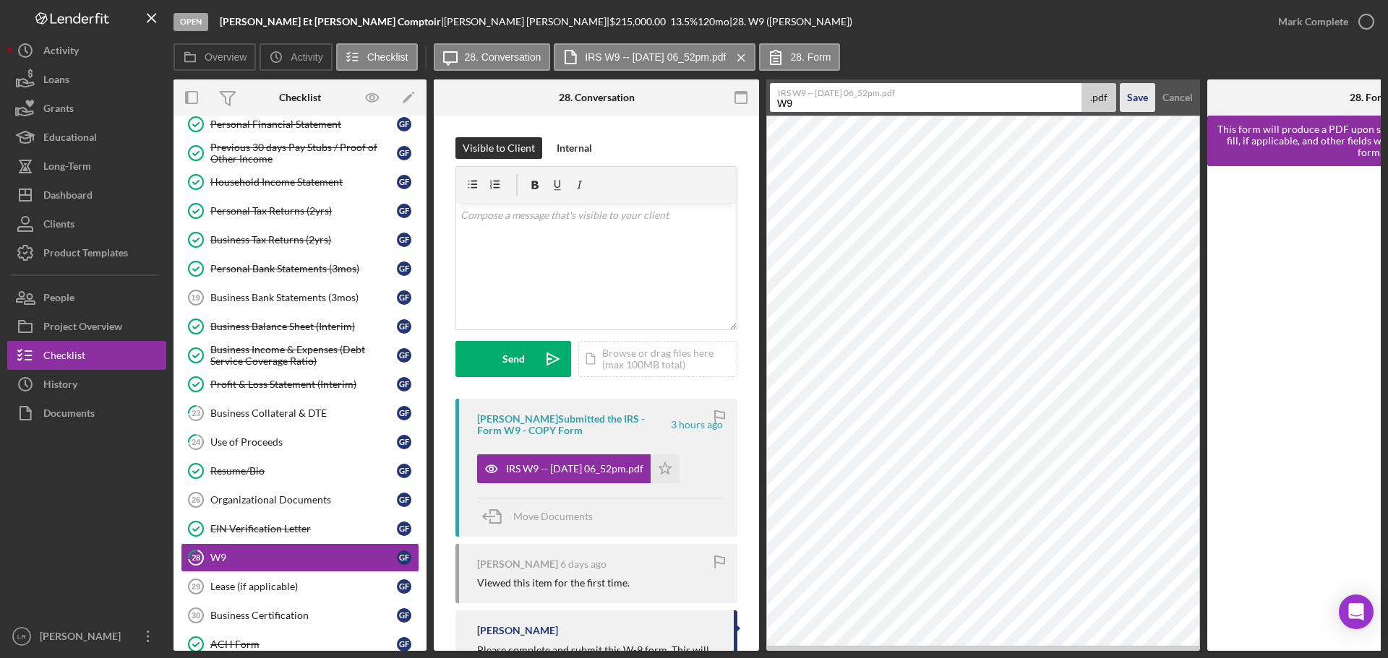
type input "W9"
click at [1140, 93] on div "Save" at bounding box center [1137, 97] width 21 height 29
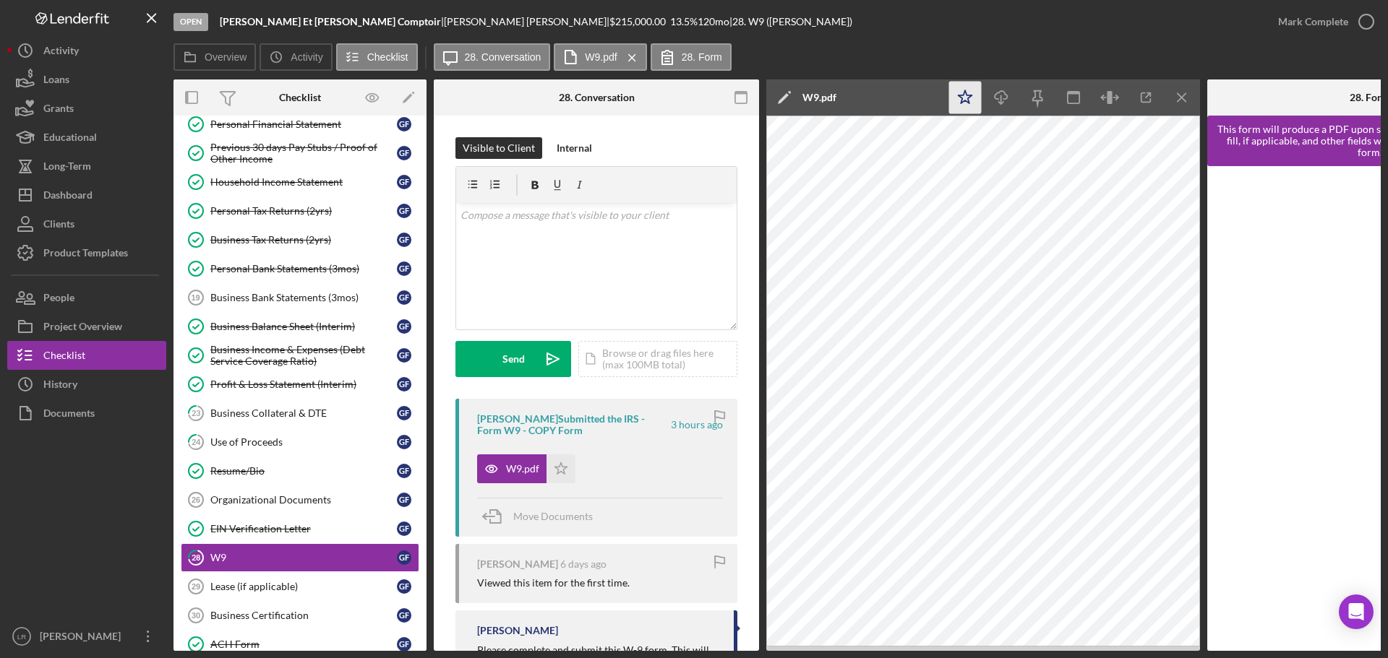
click at [963, 98] on icon "Icon/Star" at bounding box center [965, 98] width 33 height 33
click at [992, 93] on icon "Icon/Download" at bounding box center [1001, 98] width 33 height 33
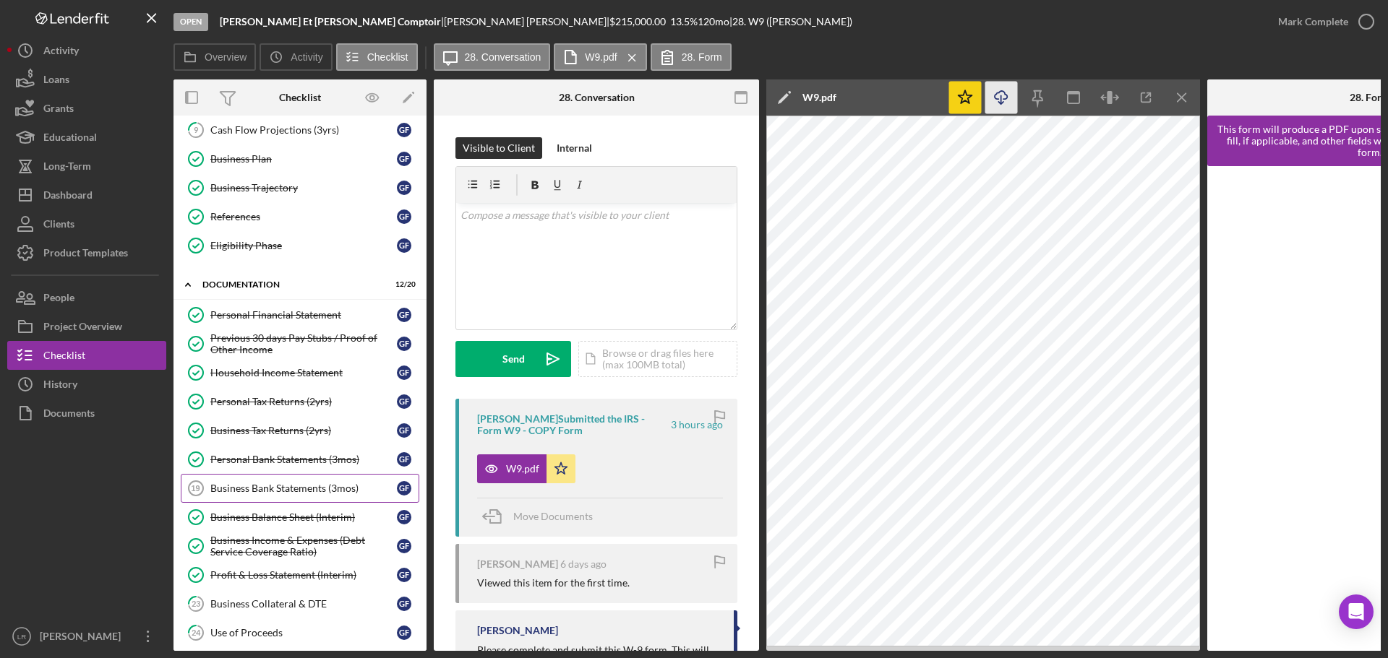
scroll to position [72, 0]
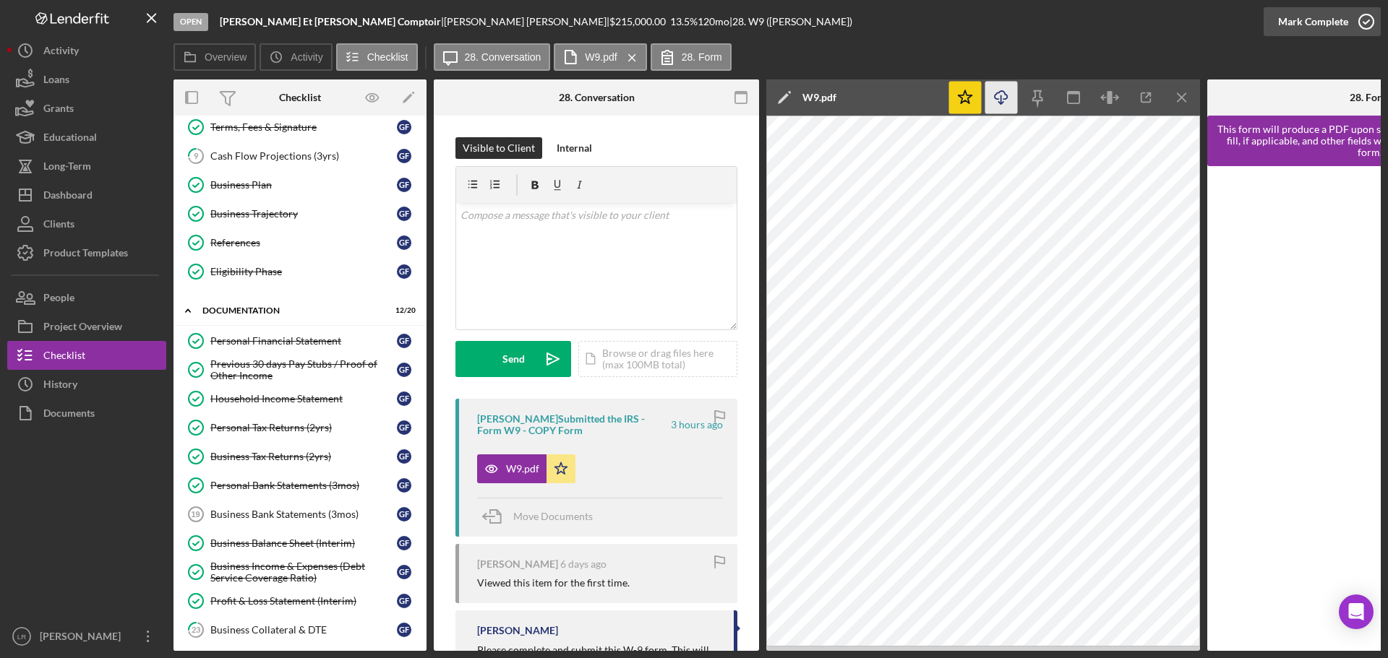
click at [1294, 28] on div "Mark Complete" at bounding box center [1313, 21] width 70 height 29
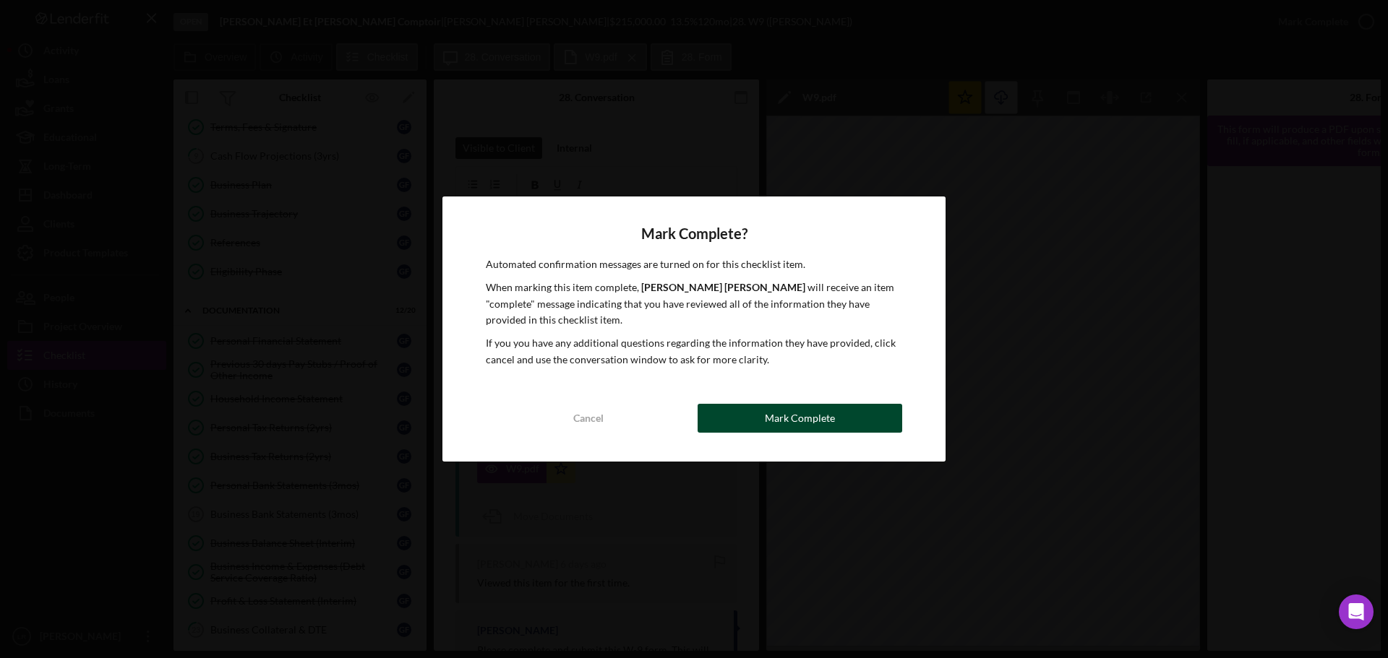
click at [760, 421] on button "Mark Complete" at bounding box center [799, 418] width 205 height 29
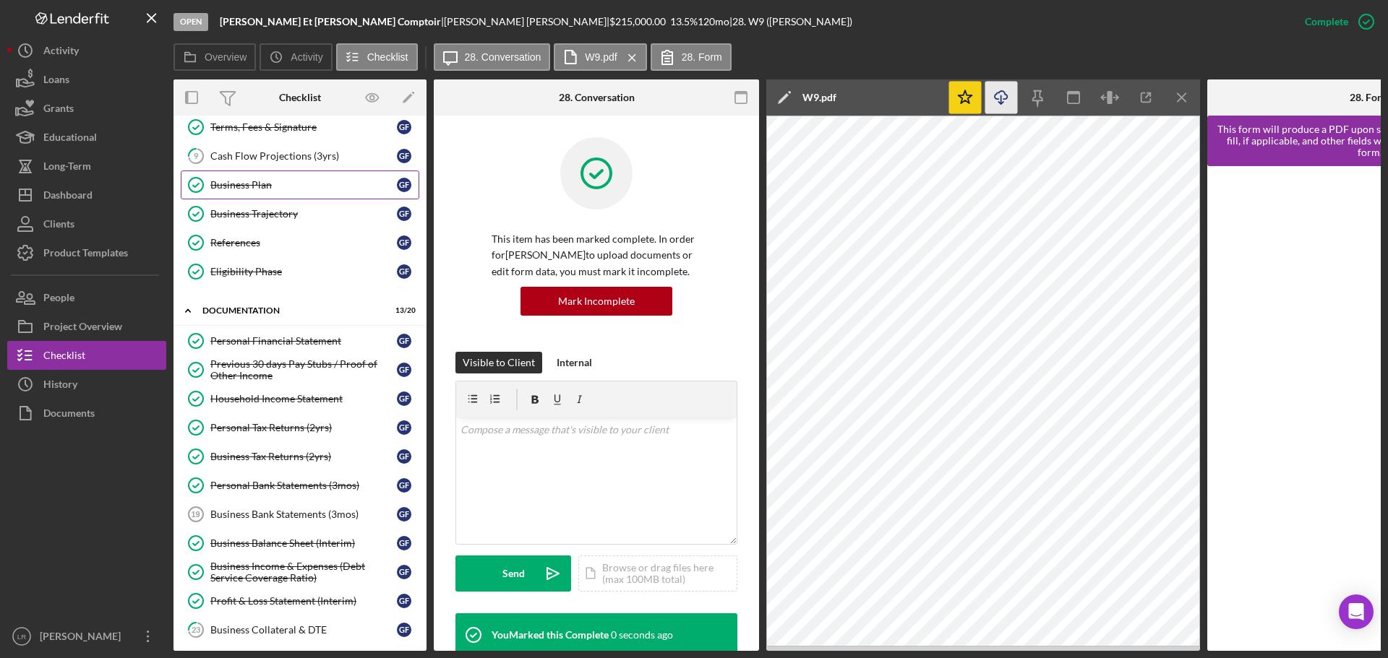
click at [275, 189] on div "Business Plan" at bounding box center [303, 185] width 186 height 12
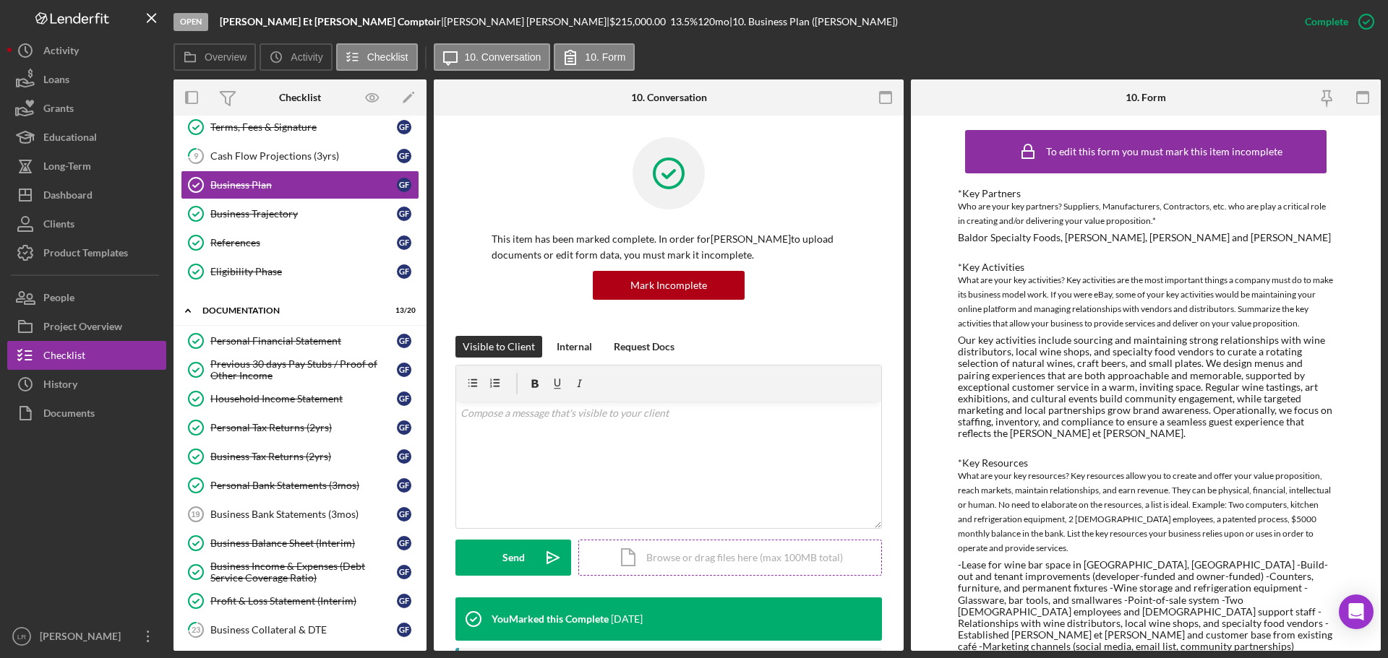
scroll to position [361, 0]
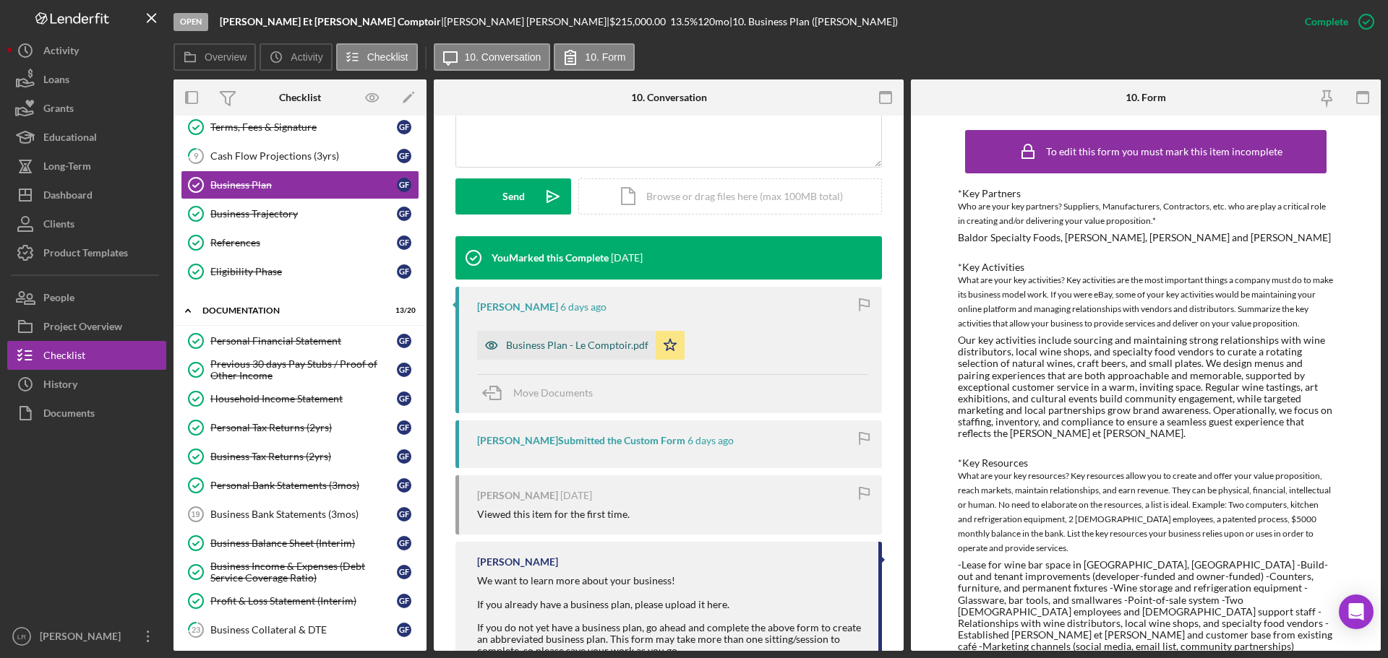
click at [564, 342] on div "Business Plan - Le Comptoir.pdf" at bounding box center [577, 346] width 142 height 12
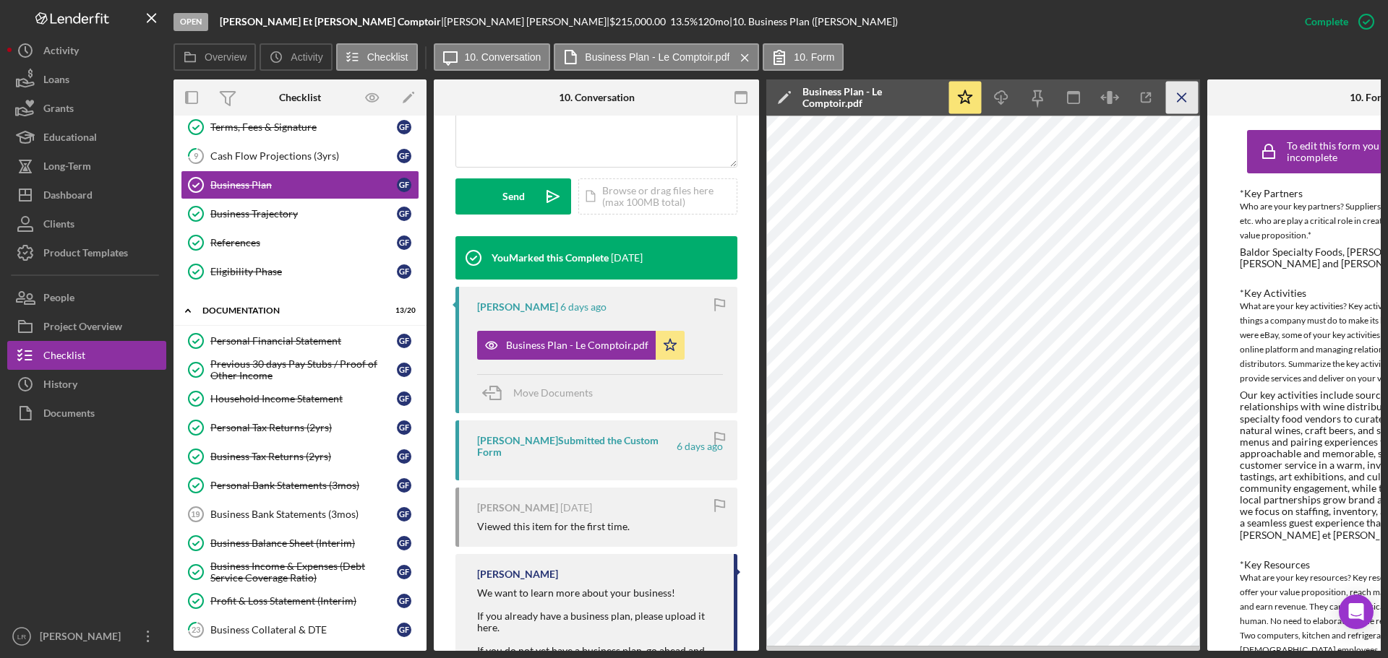
click at [1181, 96] on icon "Icon/Menu Close" at bounding box center [1182, 98] width 33 height 33
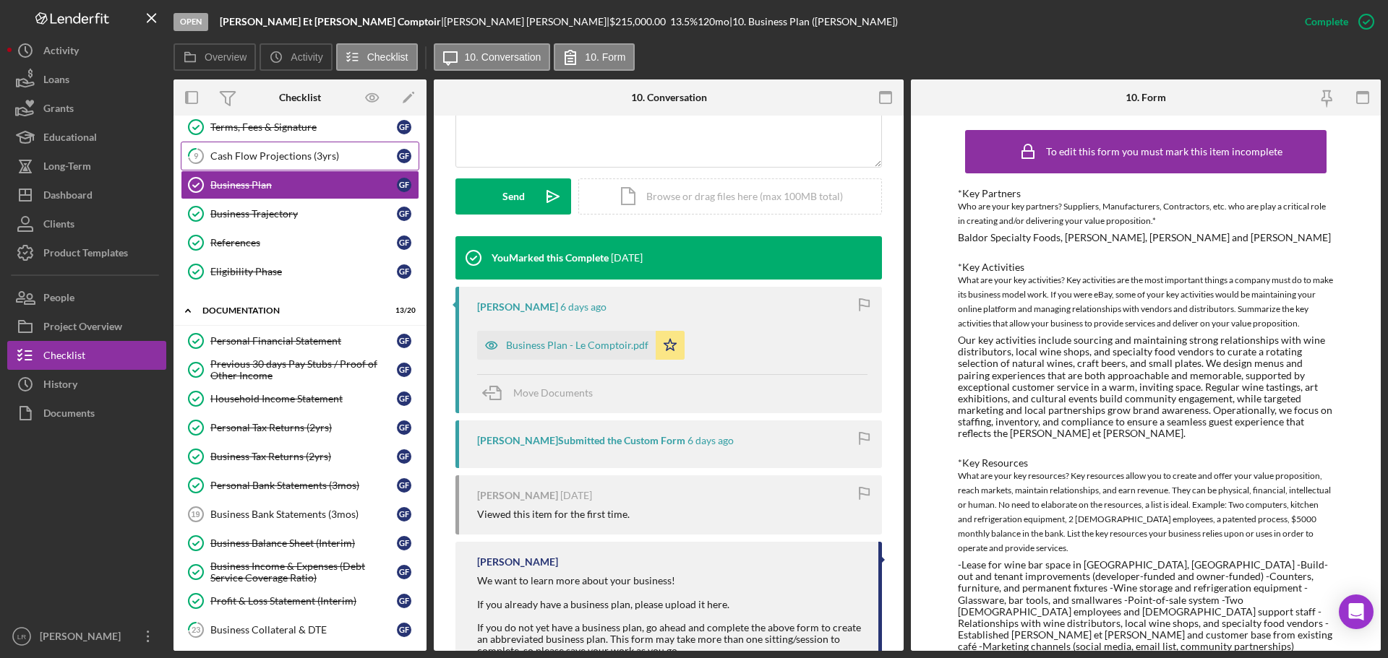
click at [270, 158] on div "Cash Flow Projections (3yrs)" at bounding box center [303, 156] width 186 height 12
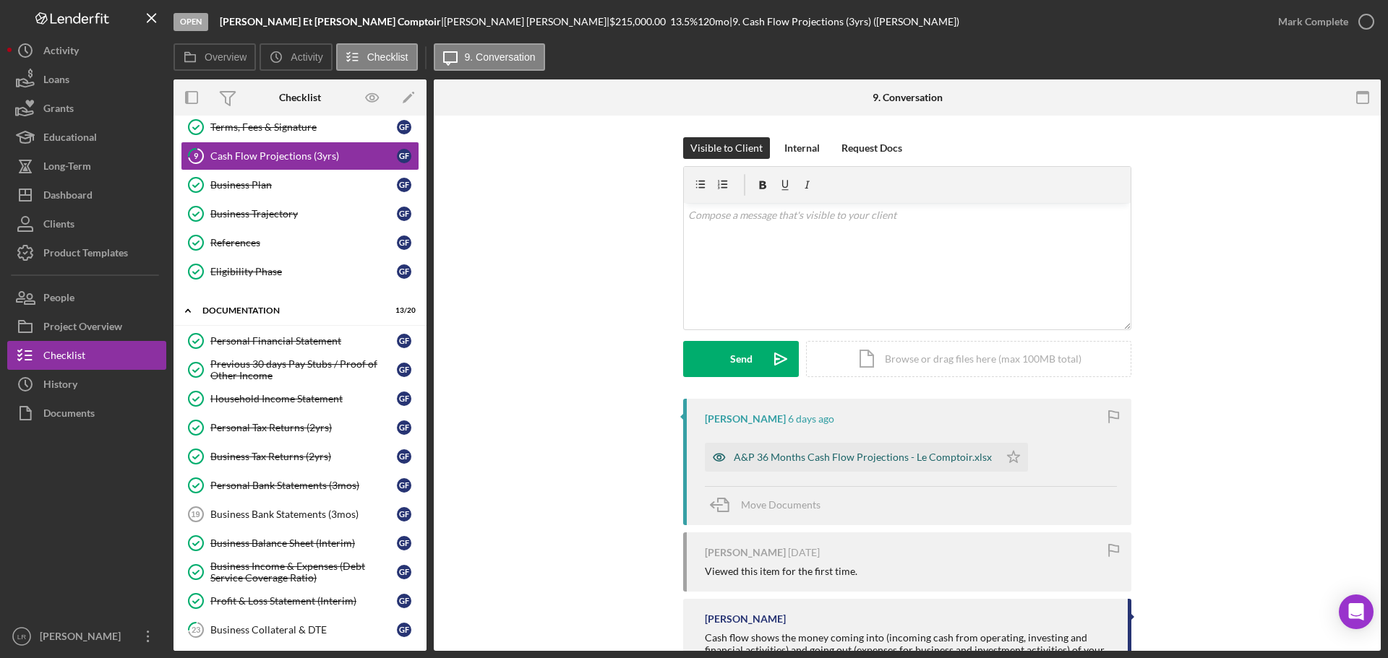
click at [799, 465] on div "A&P 36 Months Cash Flow Projections - Le Comptoir.xlsx" at bounding box center [852, 457] width 294 height 29
